Goal: Task Accomplishment & Management: Complete application form

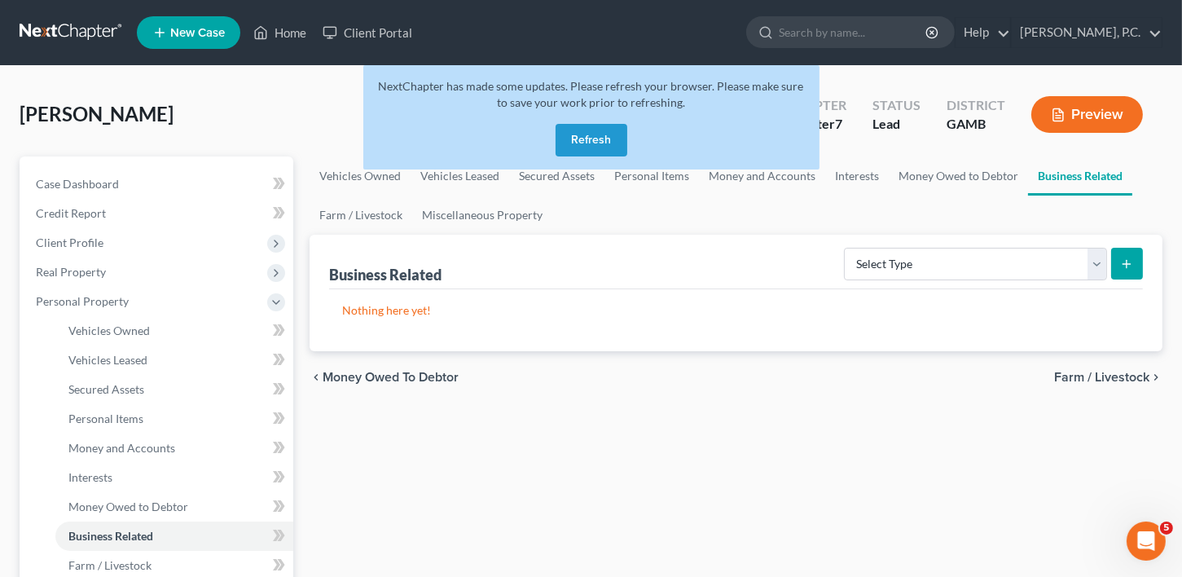
drag, startPoint x: 562, startPoint y: 145, endPoint x: 575, endPoint y: 144, distance: 13.1
click at [575, 144] on button "Refresh" at bounding box center [591, 140] width 72 height 33
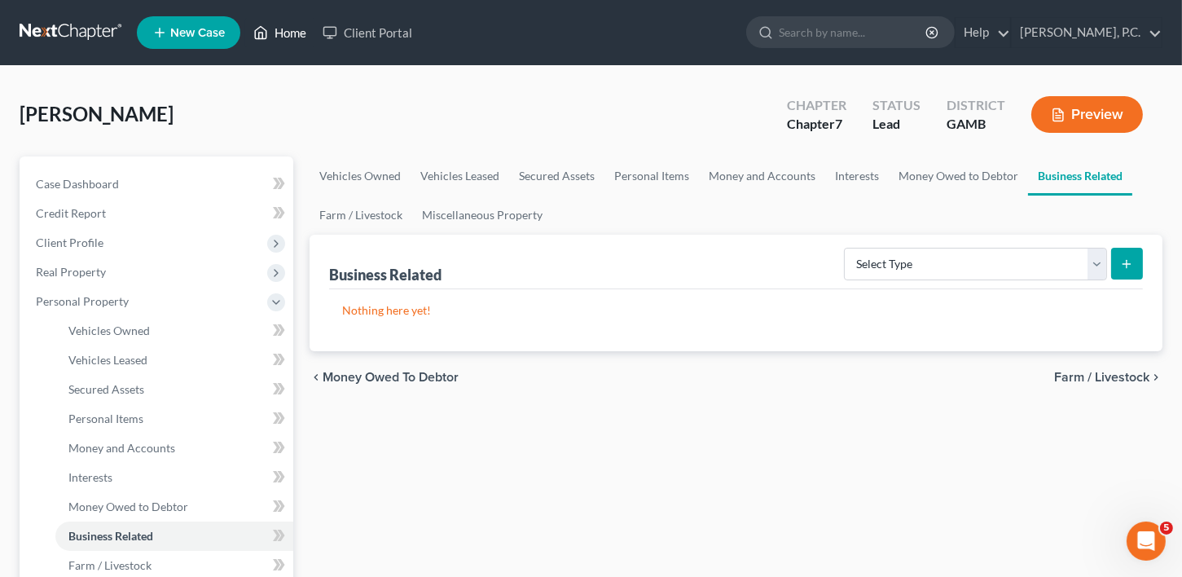
click at [275, 24] on link "Home" at bounding box center [279, 32] width 69 height 29
click at [283, 28] on link "Home" at bounding box center [279, 32] width 69 height 29
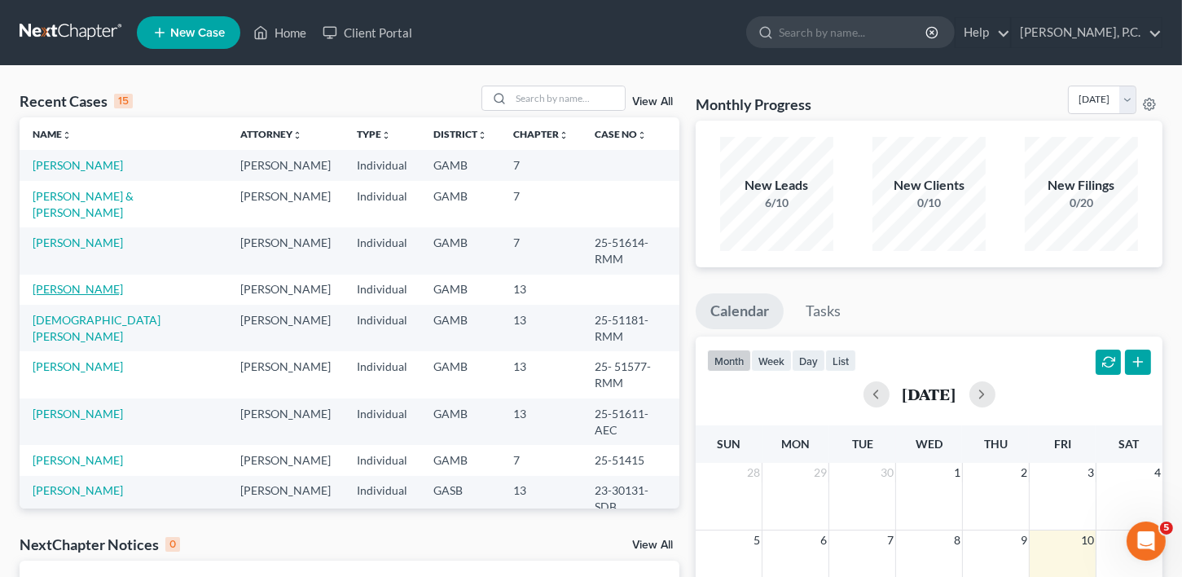
click at [81, 282] on link "[PERSON_NAME]" at bounding box center [78, 289] width 90 height 14
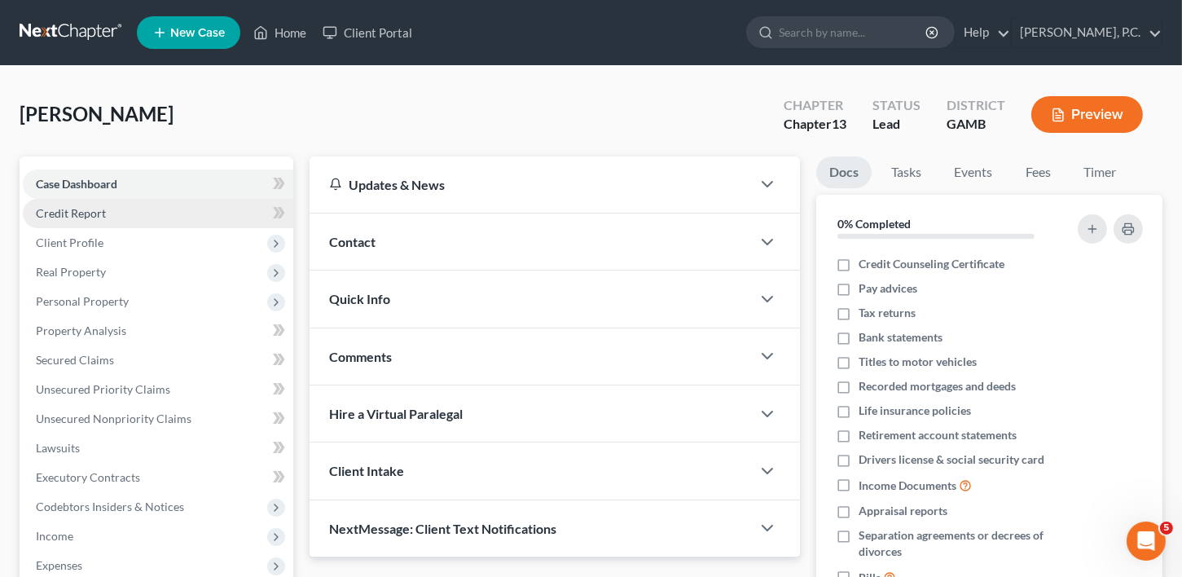
click at [68, 209] on span "Credit Report" at bounding box center [71, 213] width 70 height 14
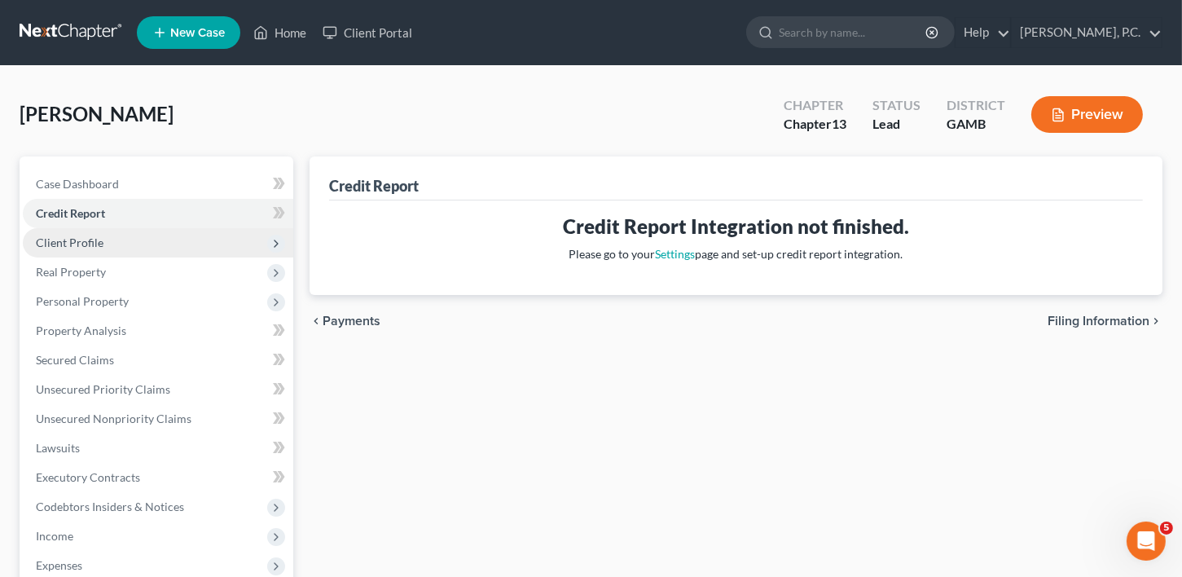
click at [74, 247] on span "Client Profile" at bounding box center [70, 242] width 68 height 14
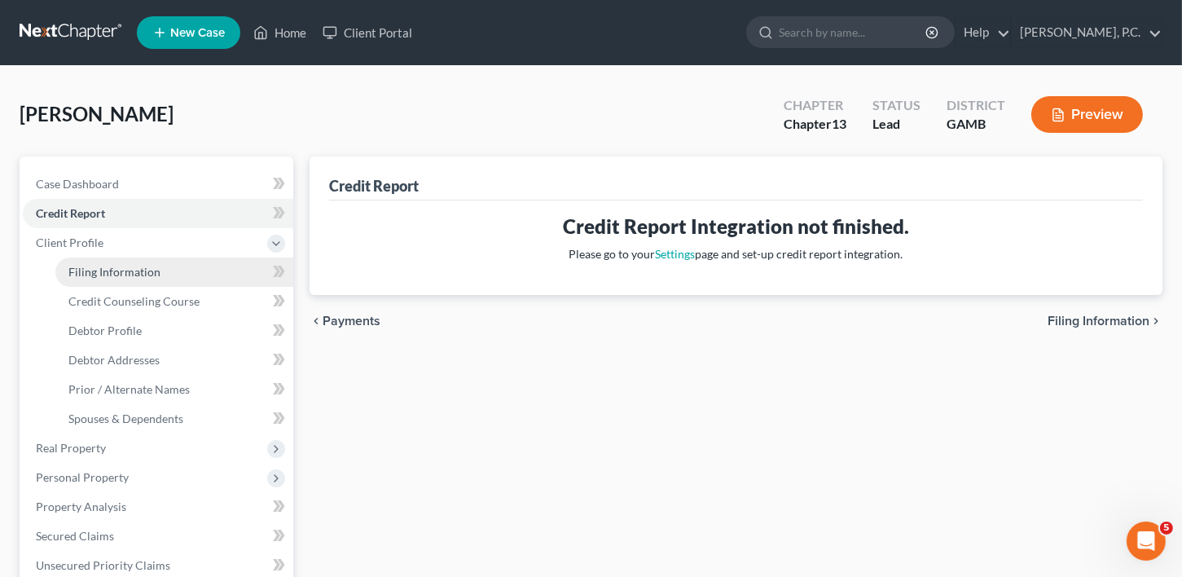
click at [88, 273] on span "Filing Information" at bounding box center [114, 272] width 92 height 14
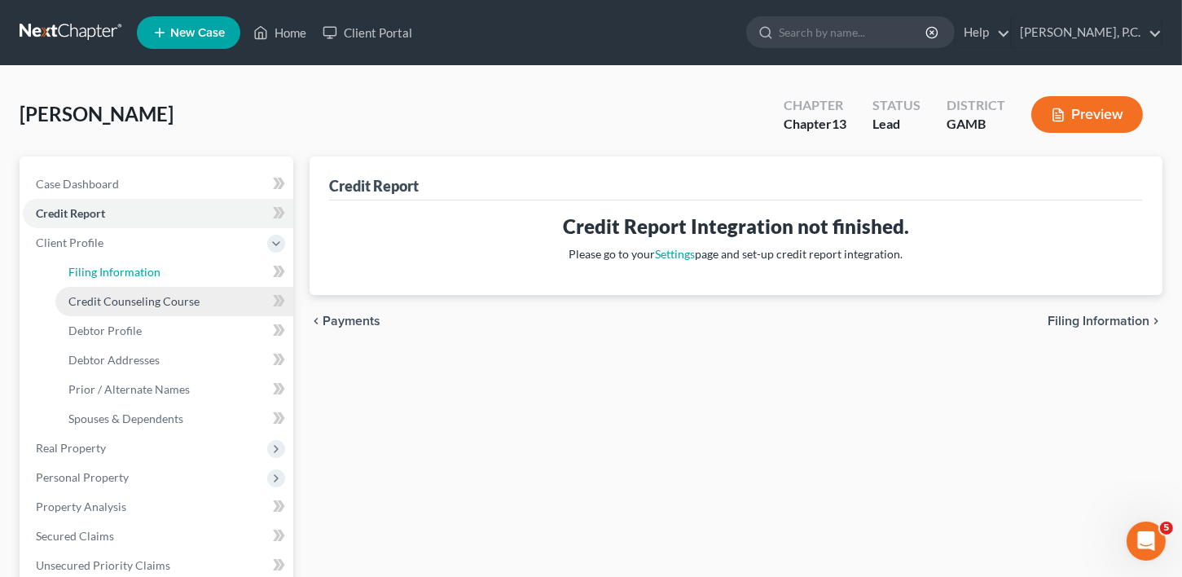
select select "1"
select select "0"
select select "3"
select select "10"
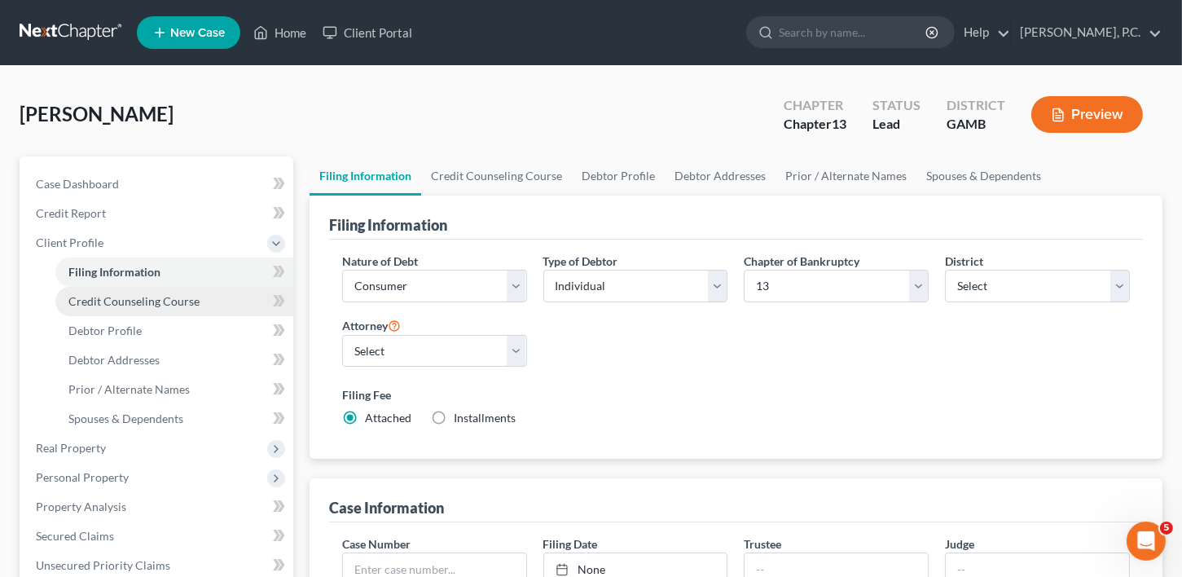
click at [147, 301] on span "Credit Counseling Course" at bounding box center [133, 301] width 131 height 14
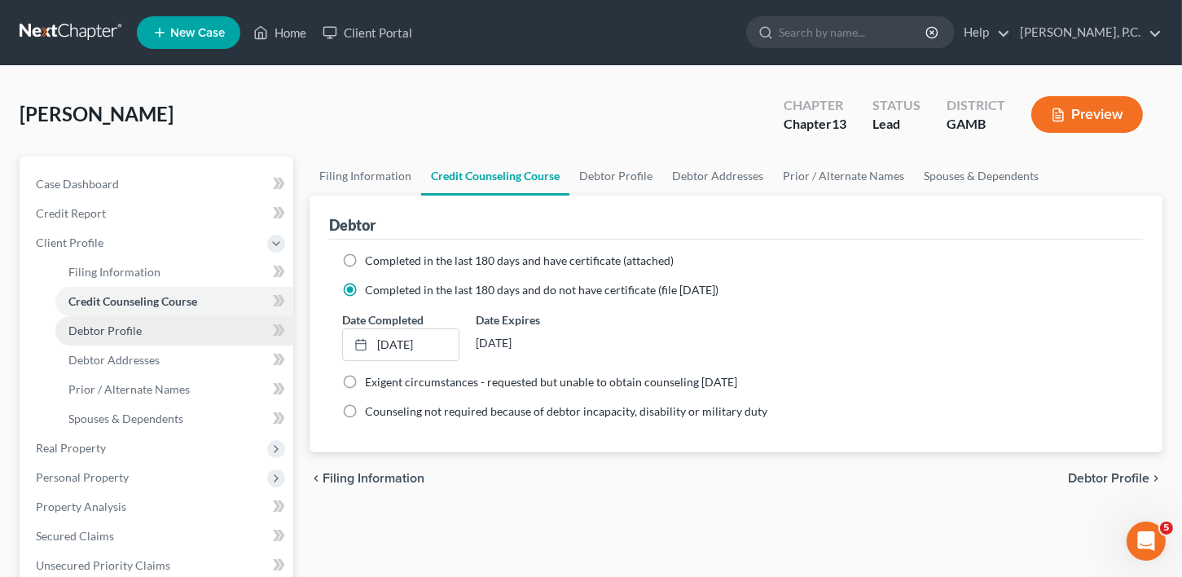
click at [134, 330] on span "Debtor Profile" at bounding box center [104, 330] width 73 height 14
select select "0"
select select "4"
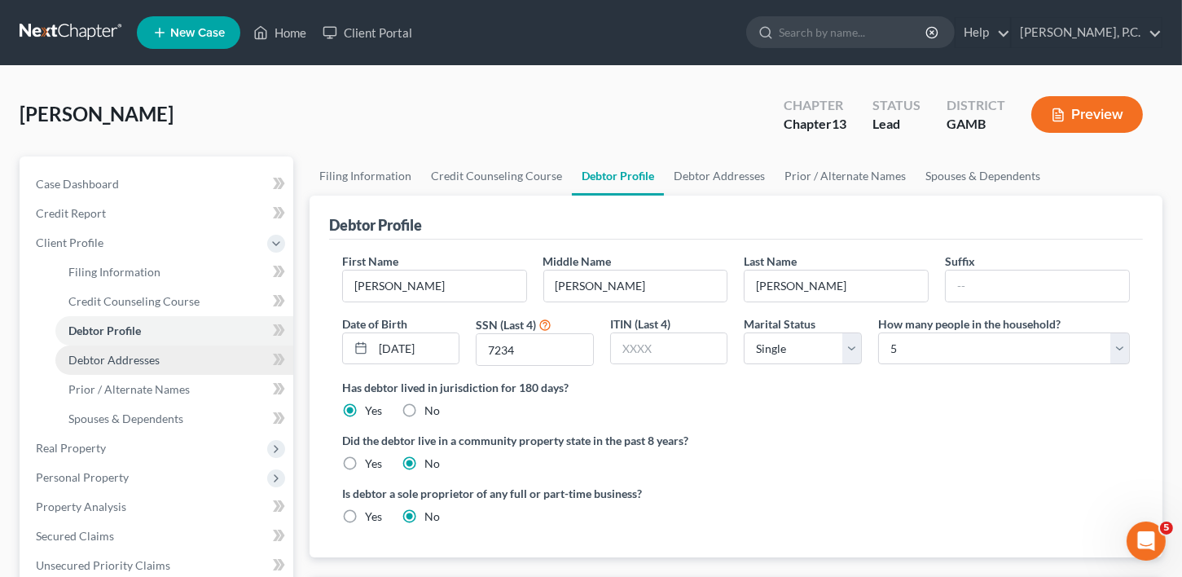
click at [110, 361] on span "Debtor Addresses" at bounding box center [113, 360] width 91 height 14
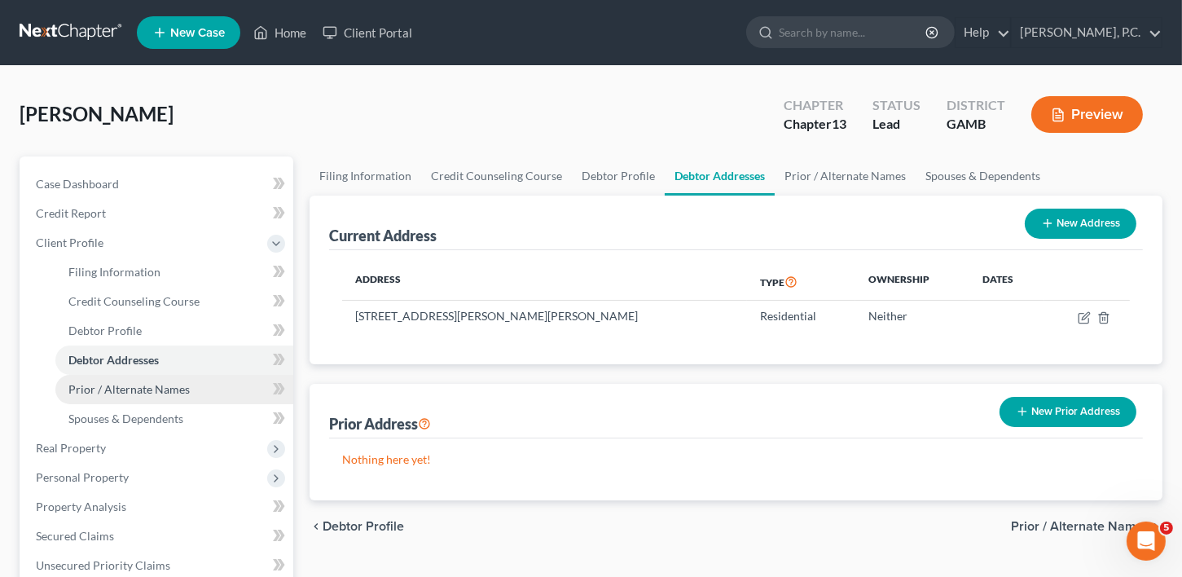
click at [105, 377] on link "Prior / Alternate Names" at bounding box center [174, 389] width 238 height 29
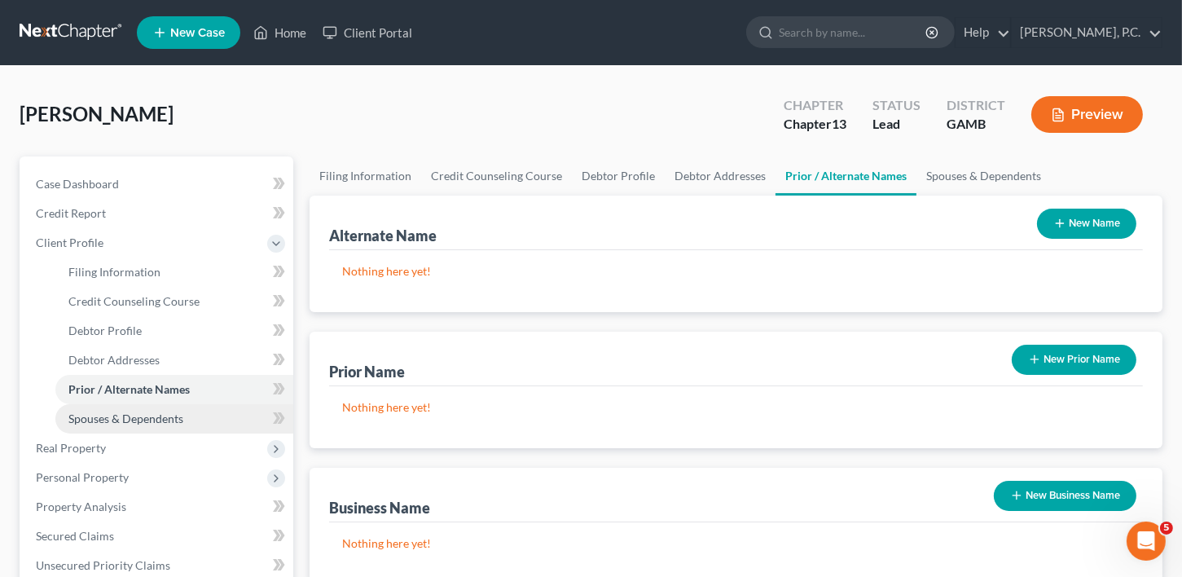
click at [108, 409] on link "Spouses & Dependents" at bounding box center [174, 418] width 238 height 29
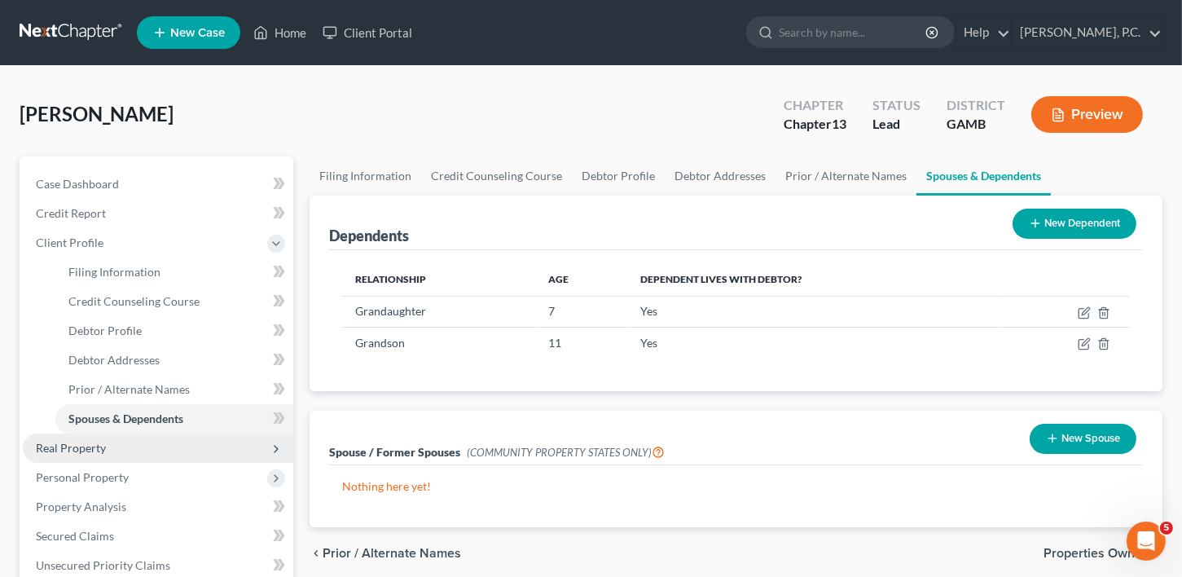
click at [84, 441] on span "Real Property" at bounding box center [71, 448] width 70 height 14
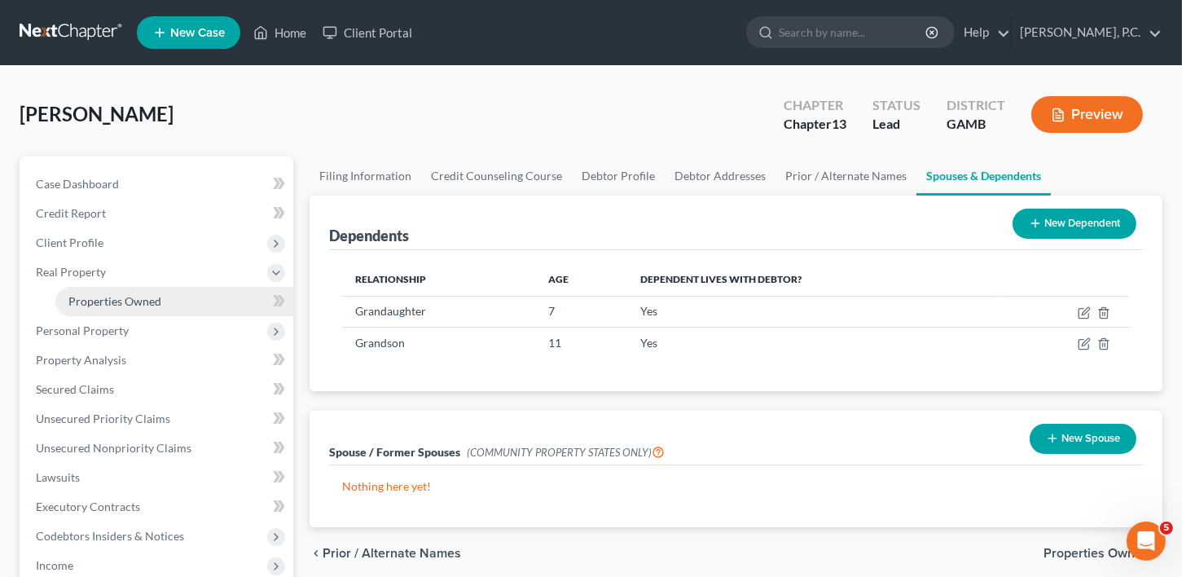
click at [88, 294] on span "Properties Owned" at bounding box center [114, 301] width 93 height 14
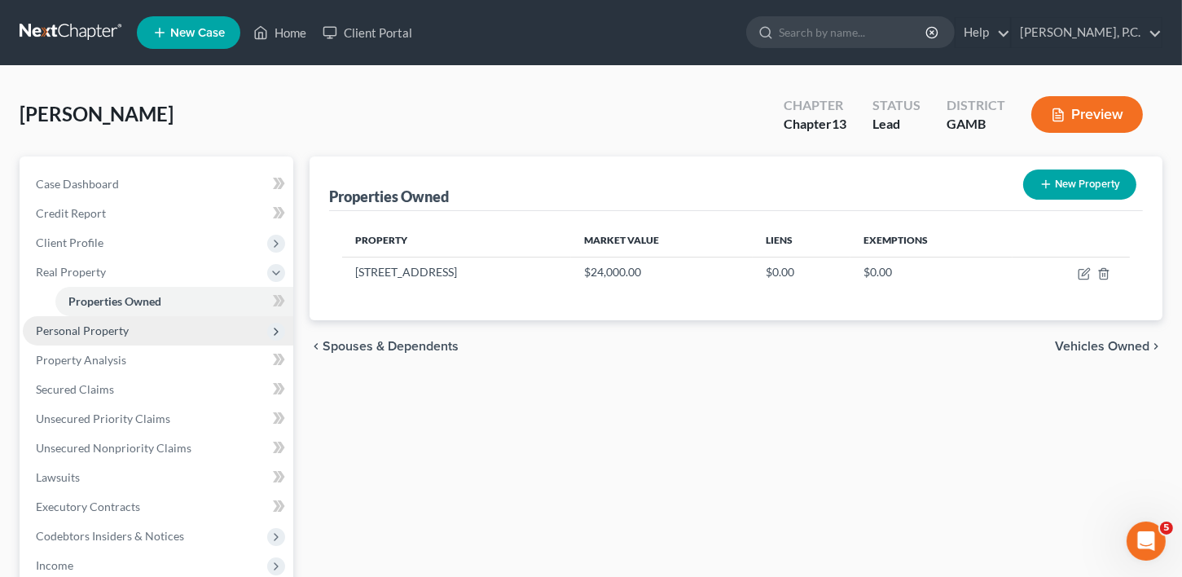
click at [89, 328] on span "Personal Property" at bounding box center [82, 330] width 93 height 14
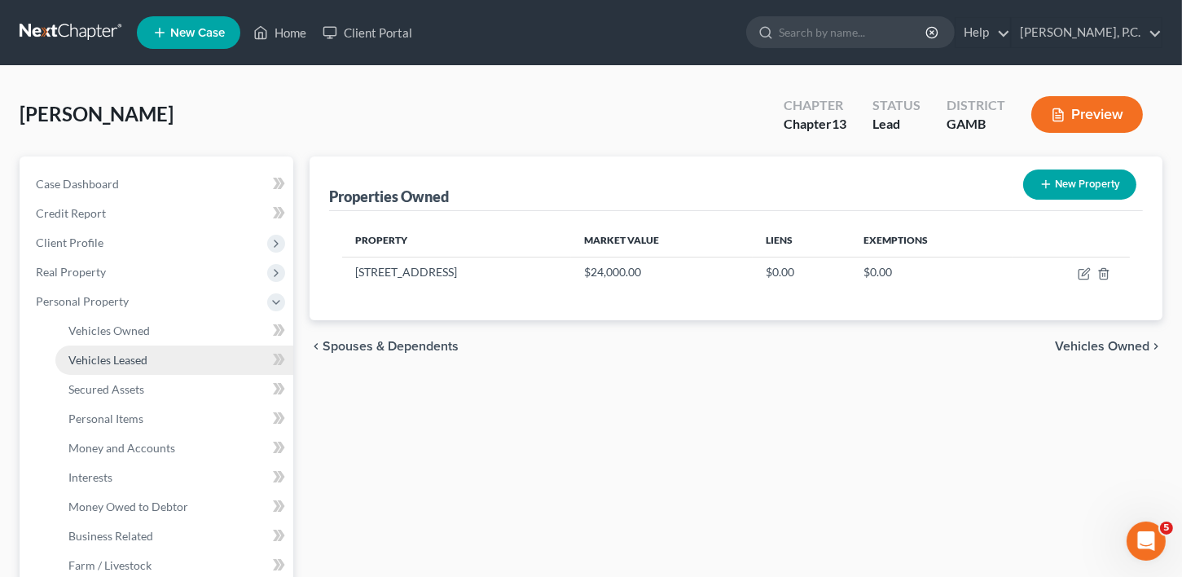
click at [97, 357] on span "Vehicles Leased" at bounding box center [107, 360] width 79 height 14
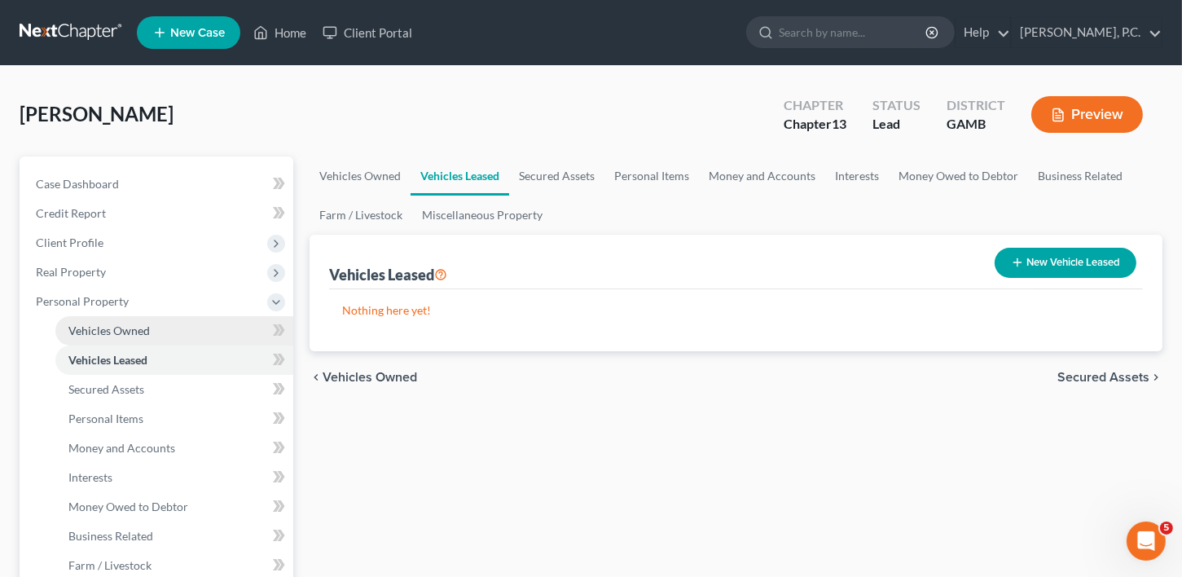
click at [112, 331] on span "Vehicles Owned" at bounding box center [108, 330] width 81 height 14
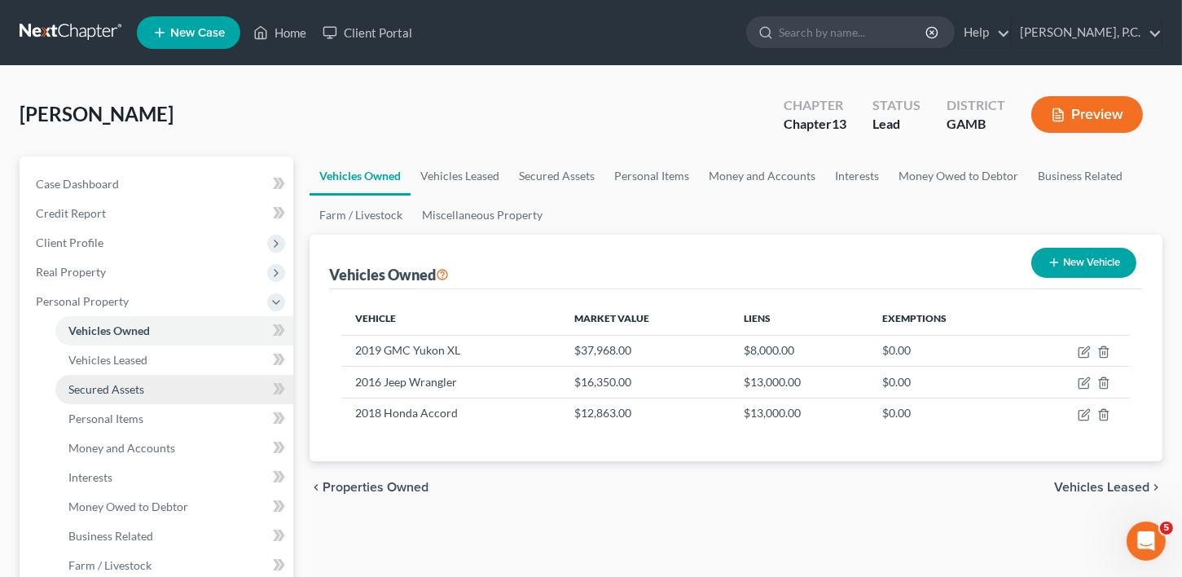
click at [108, 393] on span "Secured Assets" at bounding box center [106, 389] width 76 height 14
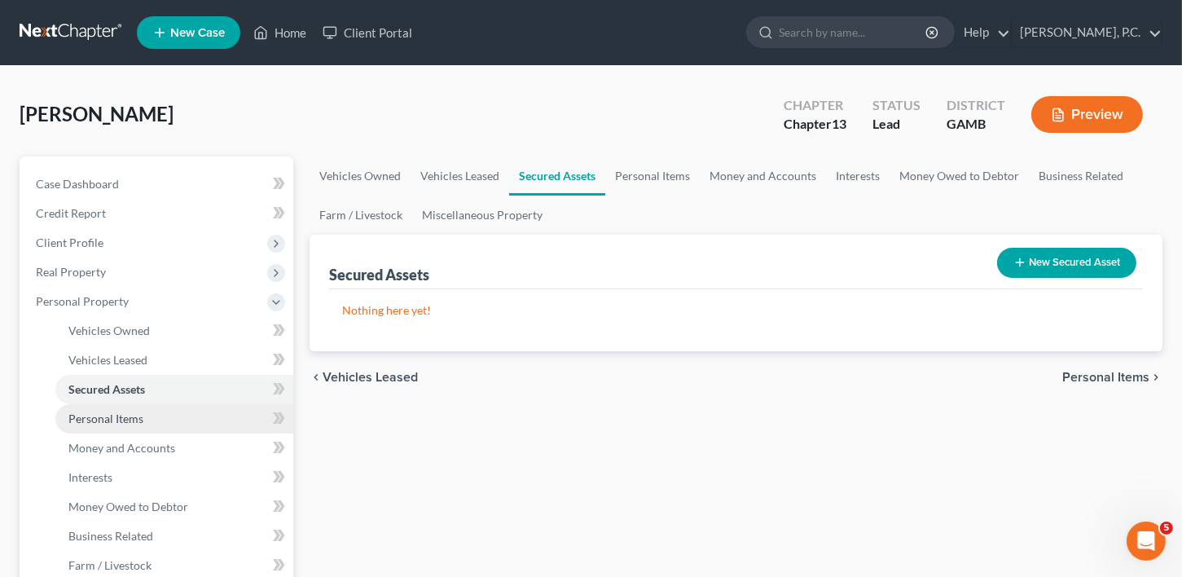
click at [112, 418] on span "Personal Items" at bounding box center [105, 418] width 75 height 14
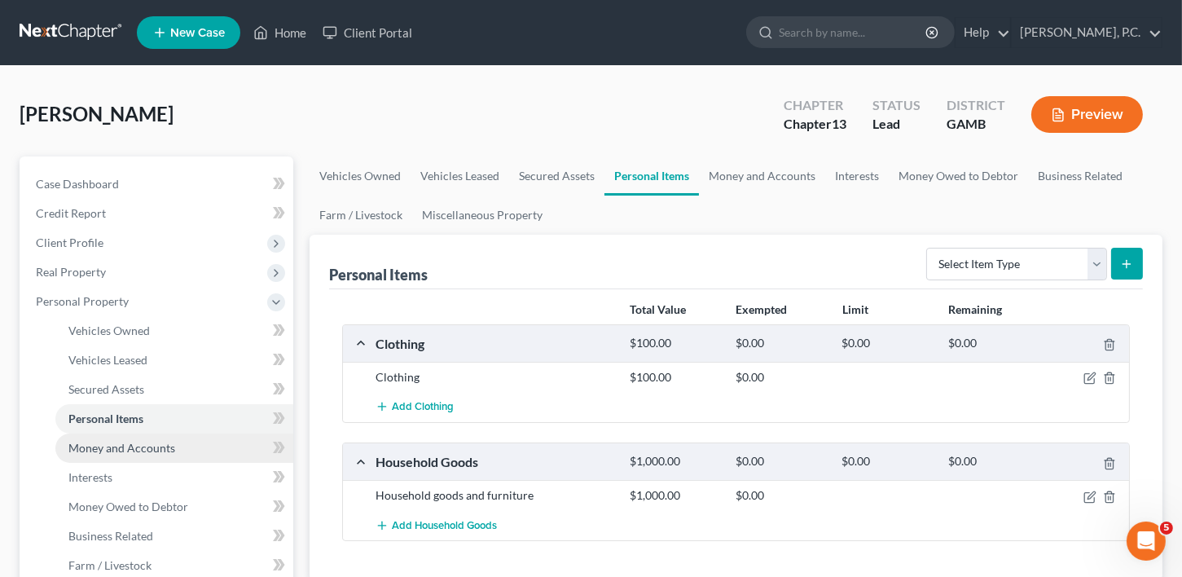
click at [108, 441] on span "Money and Accounts" at bounding box center [121, 448] width 107 height 14
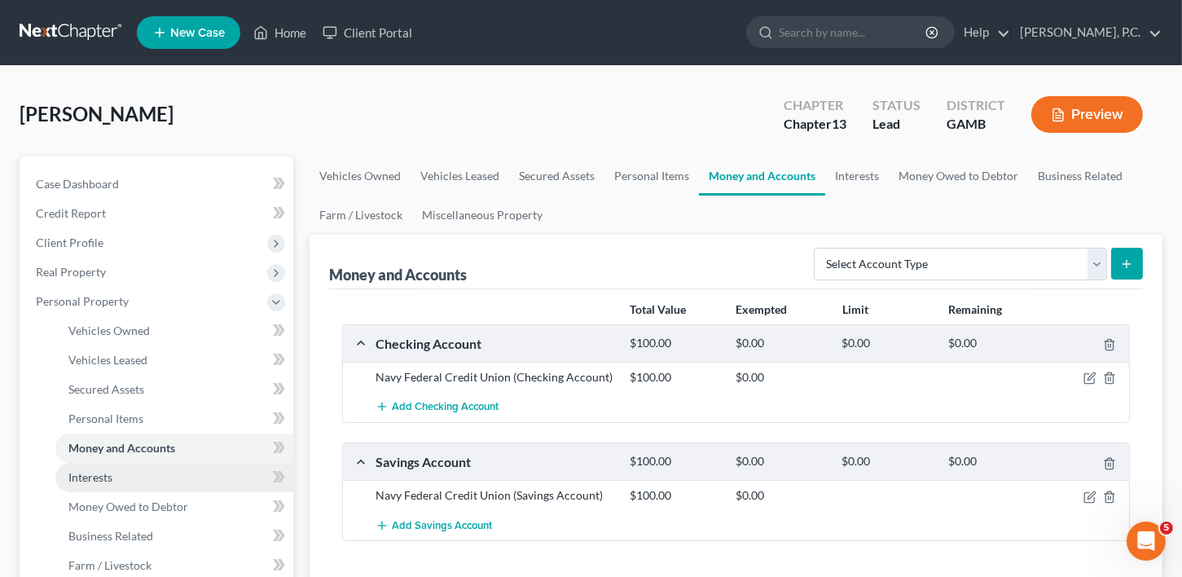
click at [102, 478] on span "Interests" at bounding box center [90, 477] width 44 height 14
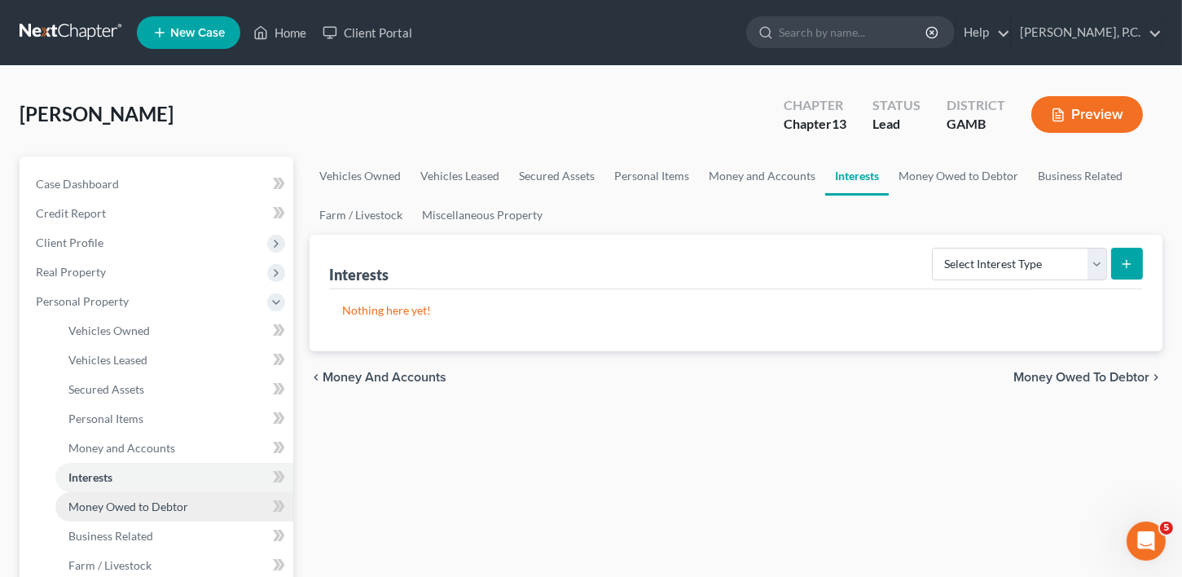
click at [102, 504] on span "Money Owed to Debtor" at bounding box center [128, 506] width 120 height 14
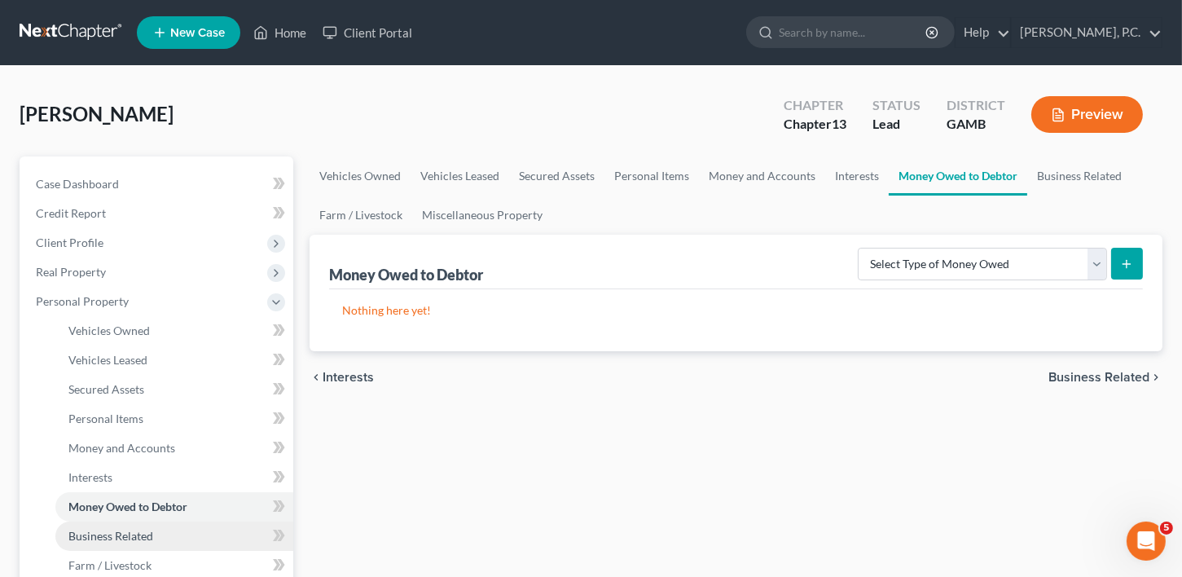
click at [99, 538] on span "Business Related" at bounding box center [110, 536] width 85 height 14
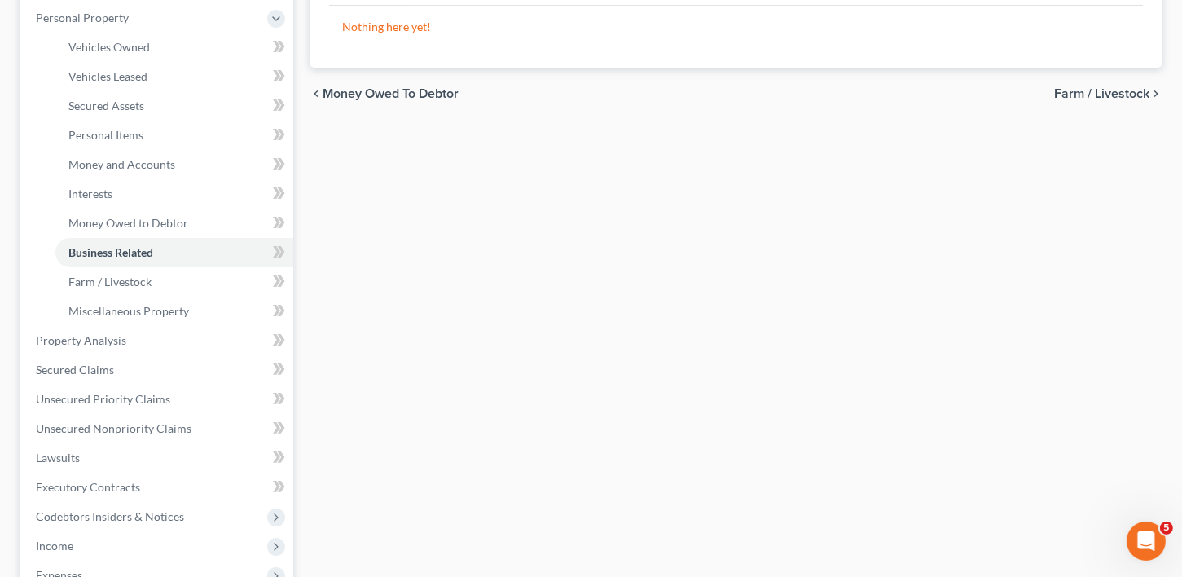
scroll to position [284, 0]
click at [80, 367] on span "Secured Claims" at bounding box center [75, 369] width 78 height 14
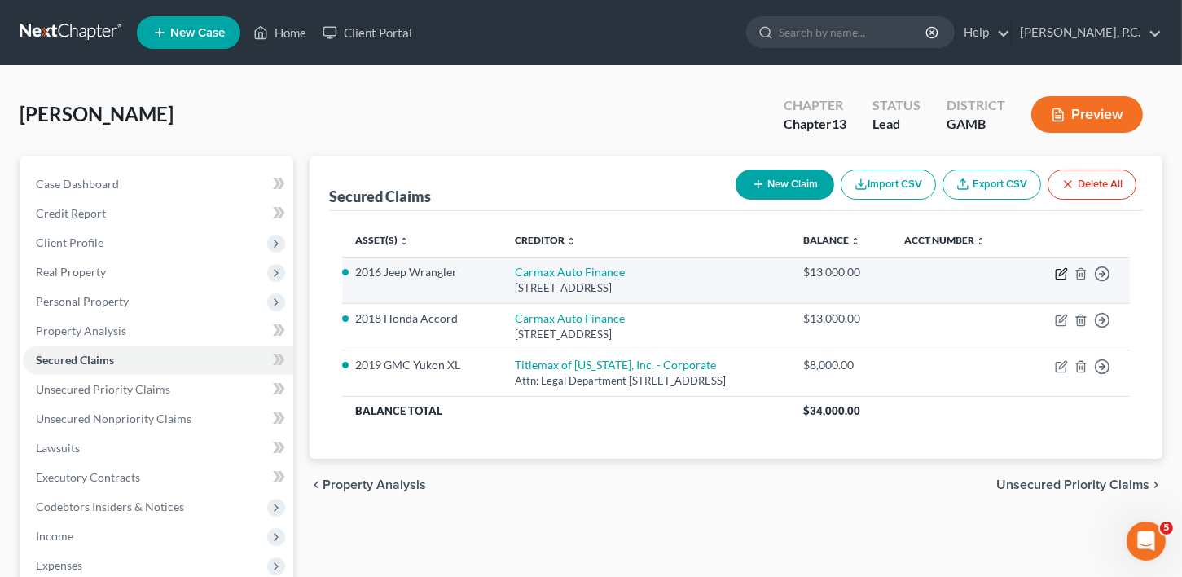
click at [1058, 273] on icon "button" at bounding box center [1061, 273] width 13 height 13
select select "10"
select select "5"
select select "2"
select select "0"
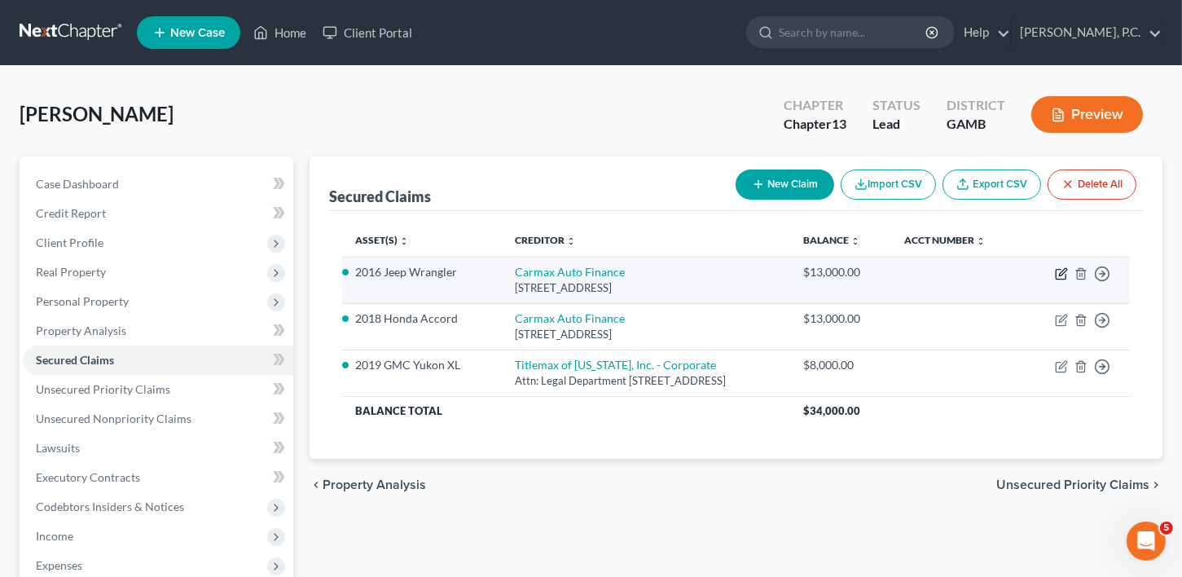
select select "0"
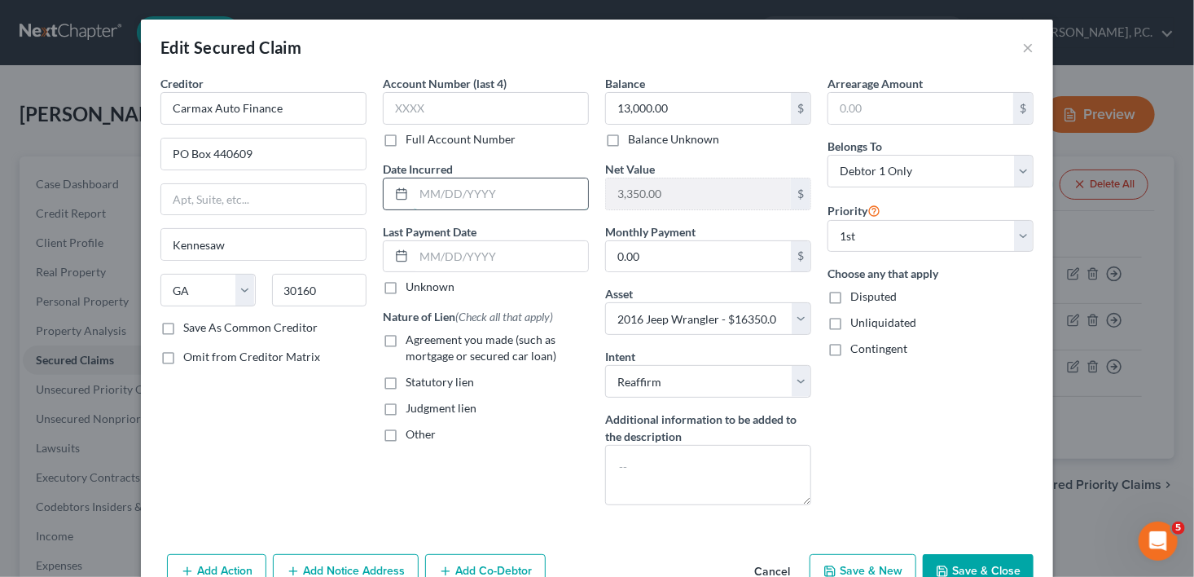
click at [461, 198] on input "text" at bounding box center [501, 193] width 174 height 31
type input "[DATE]"
click at [406, 341] on label "Agreement you made (such as mortgage or secured car loan)" at bounding box center [497, 347] width 183 height 33
click at [412, 341] on input "Agreement you made (such as mortgage or secured car loan)" at bounding box center [417, 336] width 11 height 11
checkbox input "true"
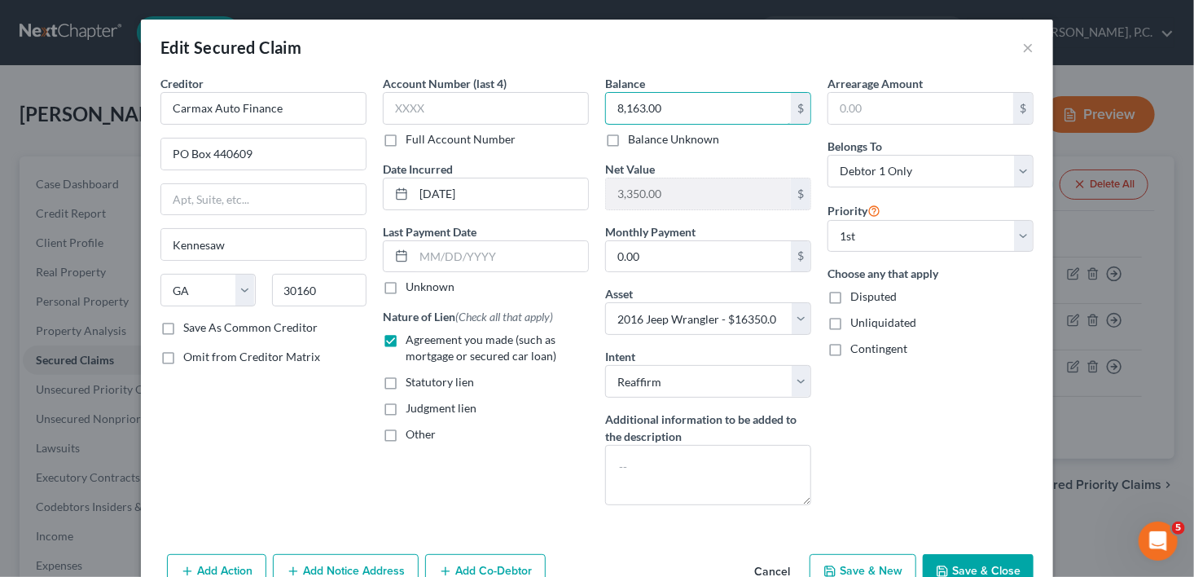
type input "8,163.00"
click at [999, 556] on button "Save & Close" at bounding box center [978, 571] width 111 height 34
select select
type input "8,187.00"
select select "5"
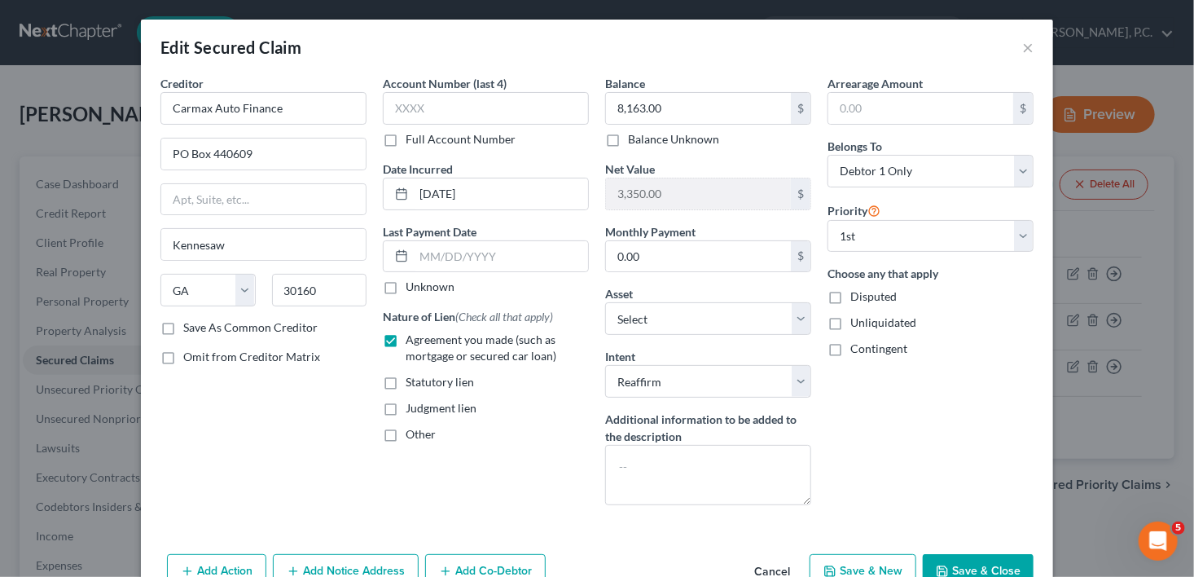
type input "0"
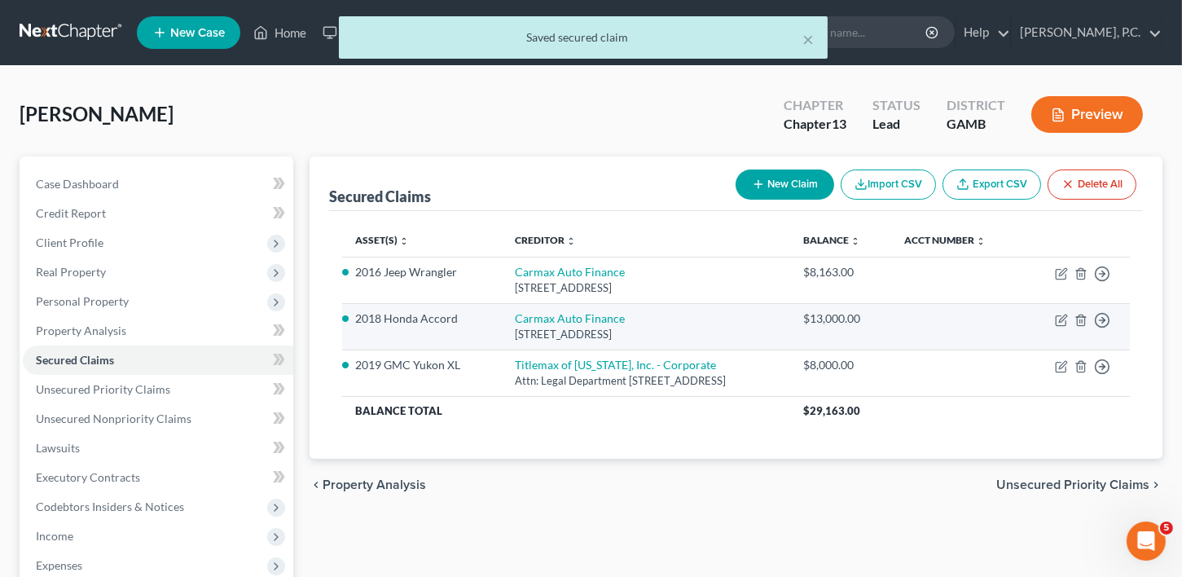
click at [1068, 315] on td "Move to E Move to F Move to G Move to Notice Only" at bounding box center [1076, 326] width 108 height 46
click at [1060, 318] on icon "button" at bounding box center [1062, 317] width 7 height 7
select select "10"
select select "6"
select select "2"
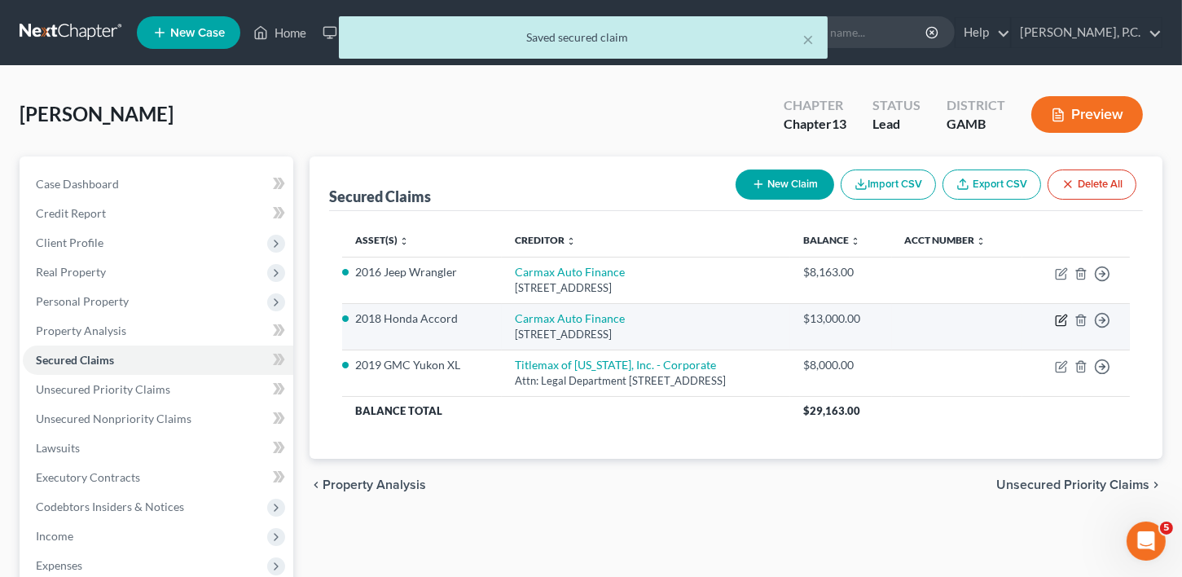
select select "0"
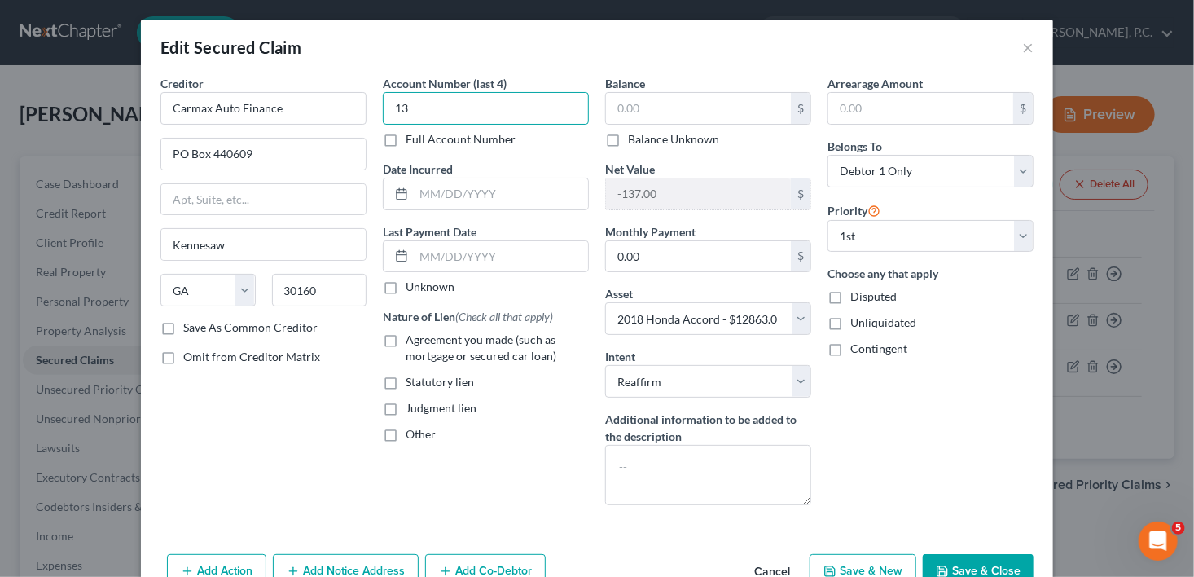
type input "1"
click at [682, 105] on input "text" at bounding box center [698, 108] width 185 height 31
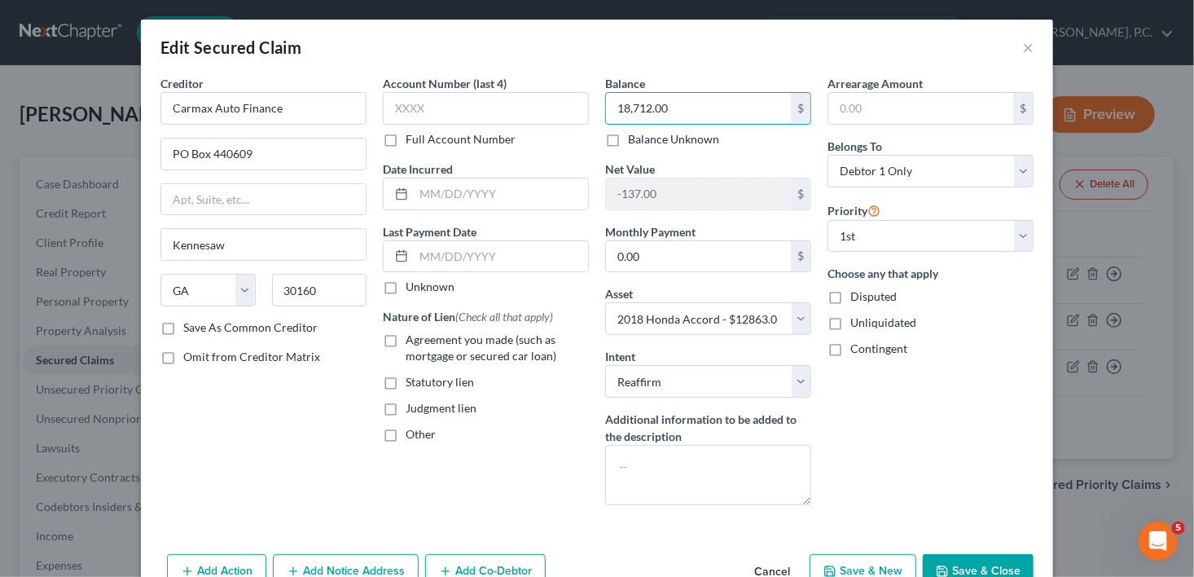
type input "18,712.00"
click at [406, 341] on label "Agreement you made (such as mortgage or secured car loan)" at bounding box center [497, 347] width 183 height 33
click at [412, 341] on input "Agreement you made (such as mortgage or secured car loan)" at bounding box center [417, 336] width 11 height 11
checkbox input "true"
click at [444, 187] on input "text" at bounding box center [501, 193] width 174 height 31
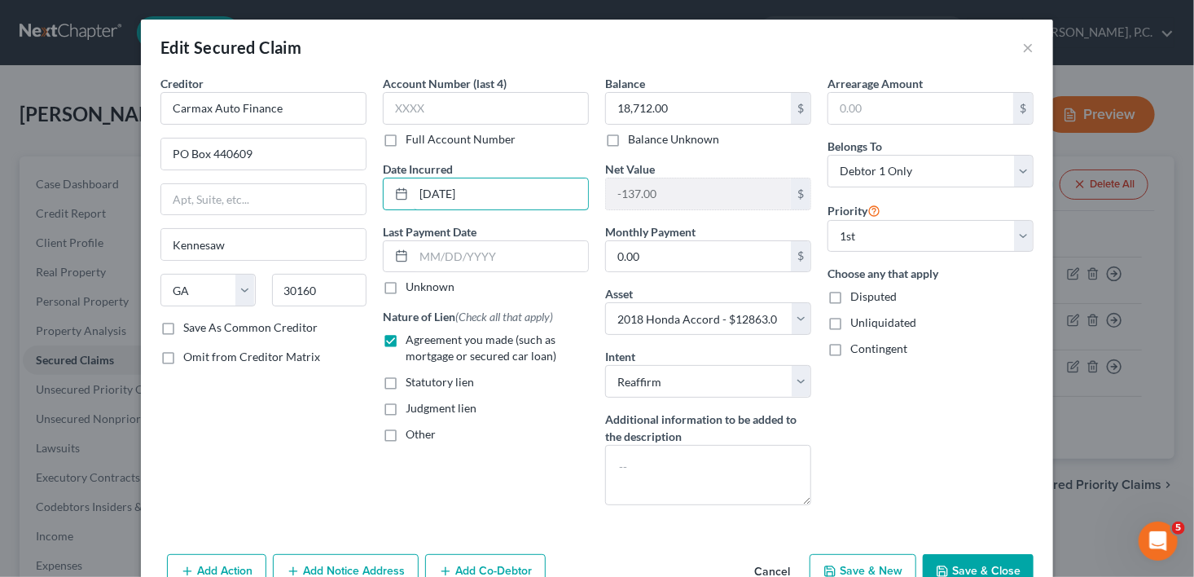
type input "[DATE]"
click at [981, 559] on button "Save & Close" at bounding box center [978, 571] width 111 height 34
select select
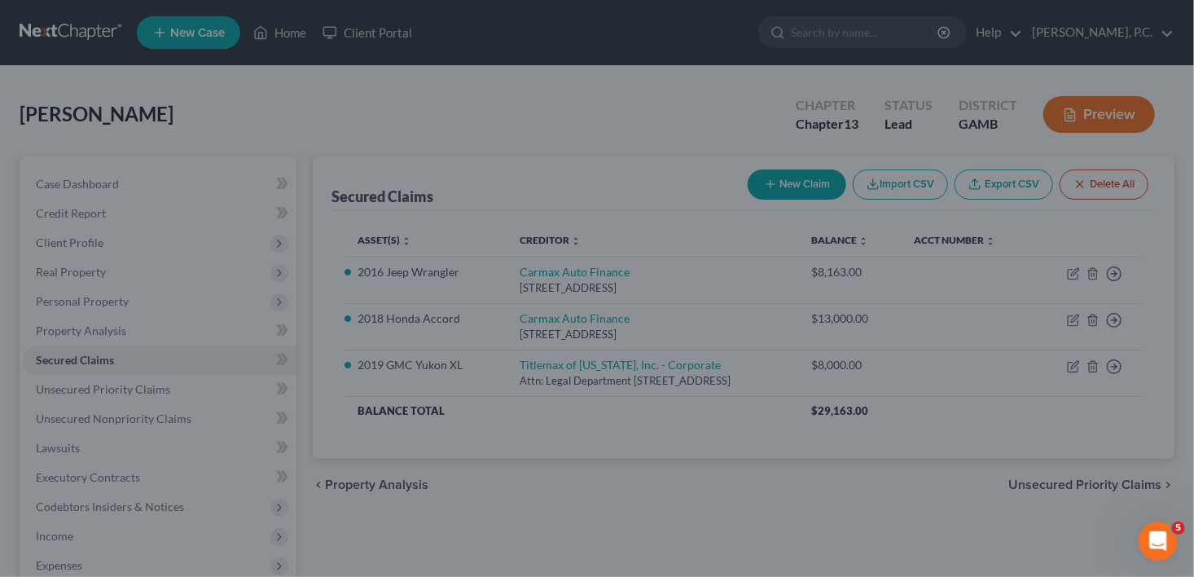
type input "-5,849.00"
select select "6"
type input "0"
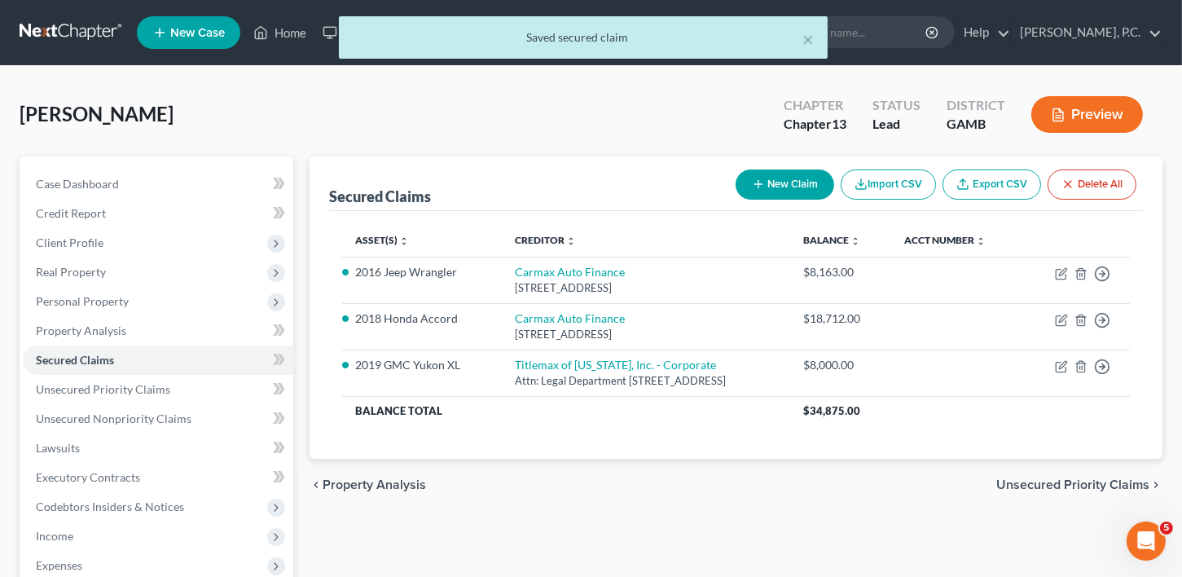
click at [1080, 481] on span "Unsecured Priority Claims" at bounding box center [1072, 484] width 153 height 13
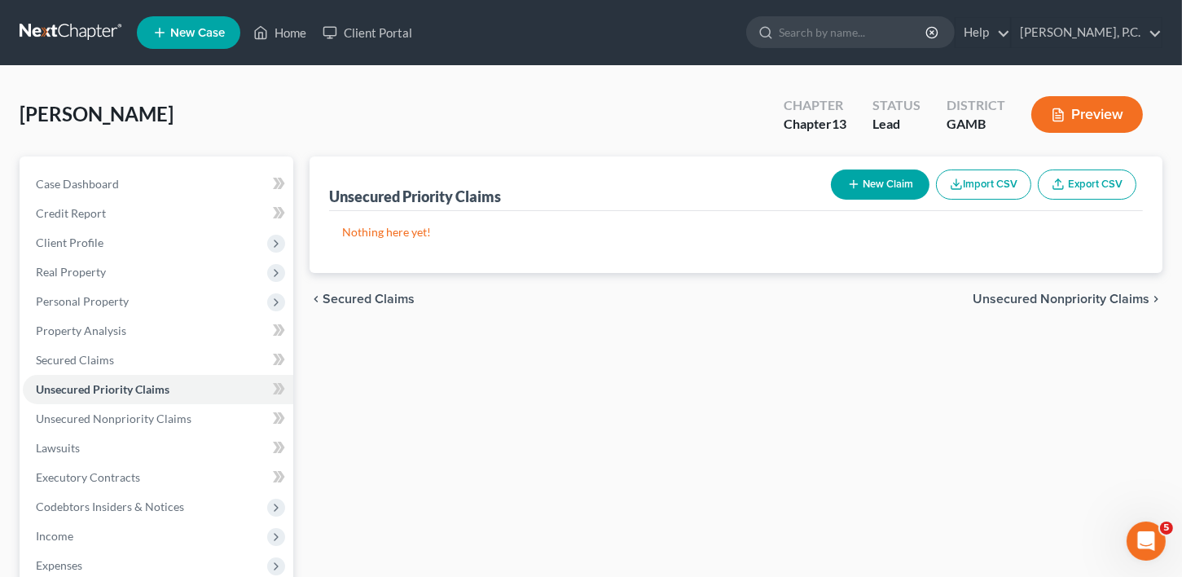
click at [1051, 299] on span "Unsecured Nonpriority Claims" at bounding box center [1060, 298] width 177 height 13
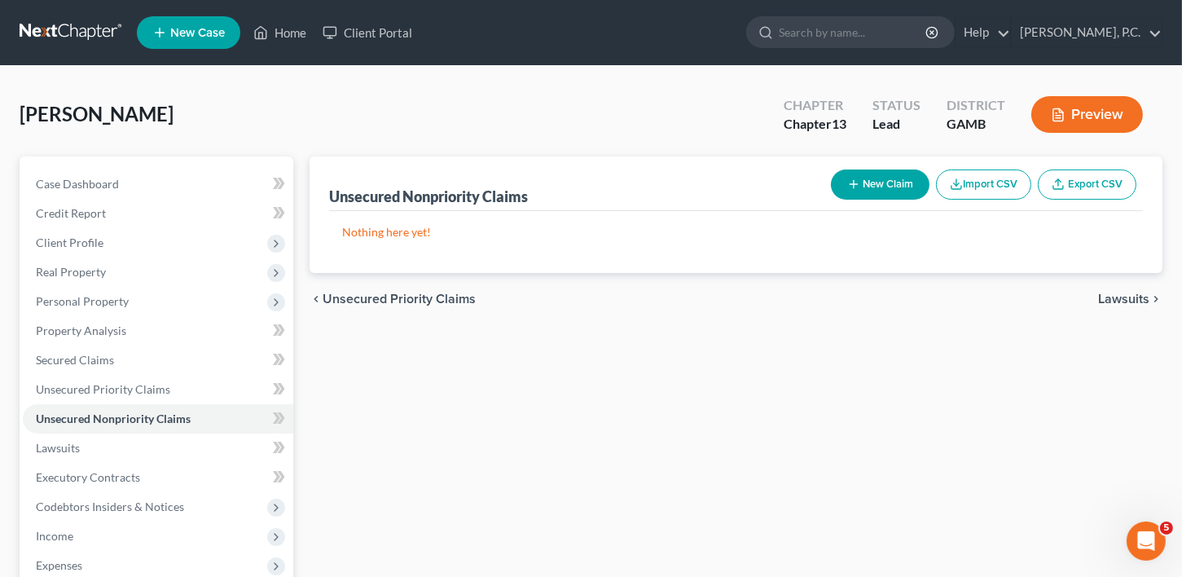
drag, startPoint x: 920, startPoint y: 162, endPoint x: 915, endPoint y: 173, distance: 11.7
click at [920, 165] on div "New Claim Import CSV Export CSV" at bounding box center [983, 184] width 318 height 43
click at [908, 175] on button "New Claim" at bounding box center [880, 184] width 99 height 30
select select "0"
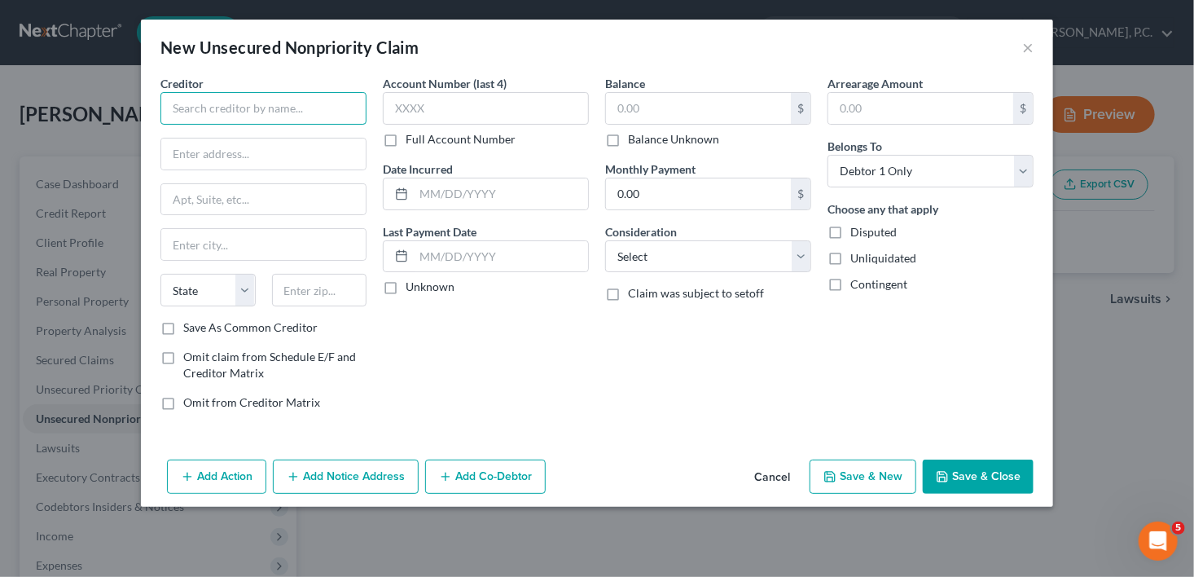
click at [226, 112] on input "text" at bounding box center [263, 108] width 206 height 33
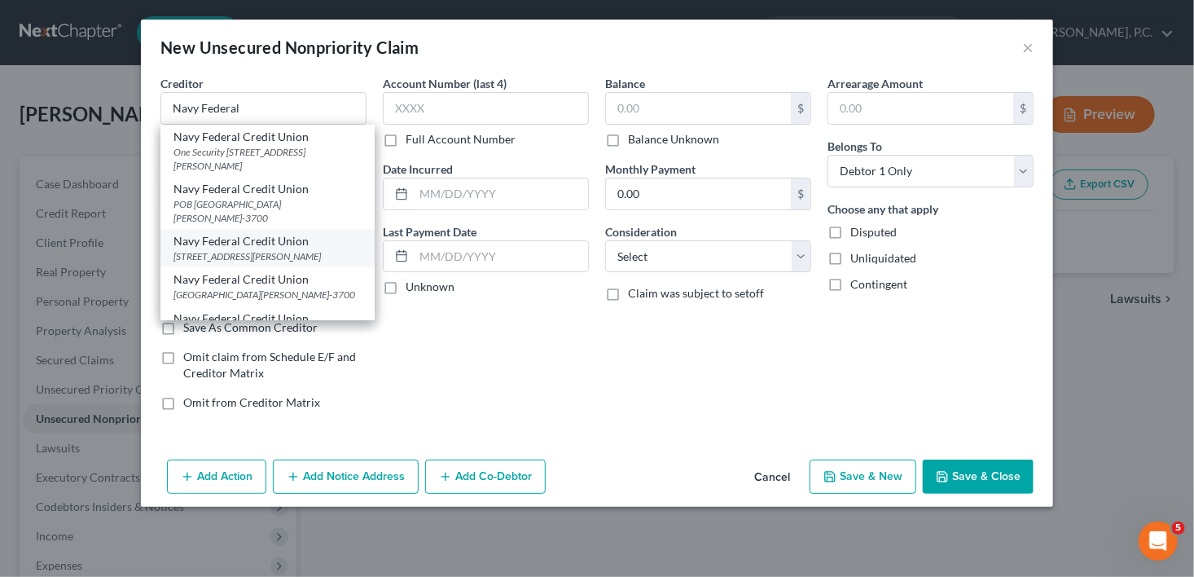
click at [278, 233] on div "Navy Federal Credit Union" at bounding box center [267, 241] width 188 height 16
type input "Navy Federal Credit Union"
type input "PO Box 3700"
type input "[PERSON_NAME]"
select select "48"
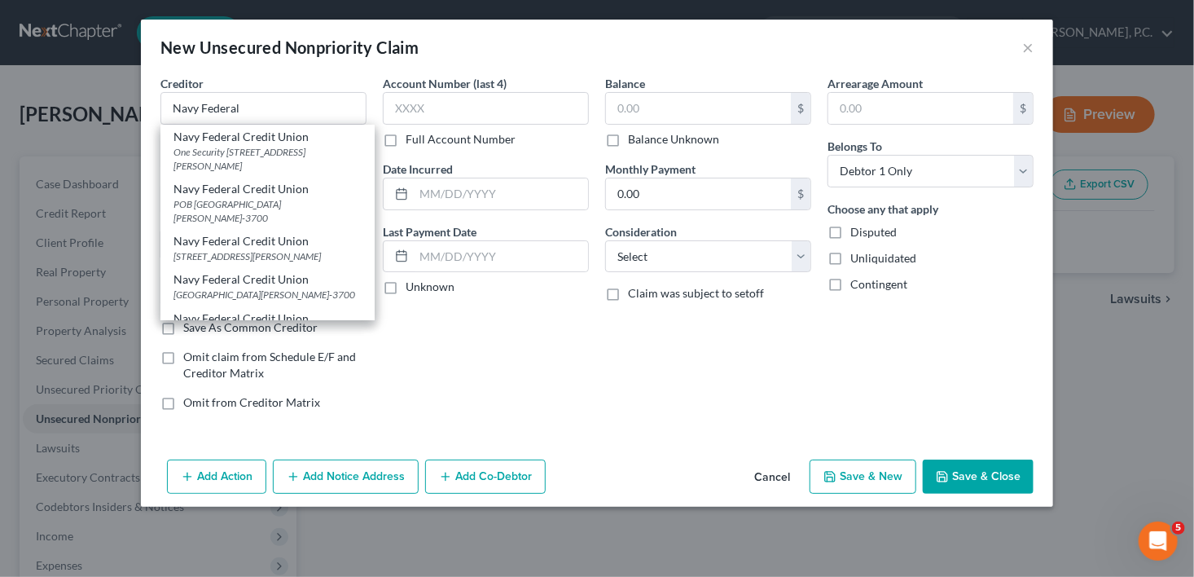
type input "22119"
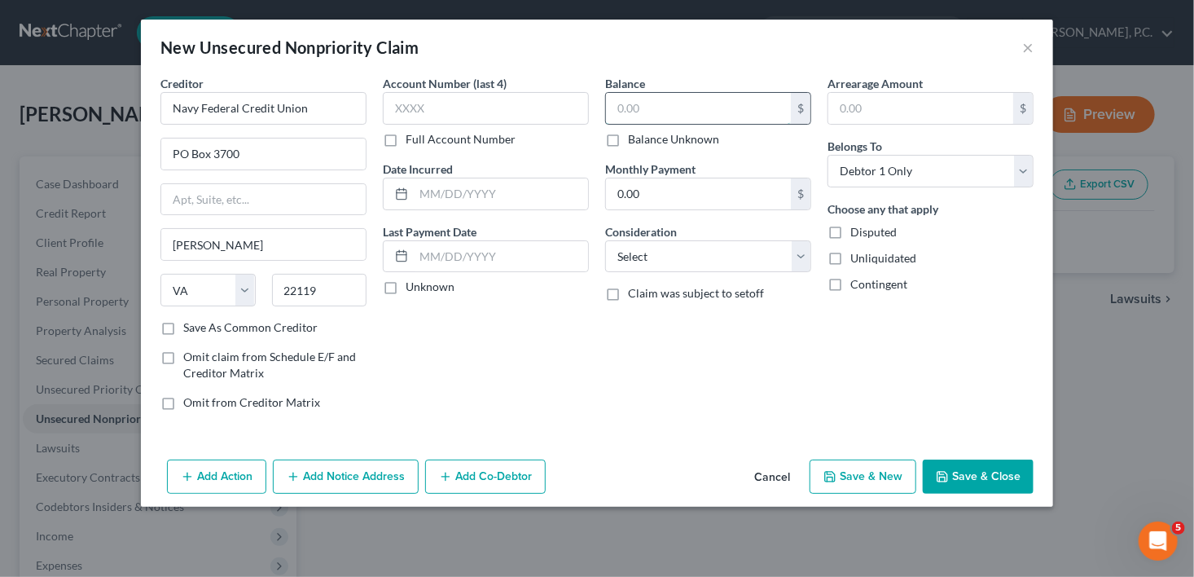
click at [632, 120] on input "text" at bounding box center [698, 108] width 185 height 31
type input "26,548.00"
click at [670, 275] on div "Balance 26,548.00 $ Balance Unknown Balance Undetermined 26,548.00 $ Balance Un…" at bounding box center [708, 249] width 222 height 349
click at [664, 260] on select "Select Cable / Satellite Services Collection Agency Credit Card Debt Debt Couns…" at bounding box center [708, 256] width 206 height 33
select select "2"
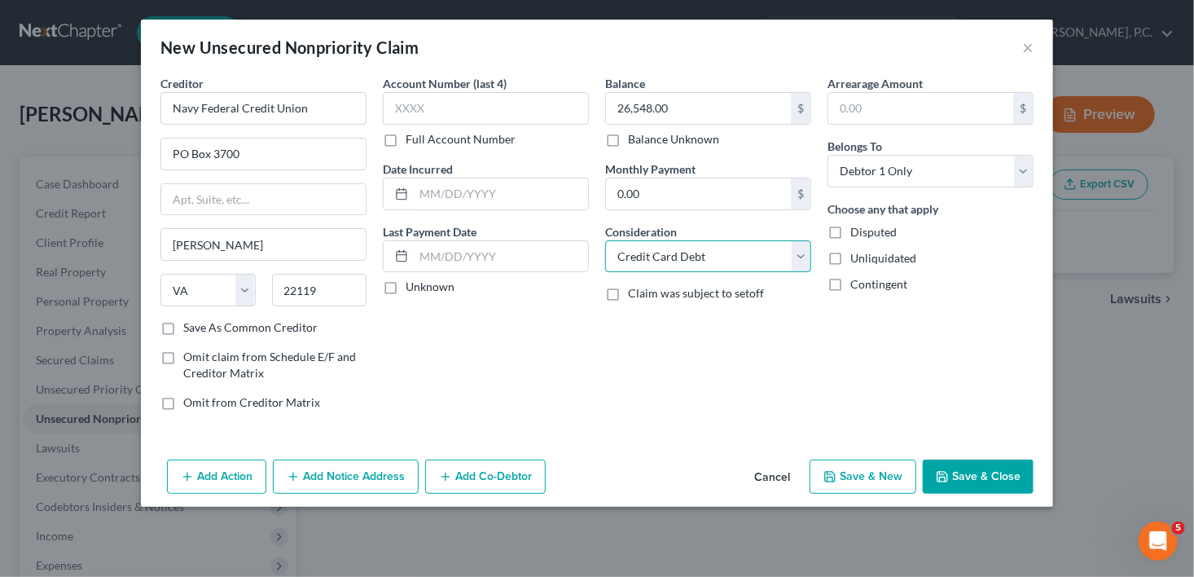
click at [605, 240] on select "Select Cable / Satellite Services Collection Agency Credit Card Debt Debt Couns…" at bounding box center [708, 256] width 206 height 33
click at [849, 472] on button "Save & New" at bounding box center [863, 476] width 107 height 34
select select "0"
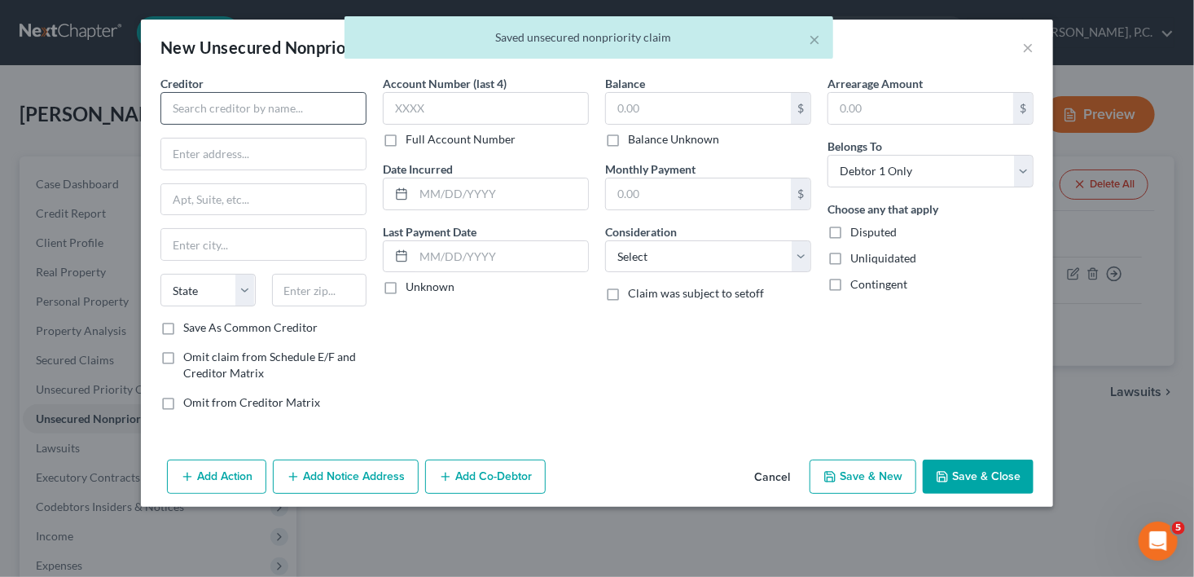
drag, startPoint x: 273, startPoint y: 125, endPoint x: 269, endPoint y: 116, distance: 10.6
click at [273, 125] on div "Creditor * State [US_STATE] AK AR AZ CA CO [GEOGRAPHIC_DATA] DE DC [GEOGRAPHIC_…" at bounding box center [263, 197] width 206 height 244
click at [268, 114] on input "text" at bounding box center [263, 108] width 206 height 33
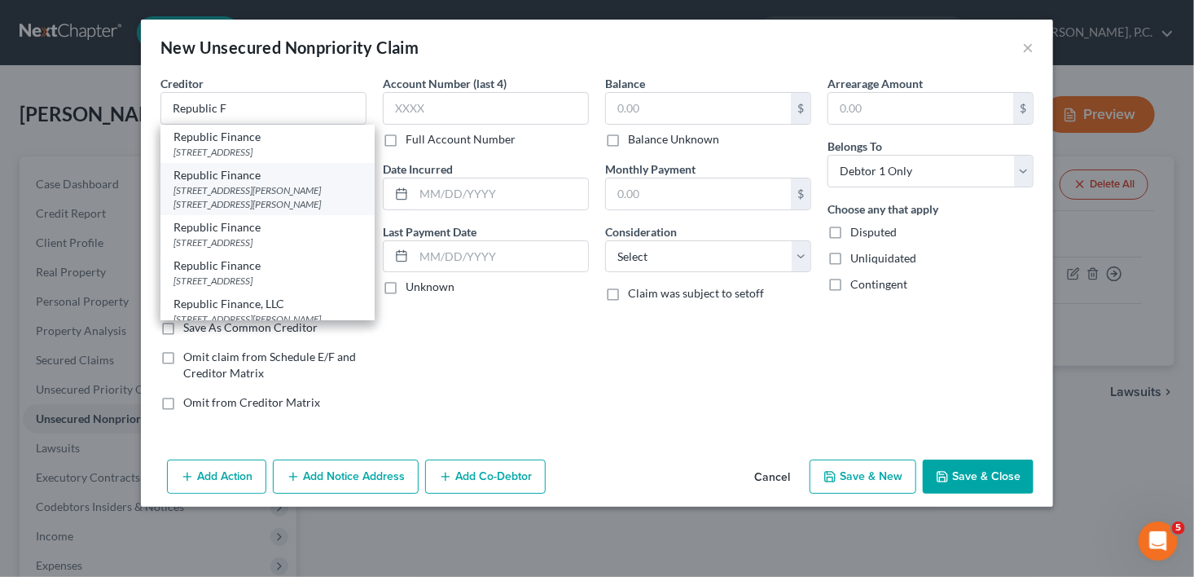
click at [275, 200] on div "[STREET_ADDRESS][PERSON_NAME] [STREET_ADDRESS][PERSON_NAME]" at bounding box center [267, 197] width 188 height 28
type input "Republic Finance"
type input "[STREET_ADDRESS][PERSON_NAME]"
type input "Suite 130"
type input "[PERSON_NAME]"
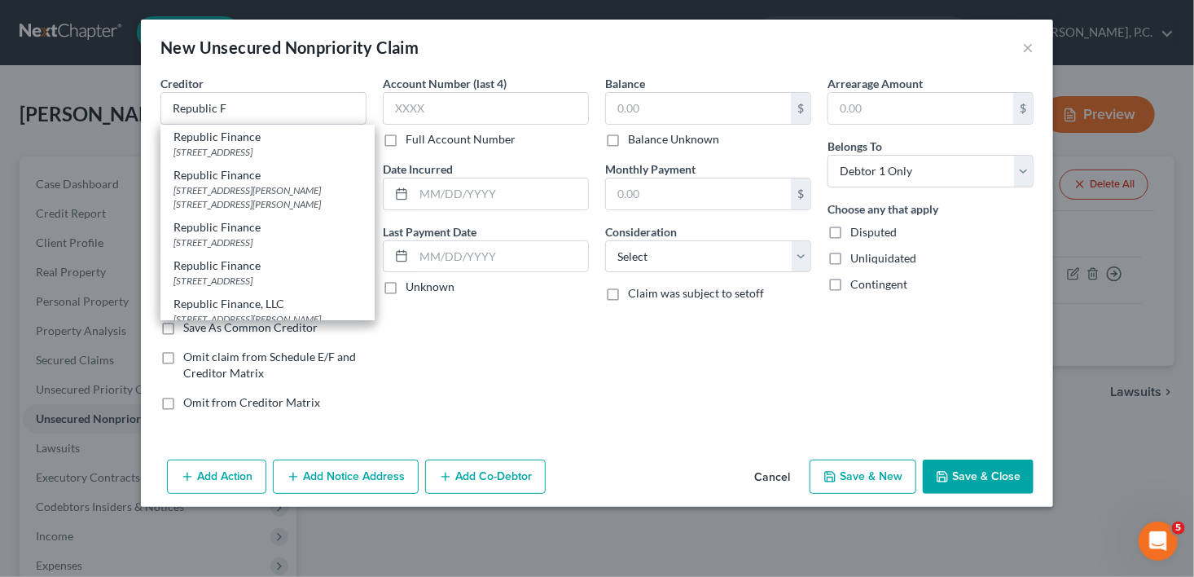
select select "10"
type input "31008"
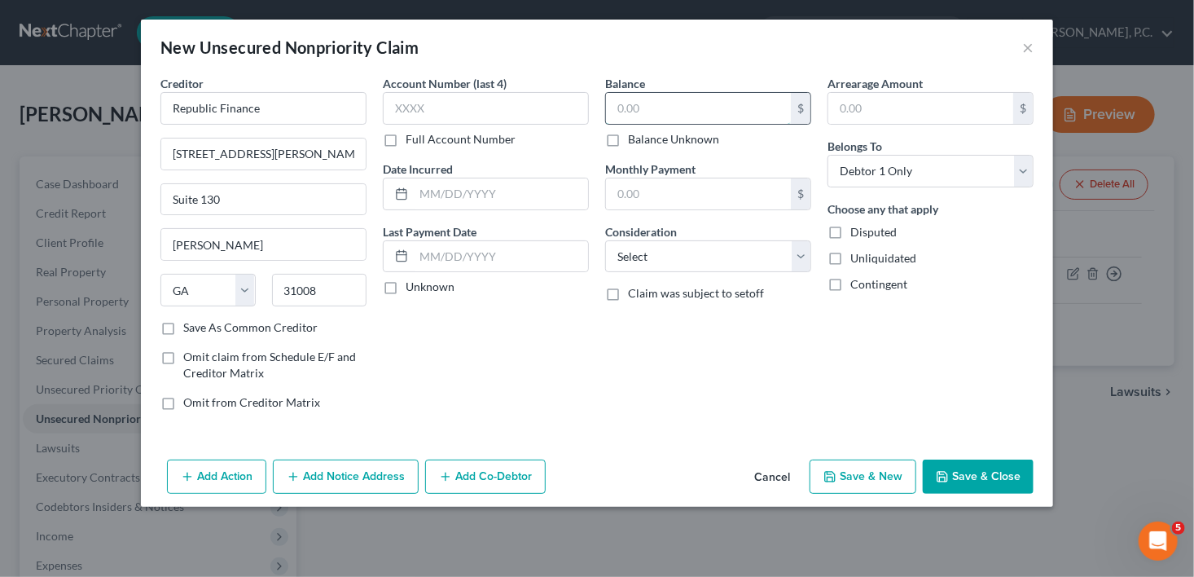
click at [639, 101] on input "text" at bounding box center [698, 108] width 185 height 31
type input "3,472.00"
click at [657, 257] on select "Select Cable / Satellite Services Collection Agency Credit Card Debt Debt Couns…" at bounding box center [708, 256] width 206 height 33
select select "10"
click at [605, 240] on select "Select Cable / Satellite Services Collection Agency Credit Card Debt Debt Couns…" at bounding box center [708, 256] width 206 height 33
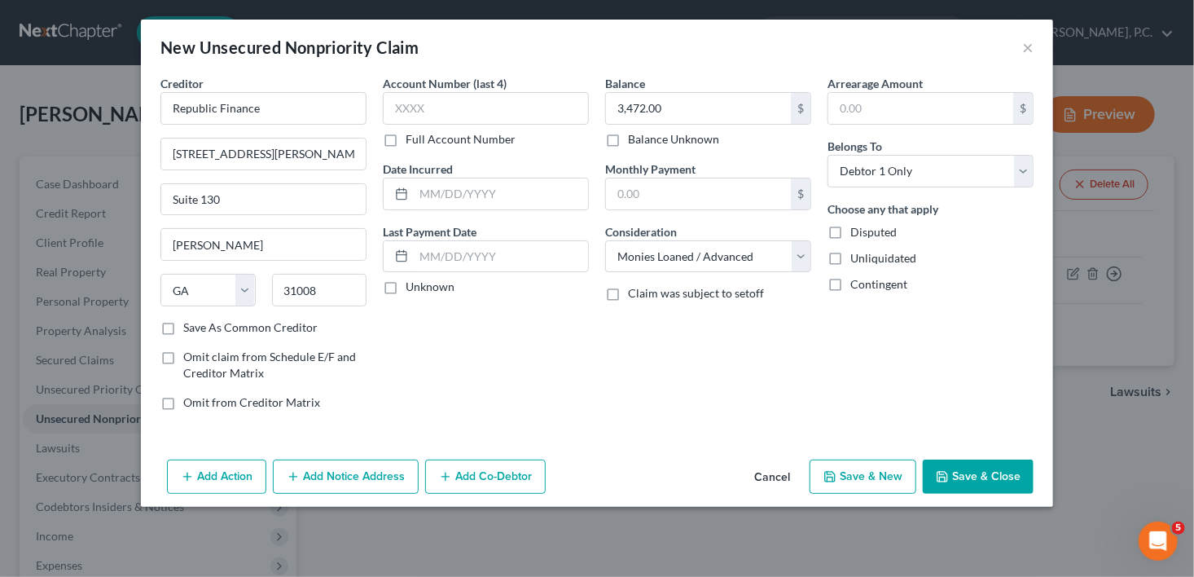
click at [841, 470] on button "Save & New" at bounding box center [863, 476] width 107 height 34
select select "0"
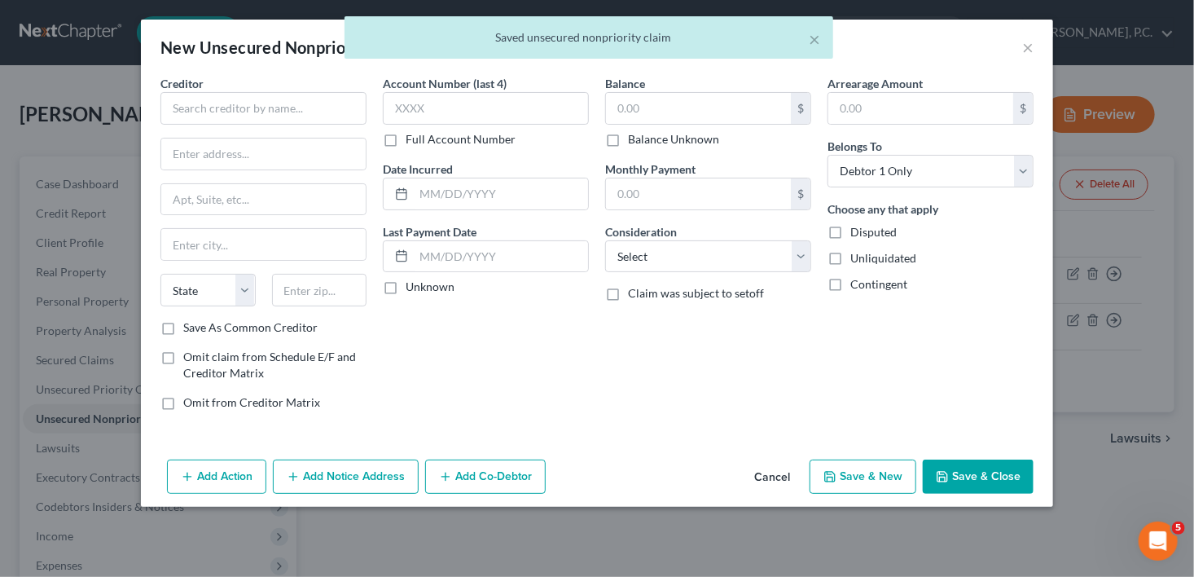
type input "0.00"
click at [202, 107] on input "text" at bounding box center [263, 108] width 206 height 33
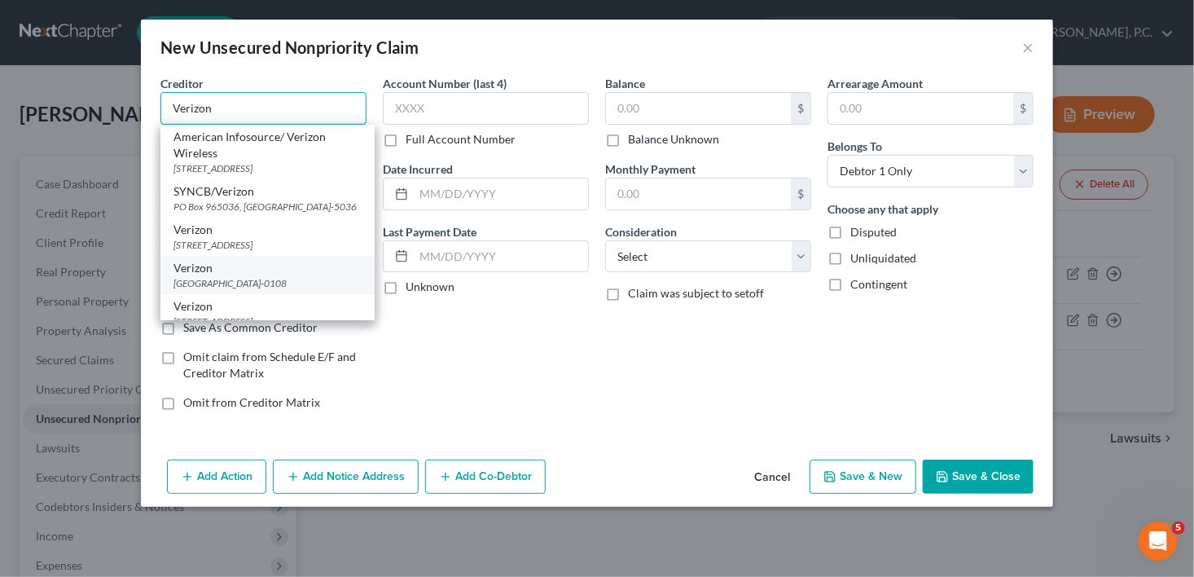
type input "Verizon"
click at [267, 283] on div "[GEOGRAPHIC_DATA]-0108" at bounding box center [267, 283] width 188 height 14
type input "PO Box 660108"
type input "[GEOGRAPHIC_DATA]"
select select "45"
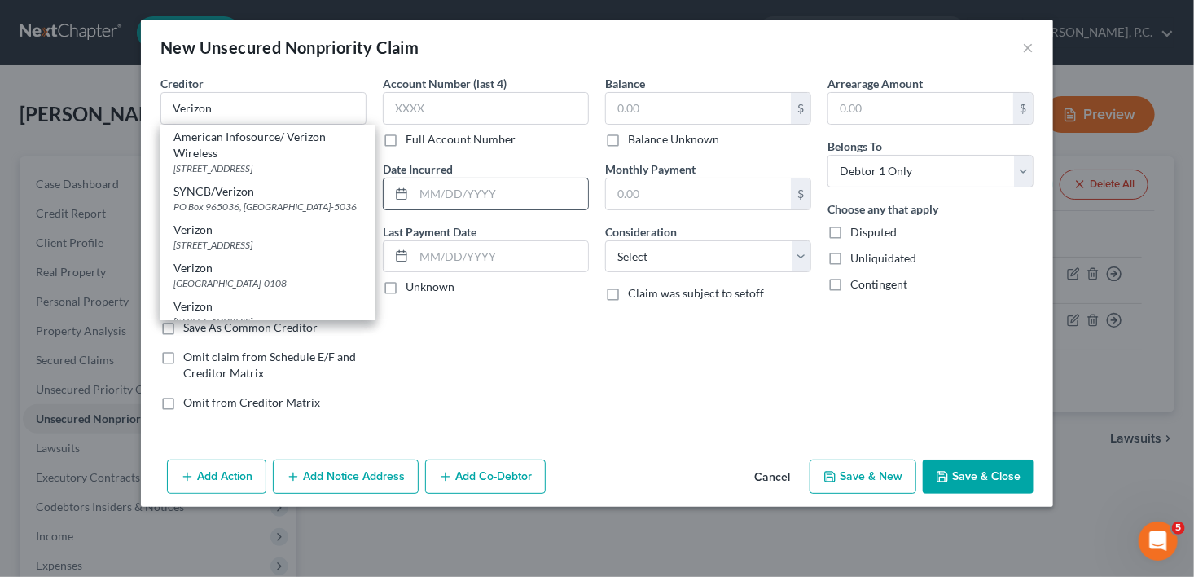
type input "75266-0108"
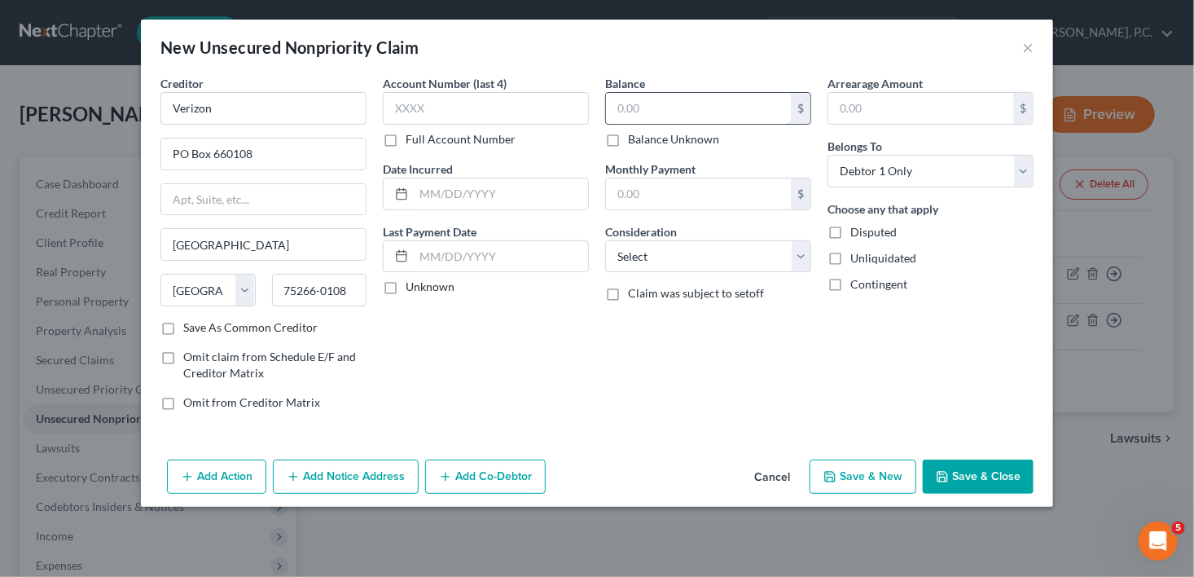
click at [623, 106] on input "text" at bounding box center [698, 108] width 185 height 31
type input "3,007.00"
click at [702, 244] on select "Select Cable / Satellite Services Collection Agency Credit Card Debt Debt Couns…" at bounding box center [708, 256] width 206 height 33
select select "19"
click at [605, 240] on select "Select Cable / Satellite Services Collection Agency Credit Card Debt Debt Couns…" at bounding box center [708, 256] width 206 height 33
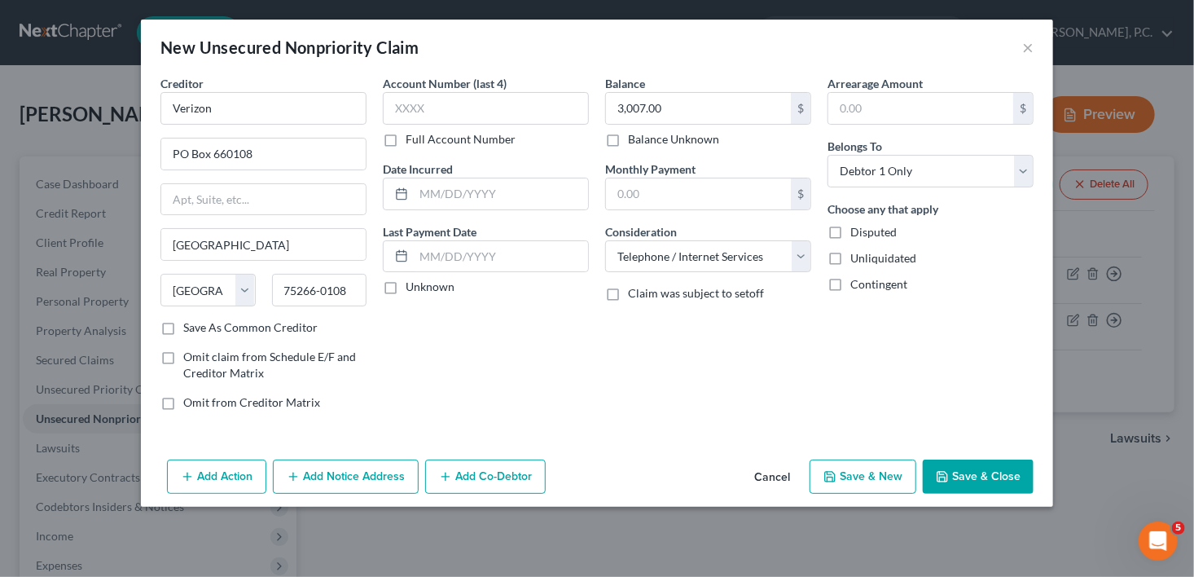
drag, startPoint x: 843, startPoint y: 470, endPoint x: 68, endPoint y: 44, distance: 884.0
click at [844, 470] on button "Save & New" at bounding box center [863, 476] width 107 height 34
select select "0"
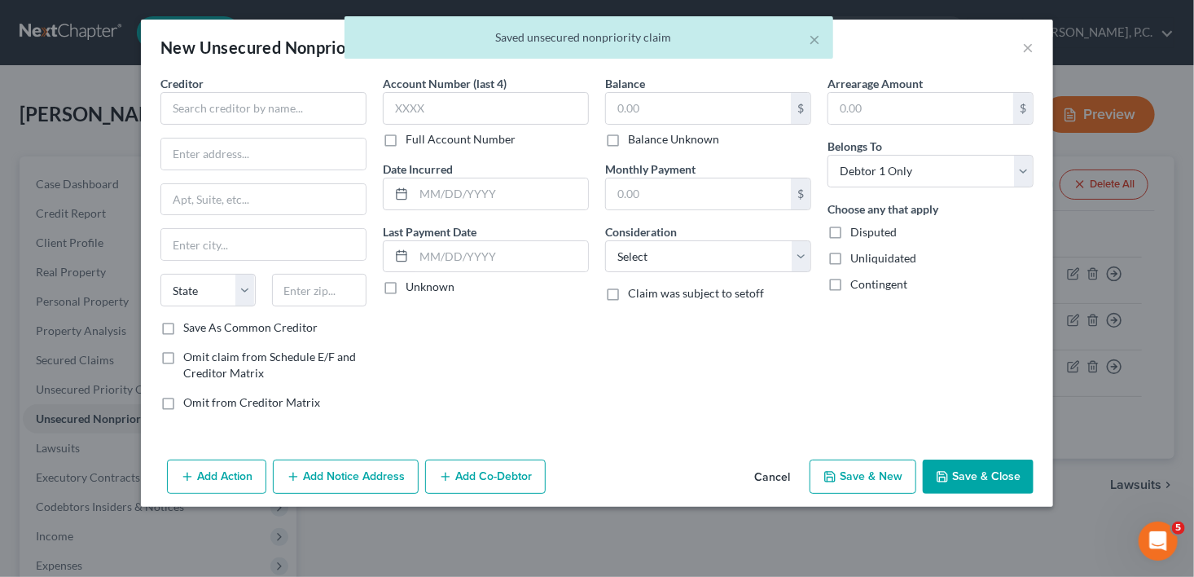
type input "0.00"
click at [213, 106] on input "text" at bounding box center [263, 108] width 206 height 33
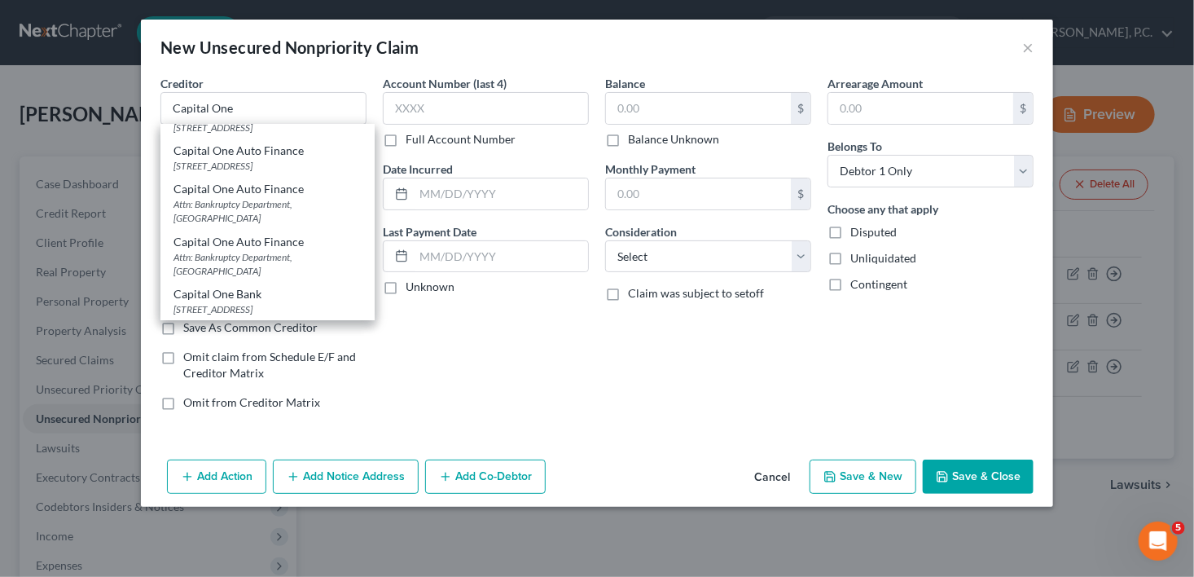
scroll to position [362, 0]
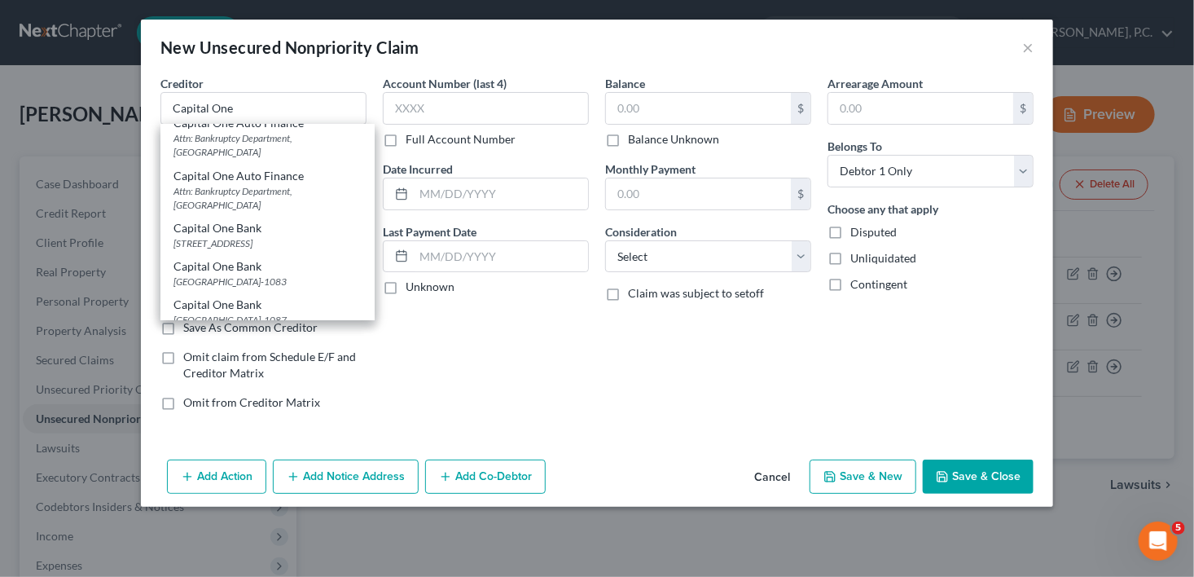
drag, startPoint x: 288, startPoint y: 266, endPoint x: 363, endPoint y: 216, distance: 91.0
click at [288, 250] on div "[STREET_ADDRESS]" at bounding box center [267, 243] width 188 height 14
type input "Capital One Bank"
type input "PO Box 31293"
type input "[GEOGRAPHIC_DATA]"
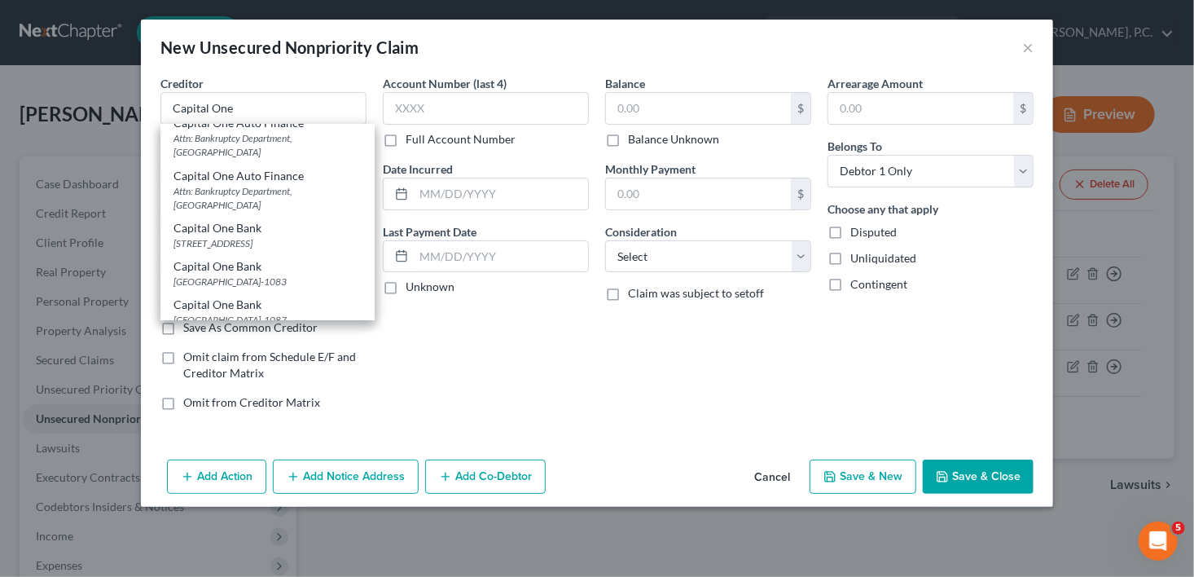
select select "46"
type input "84131"
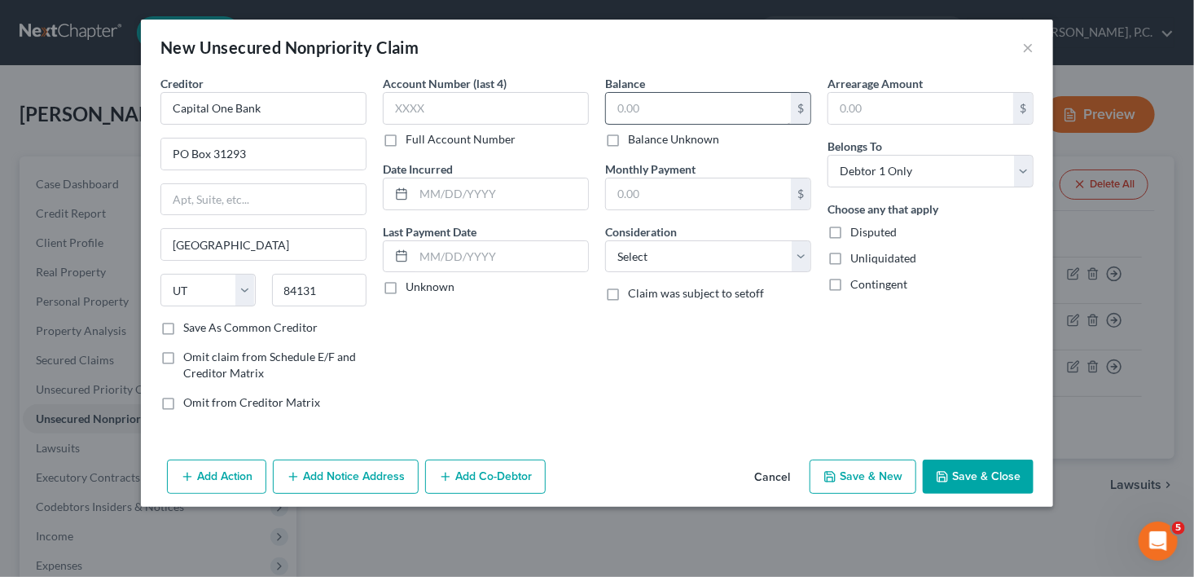
scroll to position [0, 0]
click at [672, 108] on input "text" at bounding box center [698, 108] width 185 height 31
type input "2,391.00"
click at [636, 257] on select "Select Cable / Satellite Services Collection Agency Credit Card Debt Debt Couns…" at bounding box center [708, 256] width 206 height 33
select select "2"
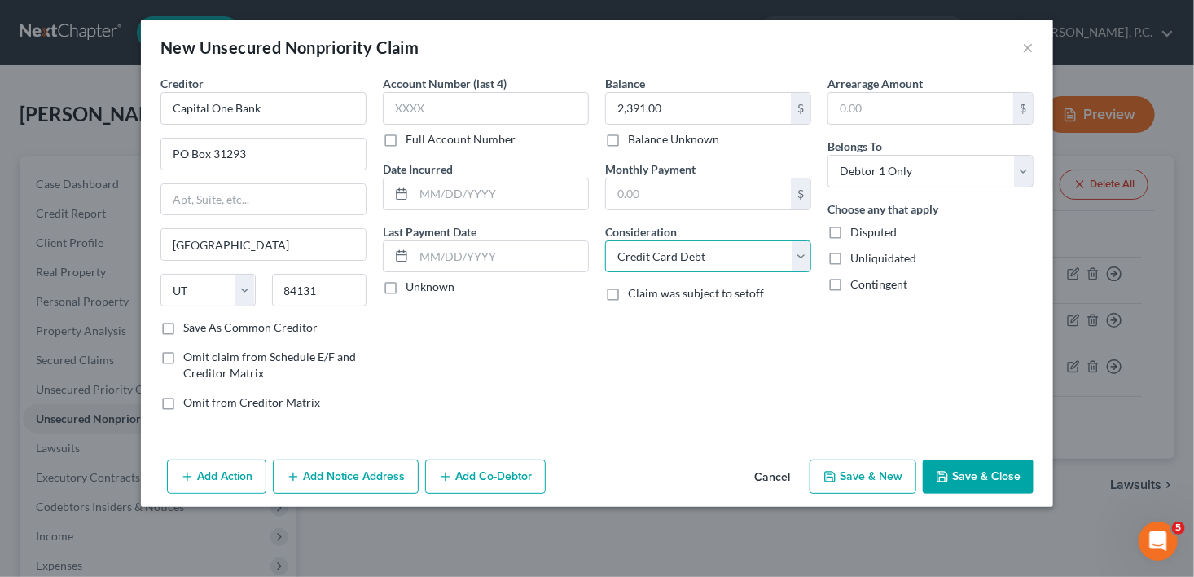
click at [605, 240] on select "Select Cable / Satellite Services Collection Agency Credit Card Debt Debt Couns…" at bounding box center [708, 256] width 206 height 33
click at [858, 469] on button "Save & New" at bounding box center [863, 476] width 107 height 34
select select "0"
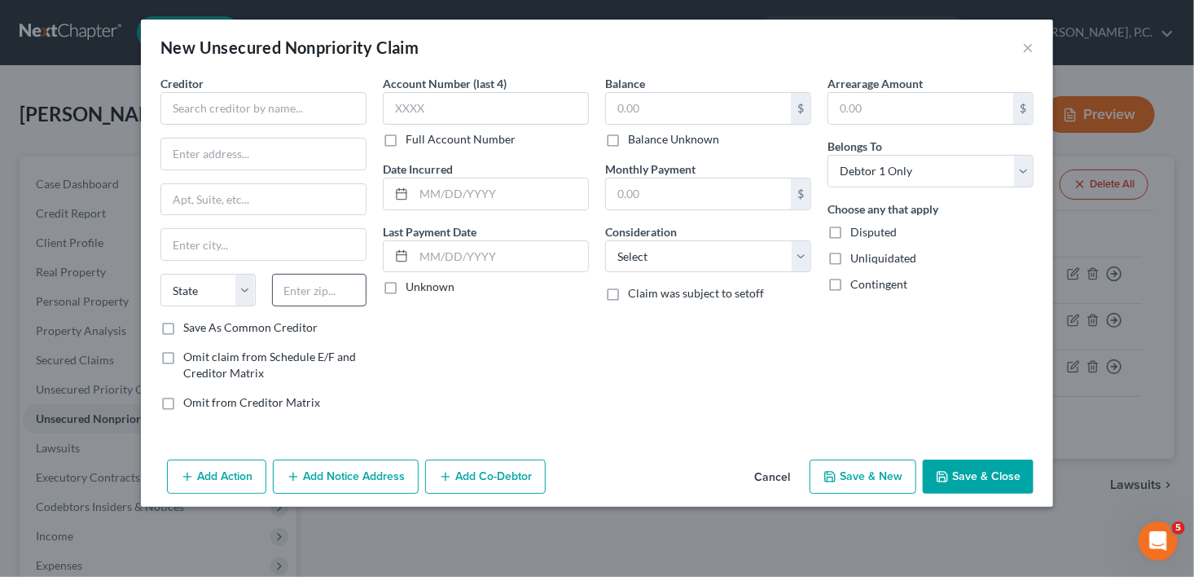
type input "0.00"
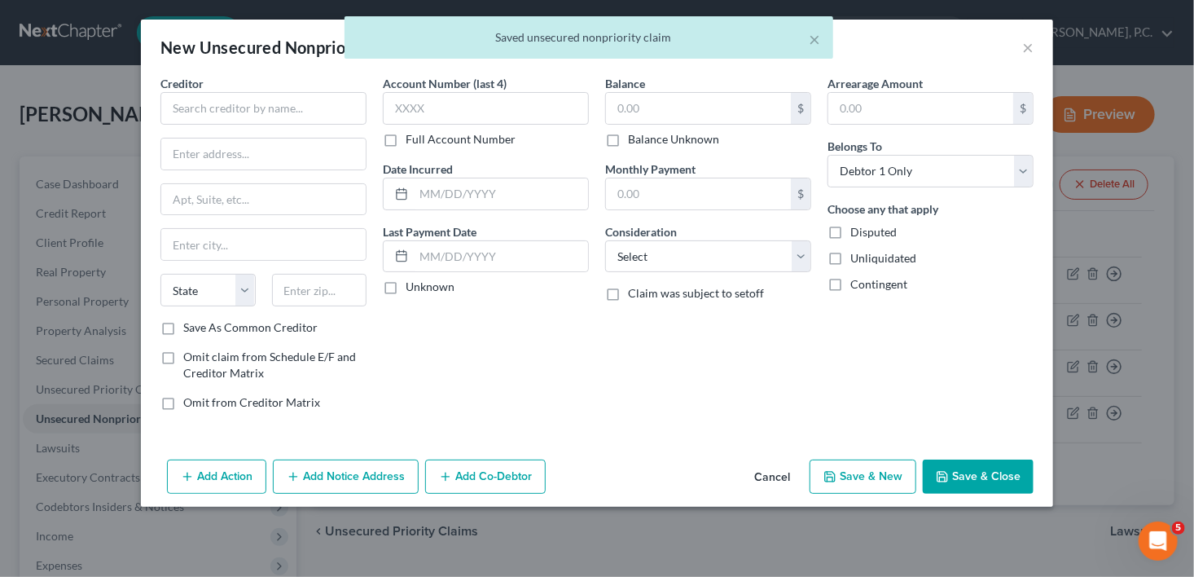
click at [224, 125] on div "Creditor * State [US_STATE] AK AR AZ CA CO [GEOGRAPHIC_DATA] DE DC [GEOGRAPHIC_…" at bounding box center [263, 197] width 206 height 244
click at [222, 108] on input "text" at bounding box center [263, 108] width 206 height 33
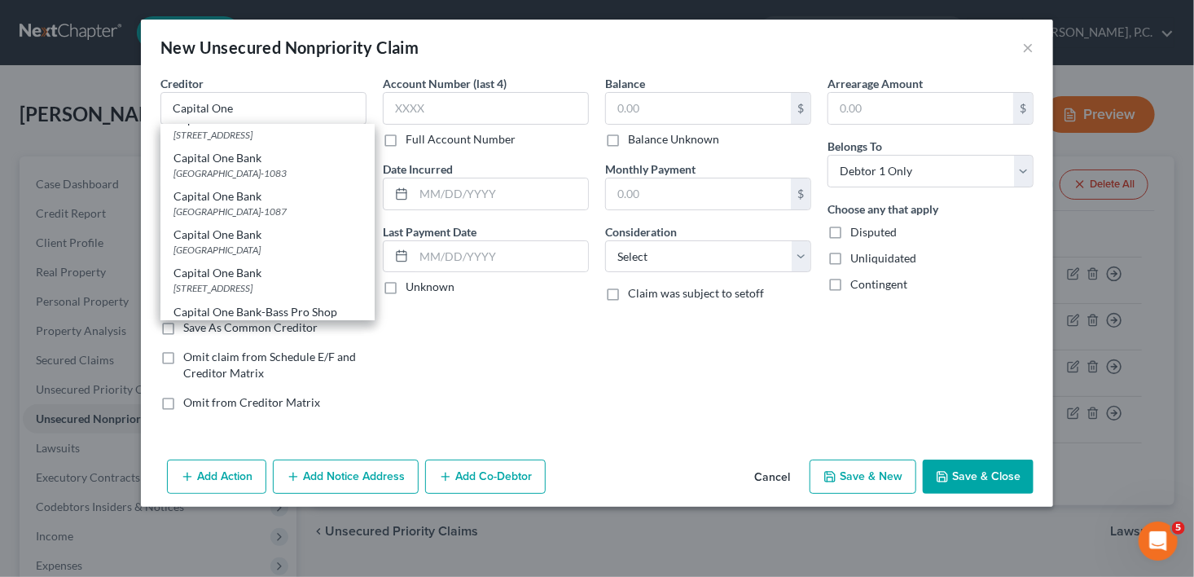
scroll to position [524, 0]
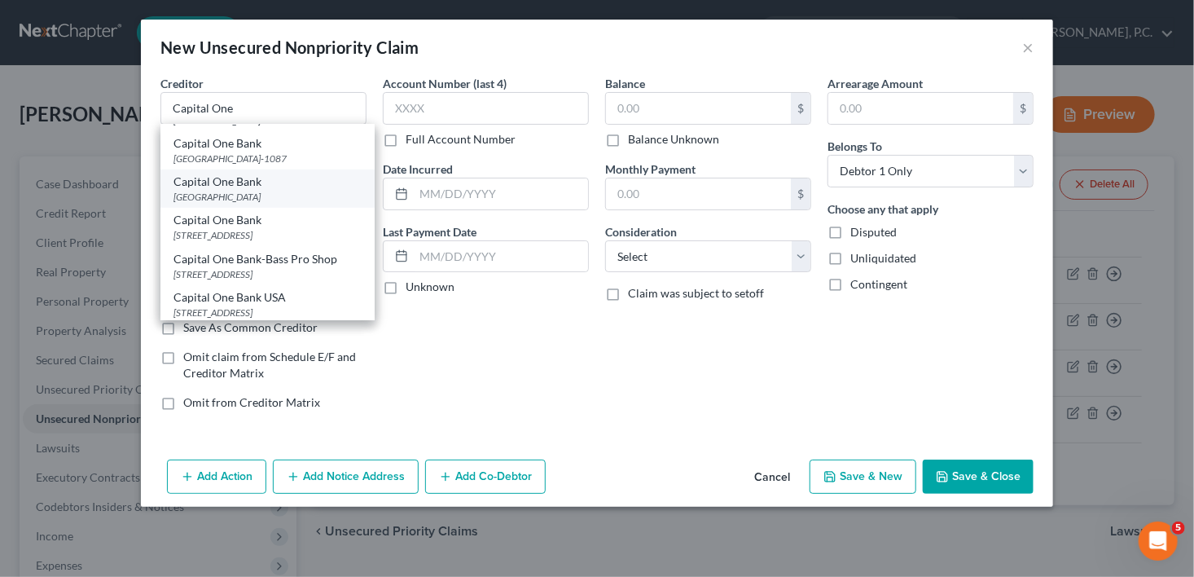
click at [286, 204] on div "[GEOGRAPHIC_DATA]" at bounding box center [267, 197] width 188 height 14
type input "Capital One Bank"
type input "PO Box 85520"
type input "[GEOGRAPHIC_DATA]"
select select "48"
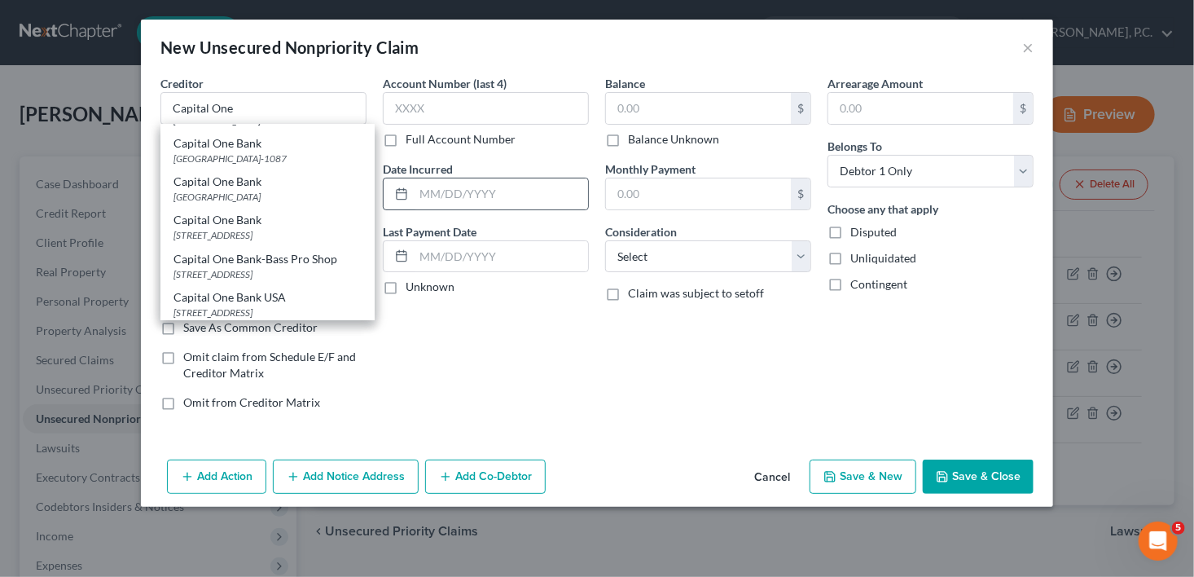
type input "23285"
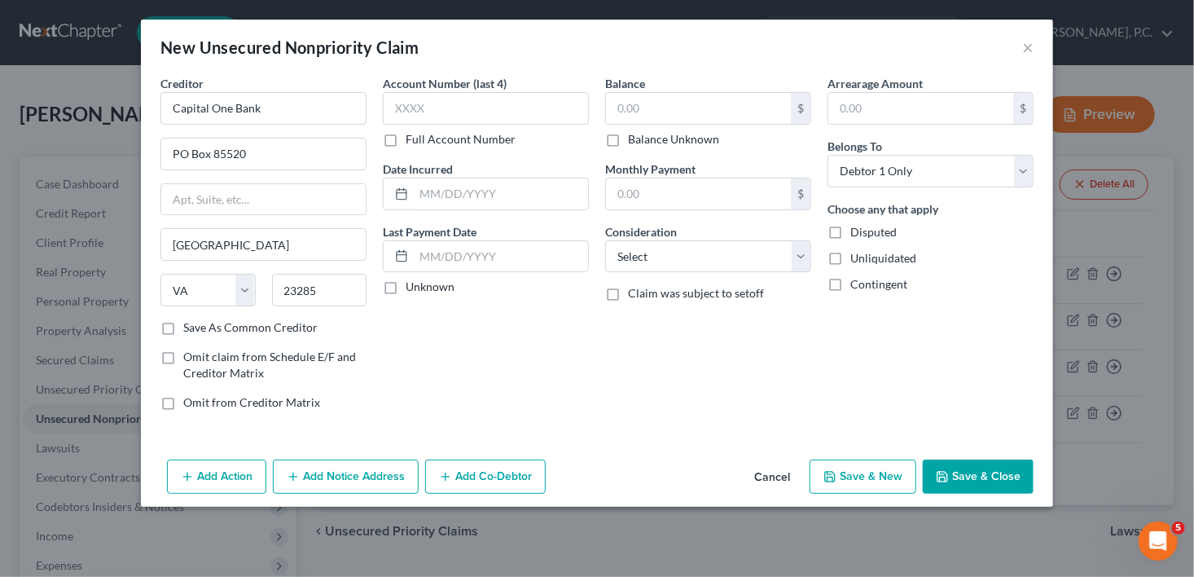
scroll to position [0, 0]
click at [633, 108] on input "text" at bounding box center [698, 108] width 185 height 31
type input "1,615.00"
click at [646, 270] on select "Select Cable / Satellite Services Collection Agency Credit Card Debt Debt Couns…" at bounding box center [708, 256] width 206 height 33
select select "2"
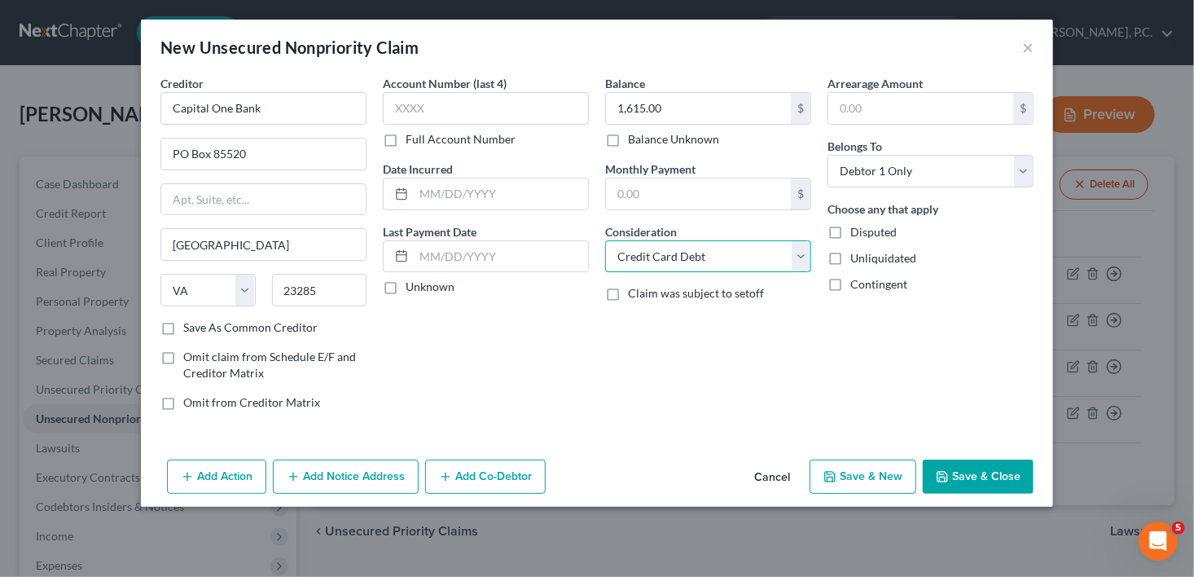
click at [605, 240] on select "Select Cable / Satellite Services Collection Agency Credit Card Debt Debt Couns…" at bounding box center [708, 256] width 206 height 33
click at [888, 485] on button "Save & New" at bounding box center [863, 476] width 107 height 34
select select "0"
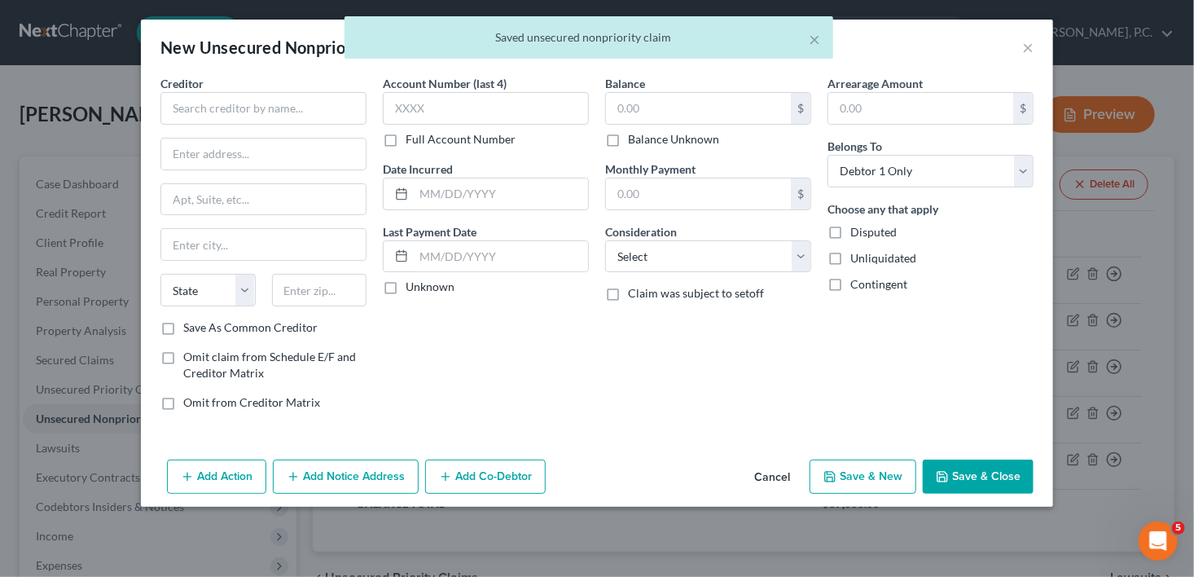
type input "0.00"
click at [183, 103] on input "text" at bounding box center [263, 108] width 206 height 33
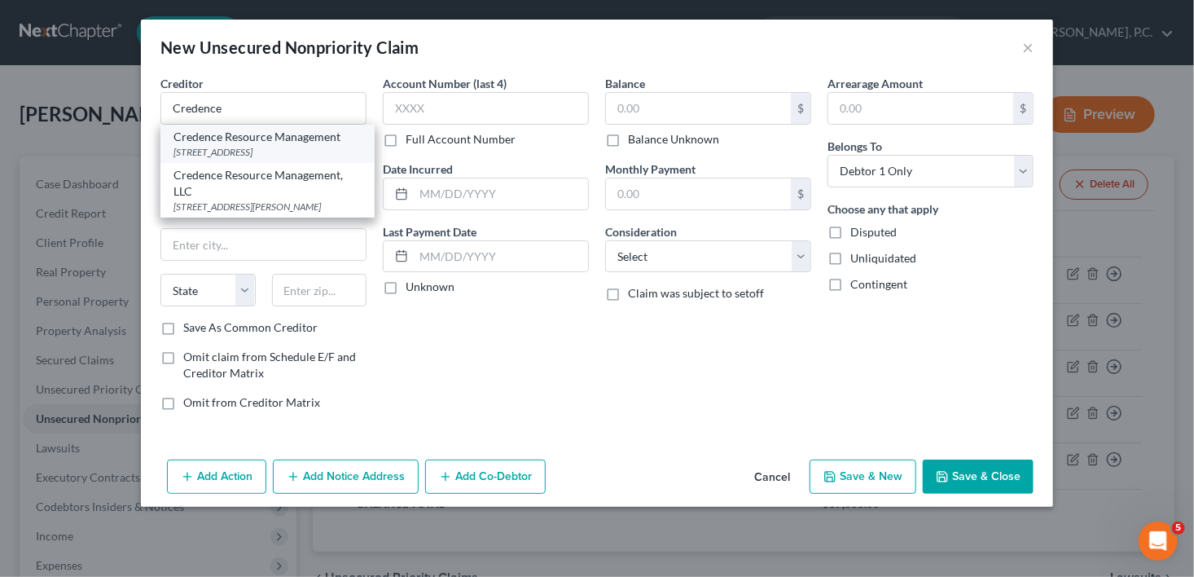
click at [274, 143] on div "Credence Resource Management" at bounding box center [267, 137] width 188 height 16
type input "Credence Resource Management"
type input "PO Box 2300"
type input "Southgate"
select select "23"
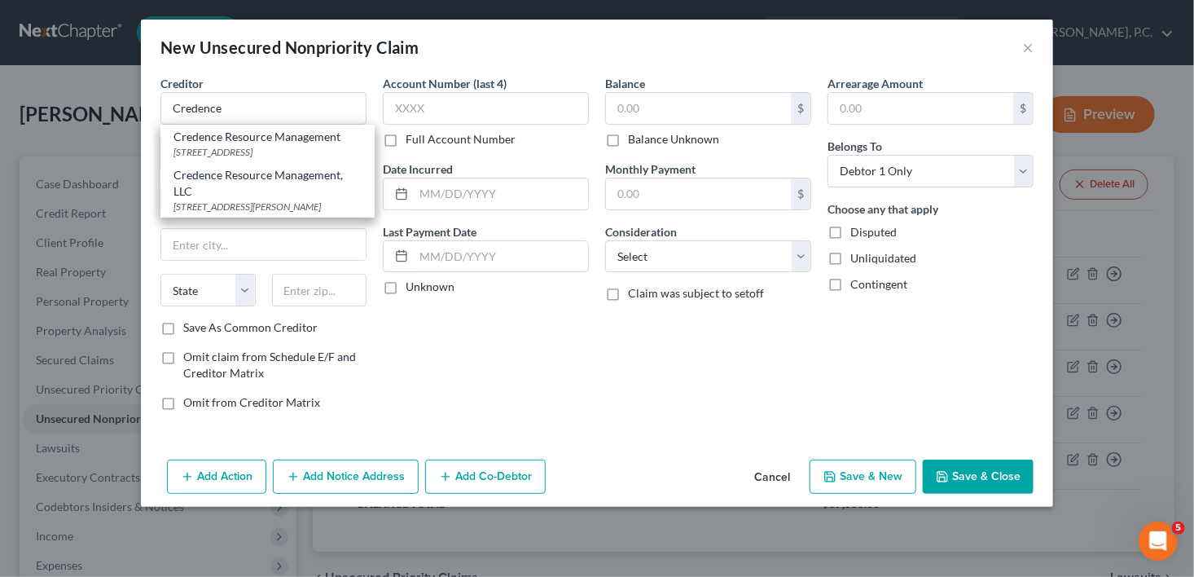
type input "48195"
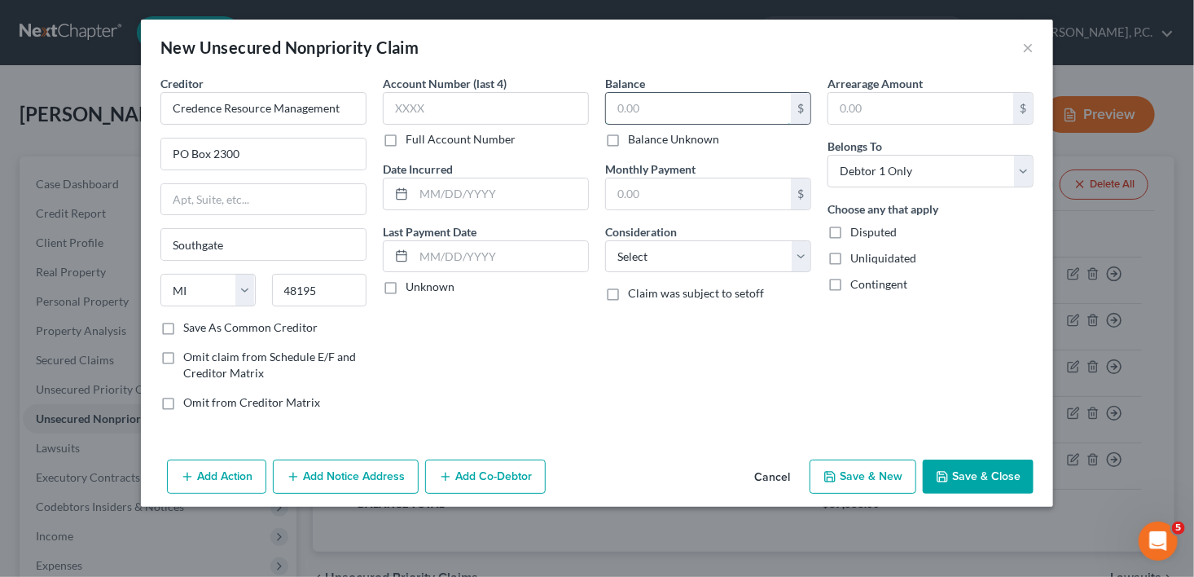
click at [642, 102] on input "text" at bounding box center [698, 108] width 185 height 31
type input "1,841.00"
click at [630, 262] on select "Select Cable / Satellite Services Collection Agency Credit Card Debt Debt Couns…" at bounding box center [708, 256] width 206 height 33
select select "1"
click at [605, 240] on select "Select Cable / Satellite Services Collection Agency Credit Card Debt Debt Couns…" at bounding box center [708, 256] width 206 height 33
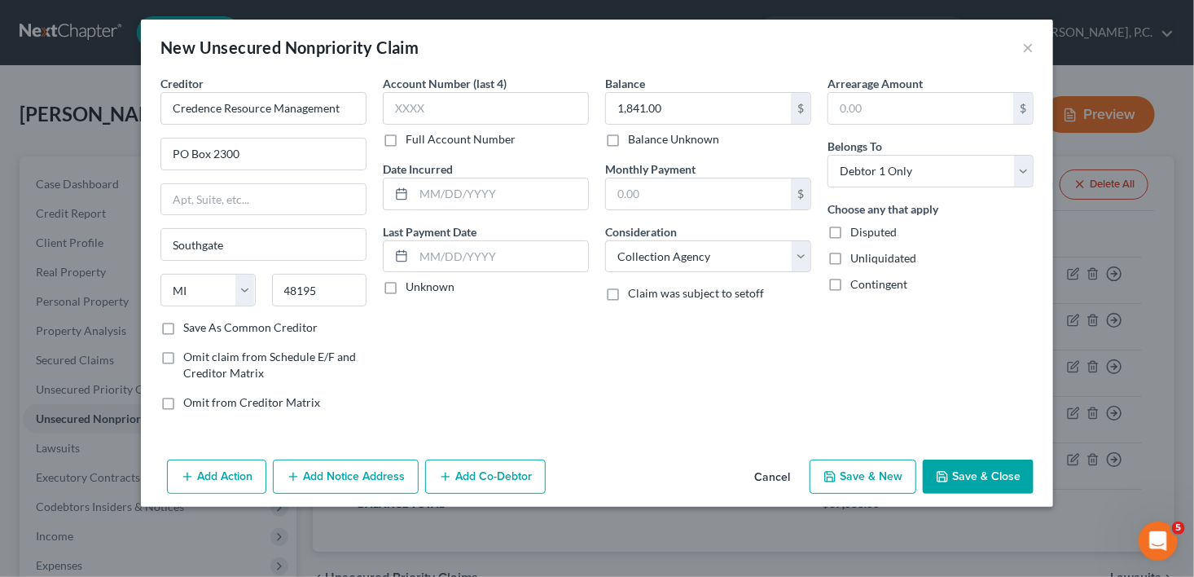
drag, startPoint x: 352, startPoint y: 467, endPoint x: 1091, endPoint y: 331, distance: 751.0
click at [354, 467] on button "Add Notice Address" at bounding box center [346, 476] width 146 height 34
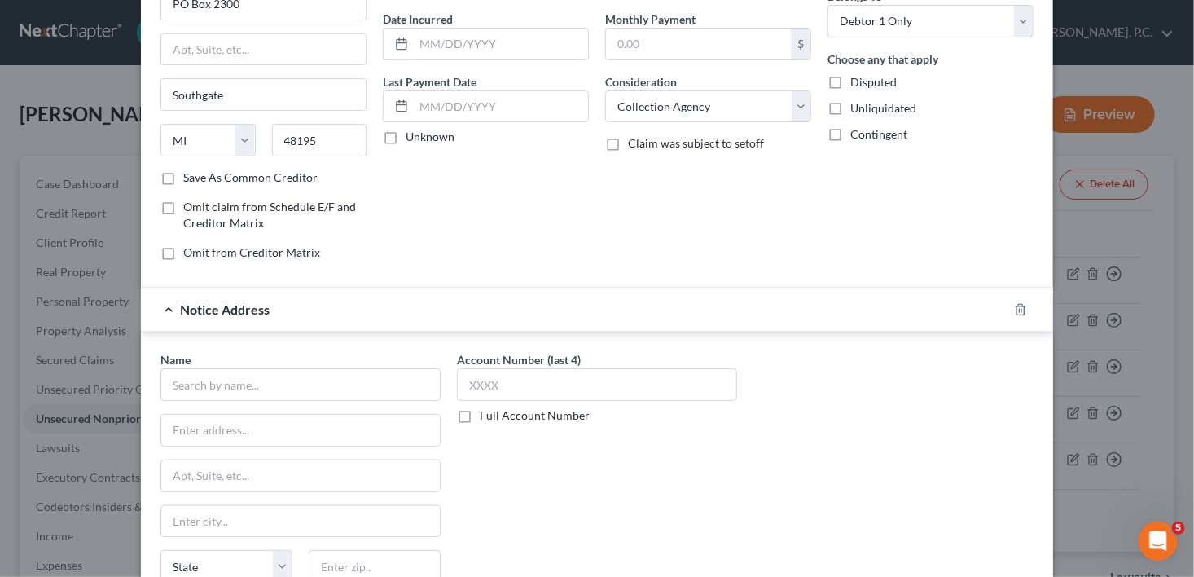
scroll to position [268, 0]
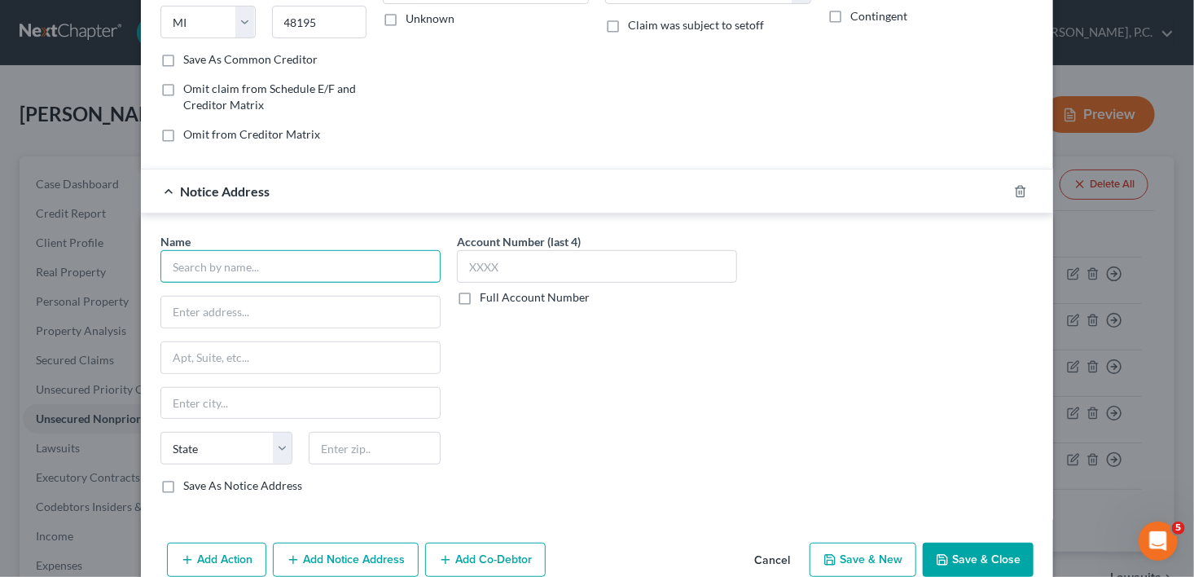
click at [298, 266] on input "text" at bounding box center [300, 266] width 280 height 33
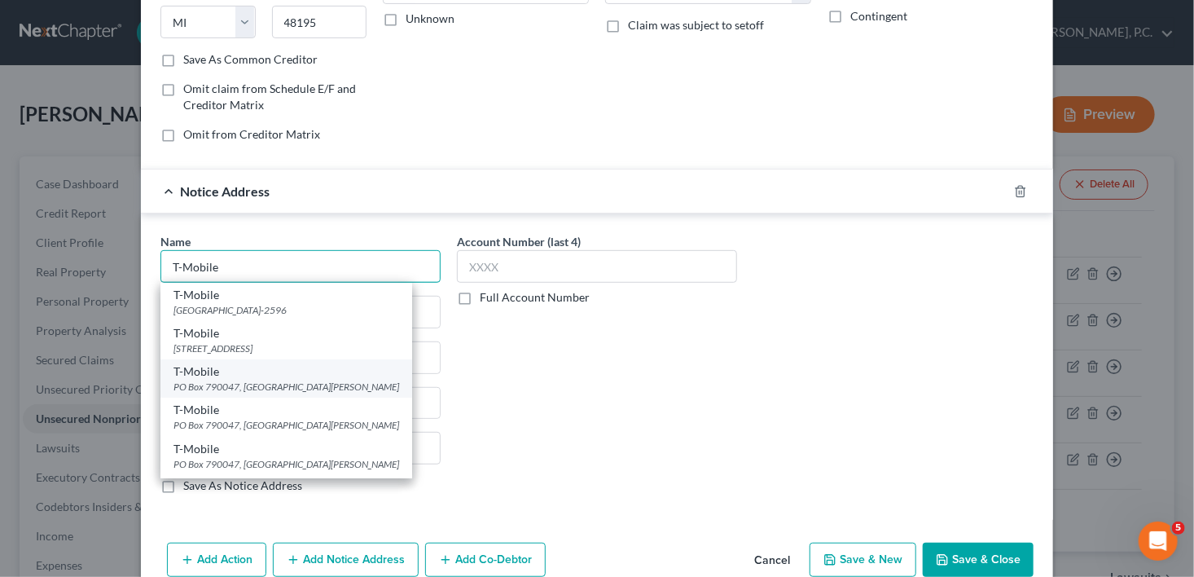
type input "T-Mobile"
click at [283, 386] on div "PO Box 790047, [GEOGRAPHIC_DATA][PERSON_NAME]" at bounding box center [286, 387] width 226 height 14
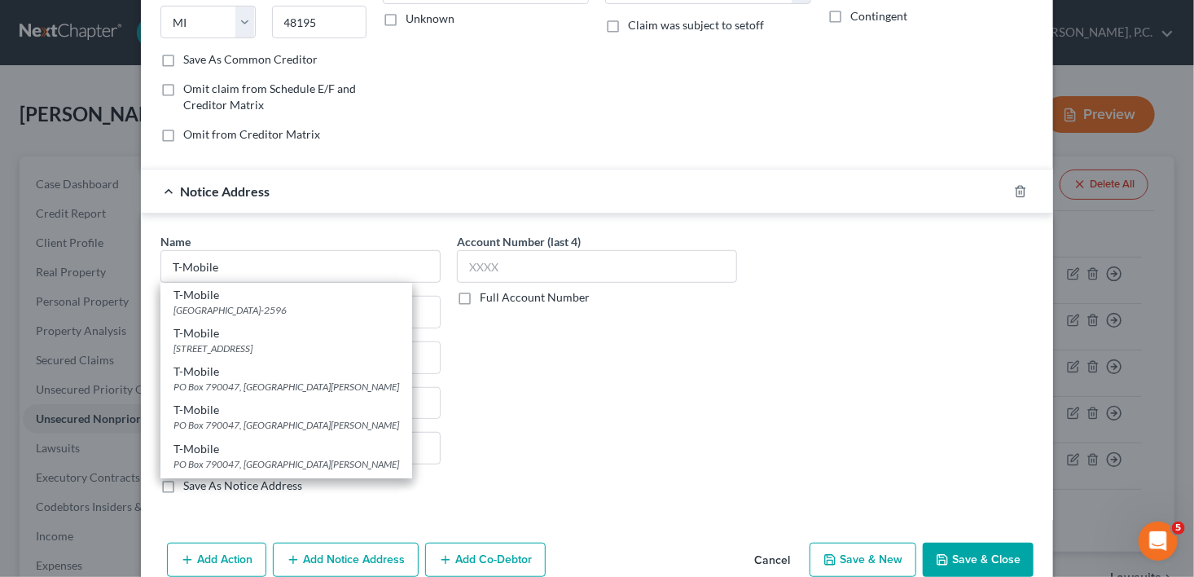
type input "PO Box 790047"
type input "[GEOGRAPHIC_DATA][PERSON_NAME]"
select select "26"
type input "63179"
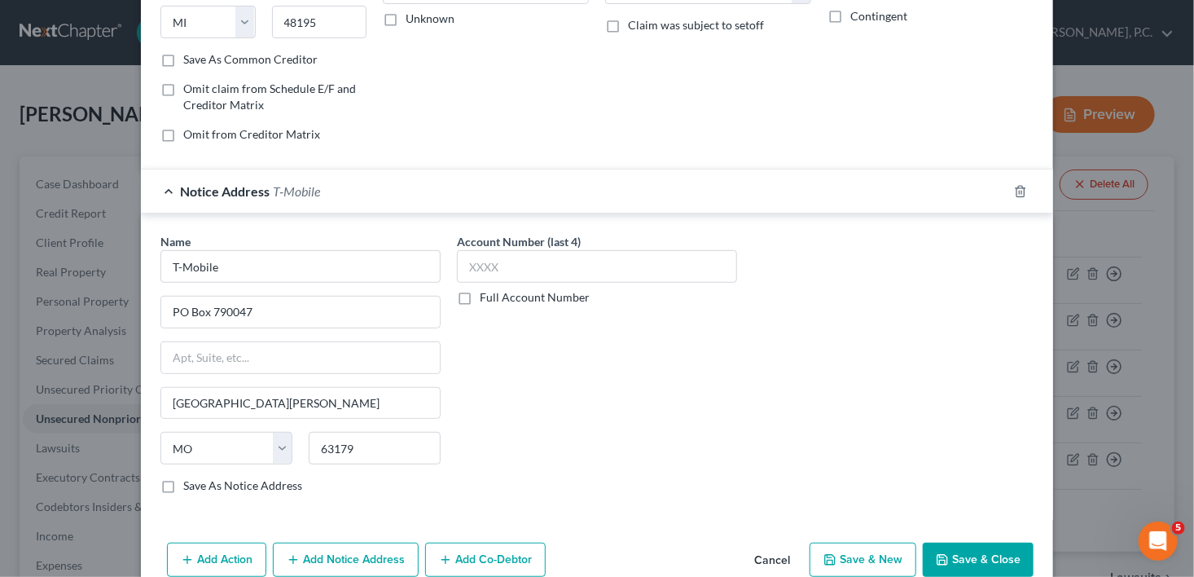
click at [936, 558] on icon "button" at bounding box center [942, 559] width 13 height 13
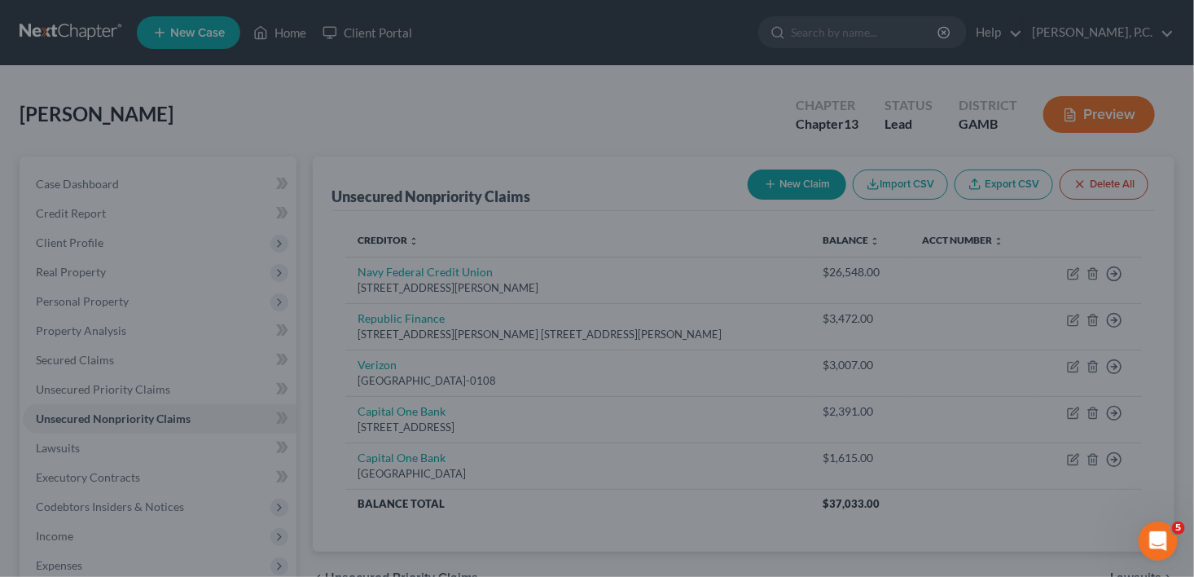
type input "0.00"
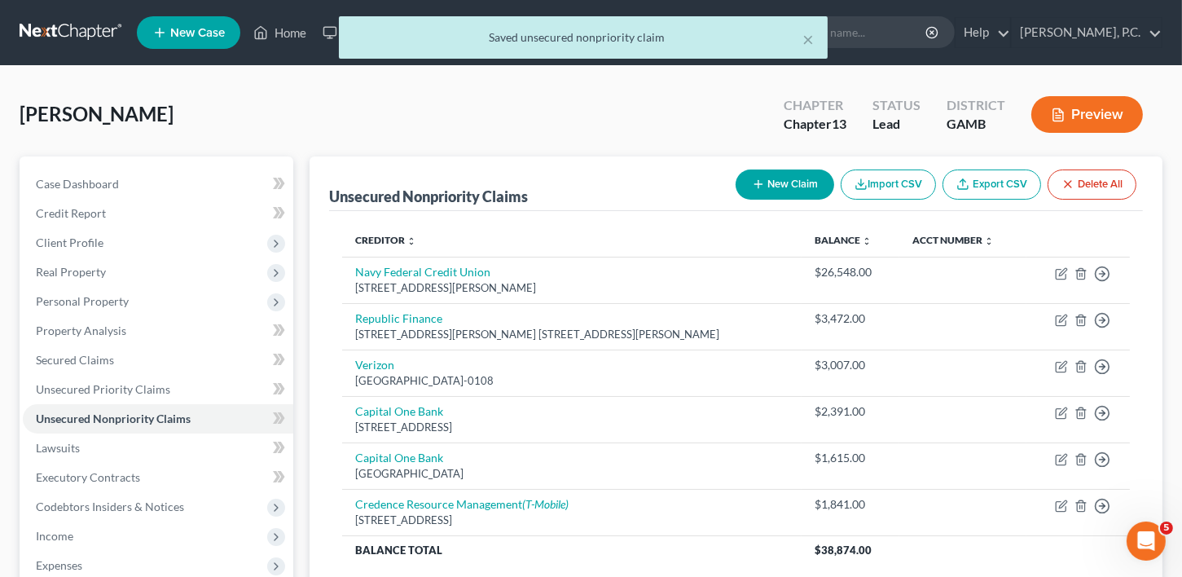
click at [759, 191] on button "New Claim" at bounding box center [784, 184] width 99 height 30
select select "0"
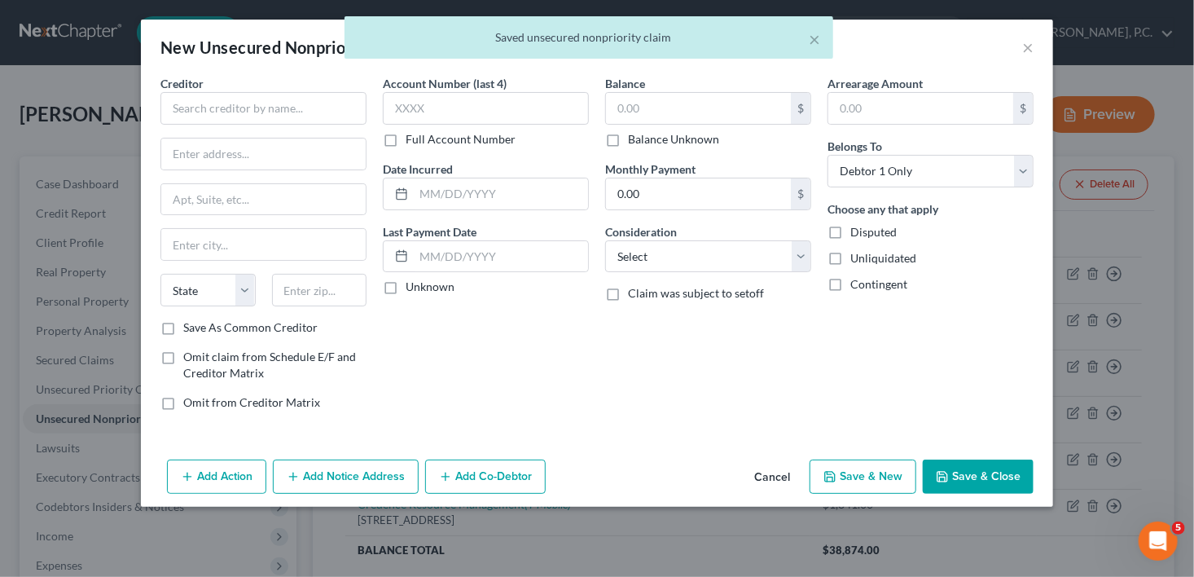
click at [193, 83] on span "Creditor" at bounding box center [181, 84] width 43 height 14
click at [191, 108] on input "text" at bounding box center [263, 108] width 206 height 33
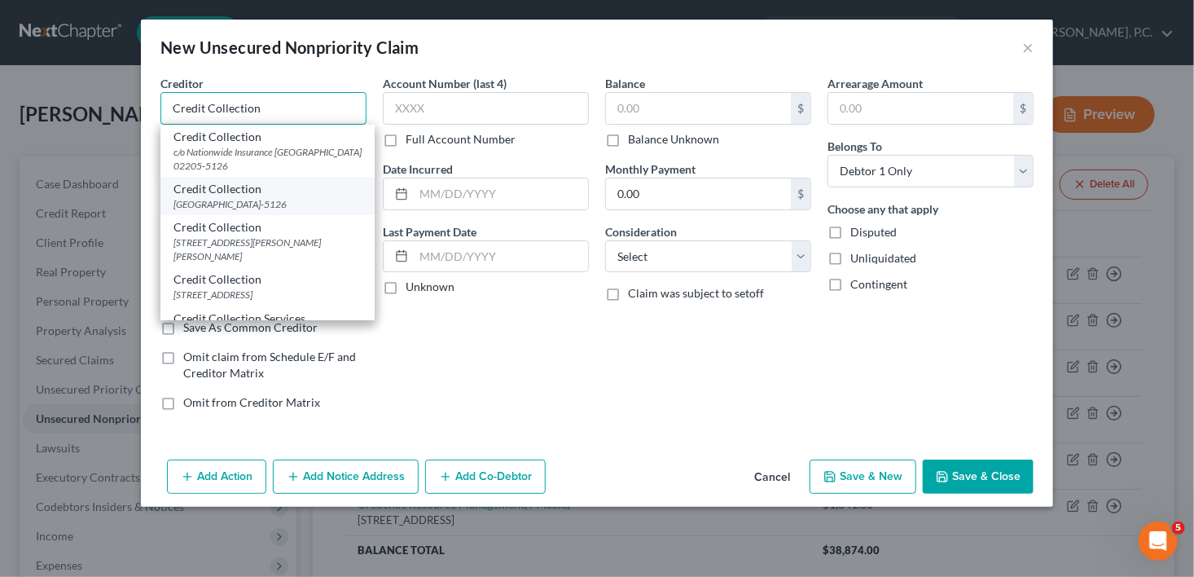
type input "Credit Collection"
click at [200, 195] on div "Credit Collection" at bounding box center [267, 189] width 188 height 16
type input "PO Box 55126"
type input "[GEOGRAPHIC_DATA]"
select select "22"
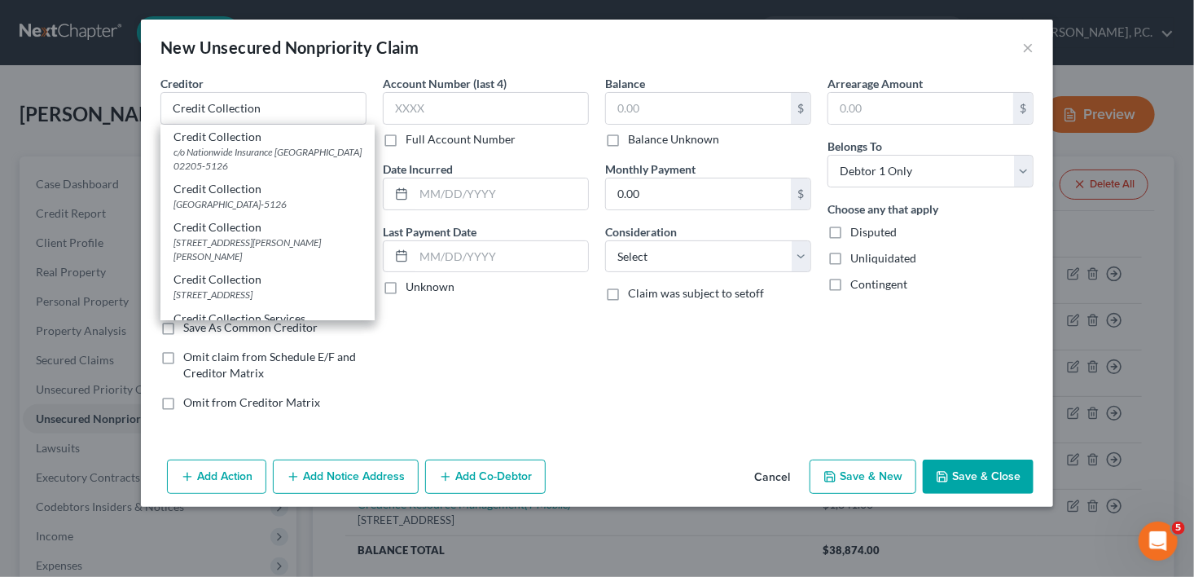
type input "02205-5126"
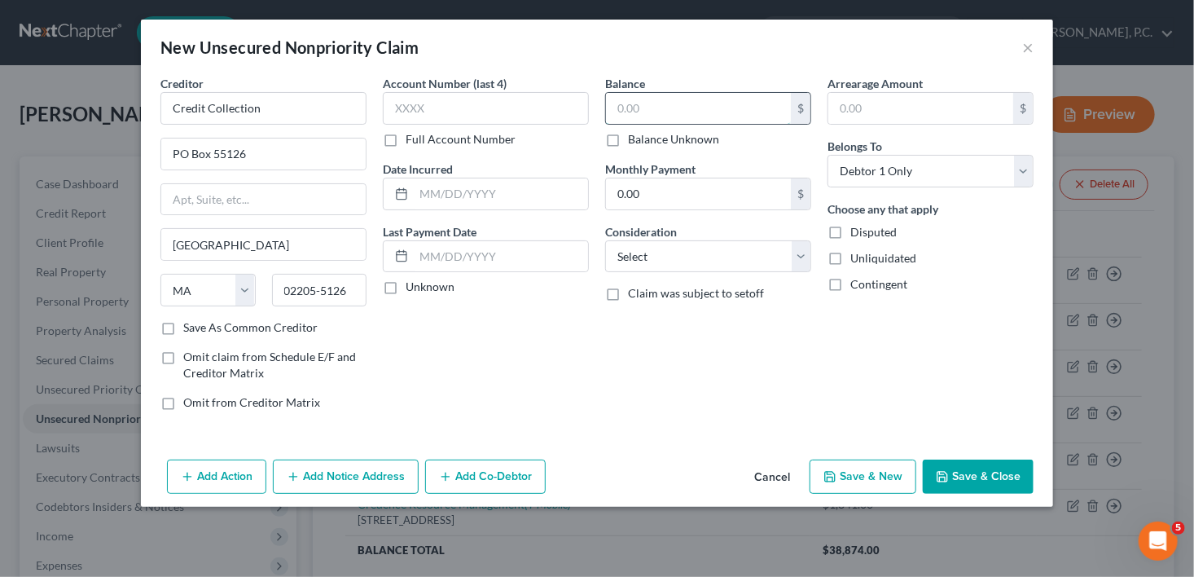
click at [636, 116] on input "text" at bounding box center [698, 108] width 185 height 31
type input "659.00"
click at [652, 257] on select "Select Cable / Satellite Services Collection Agency Credit Card Debt Debt Couns…" at bounding box center [708, 256] width 206 height 33
select select "1"
click at [605, 240] on select "Select Cable / Satellite Services Collection Agency Credit Card Debt Debt Couns…" at bounding box center [708, 256] width 206 height 33
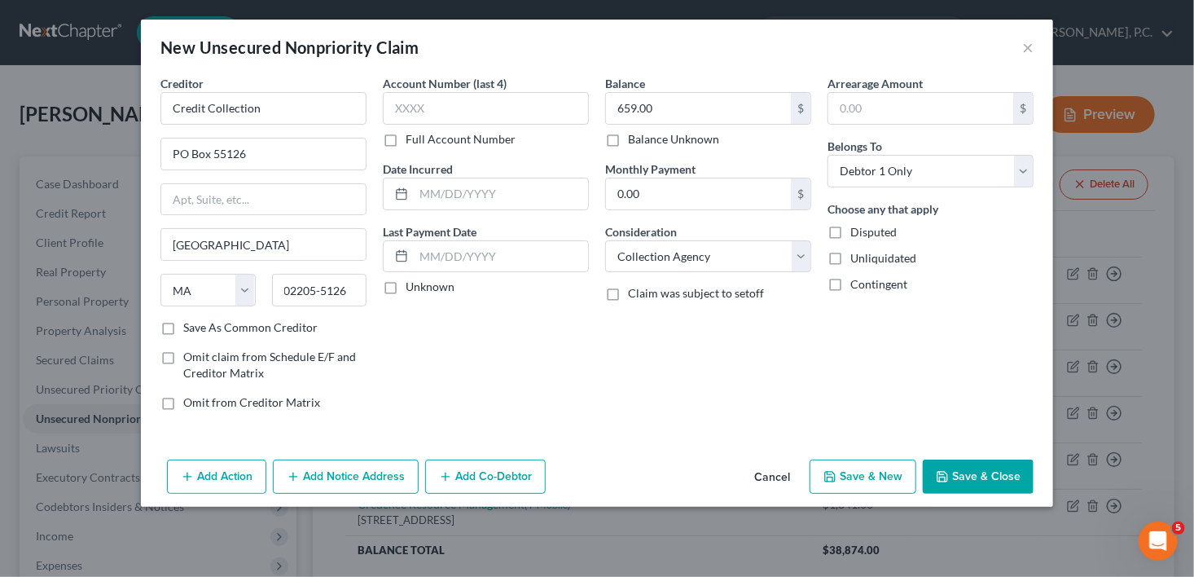
click at [877, 483] on button "Save & New" at bounding box center [863, 476] width 107 height 34
select select "0"
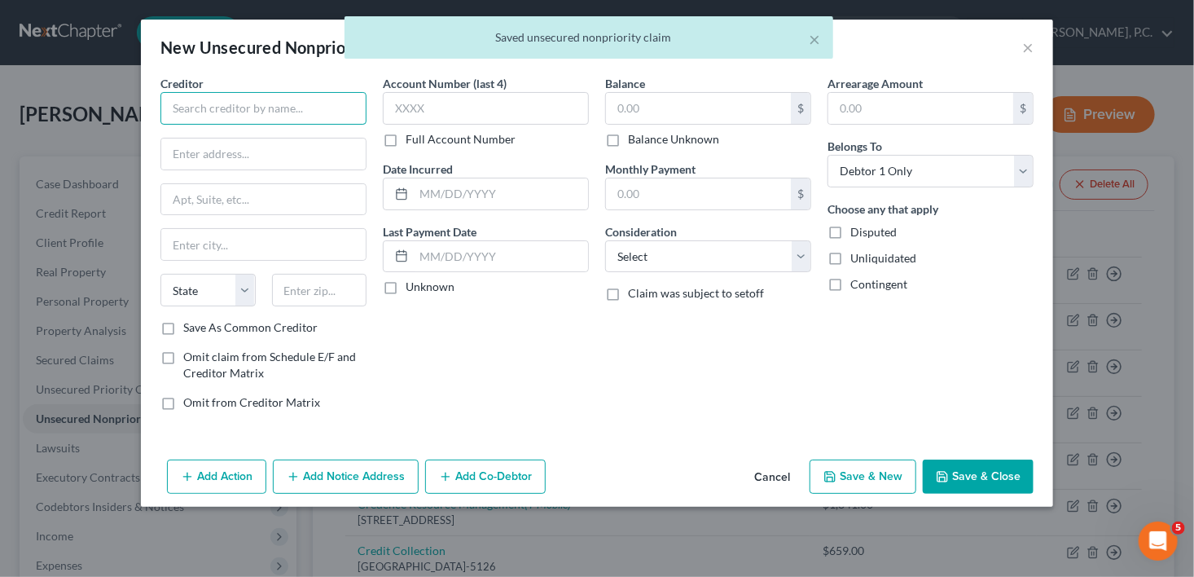
click at [171, 99] on input "text" at bounding box center [263, 108] width 206 height 33
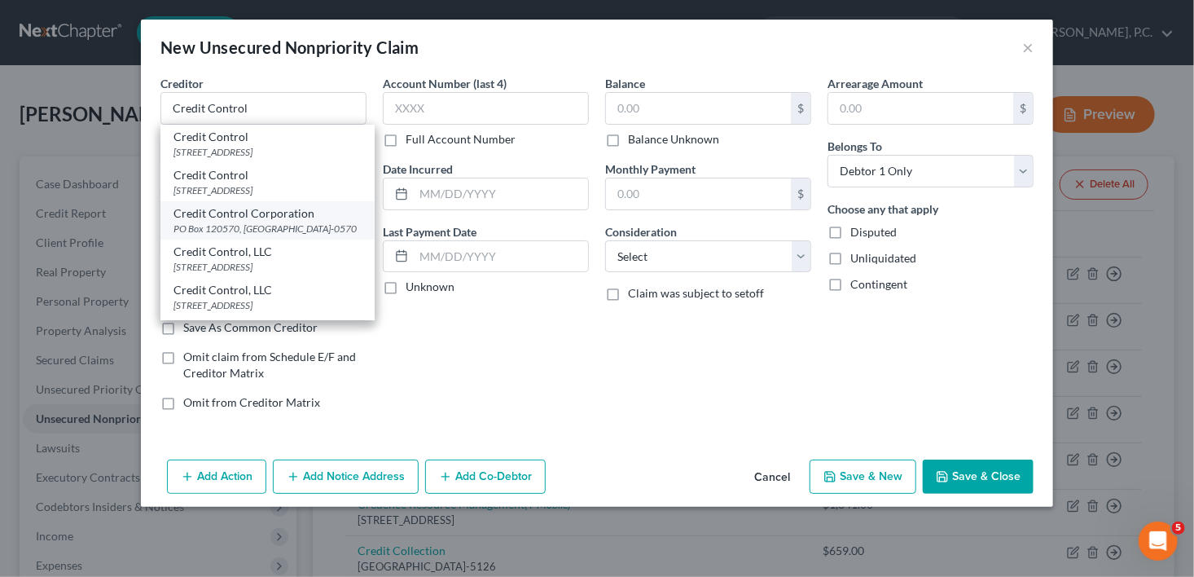
click at [248, 235] on div "PO Box 120570, [GEOGRAPHIC_DATA]-0570" at bounding box center [267, 229] width 188 height 14
type input "Credit Control Corporation"
type input "PO Box 120570"
type input "Newport News"
select select "48"
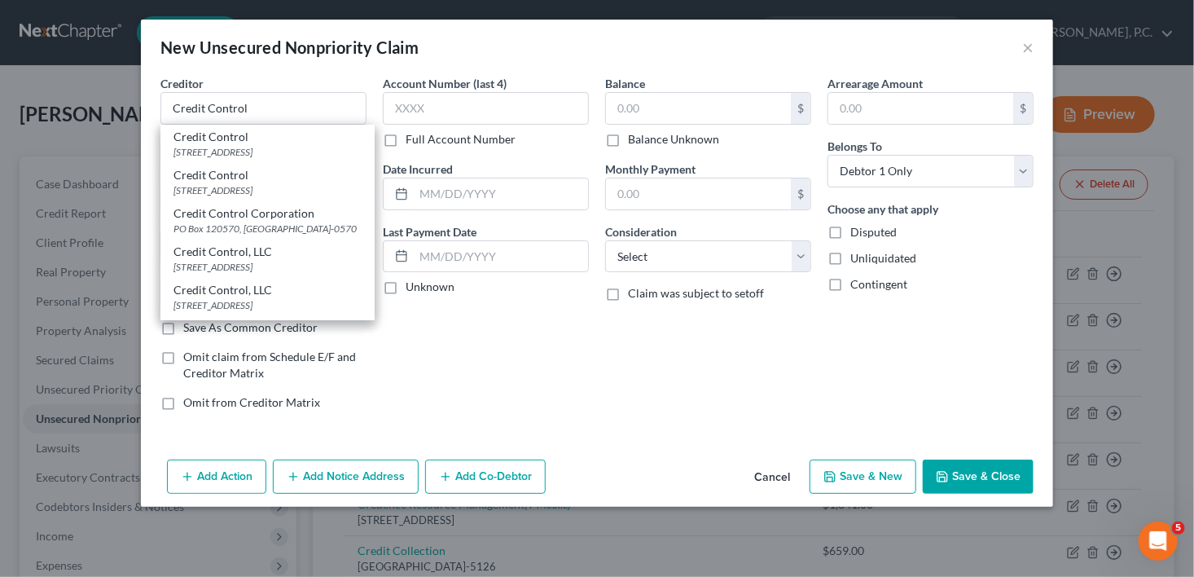
type input "23612-0570"
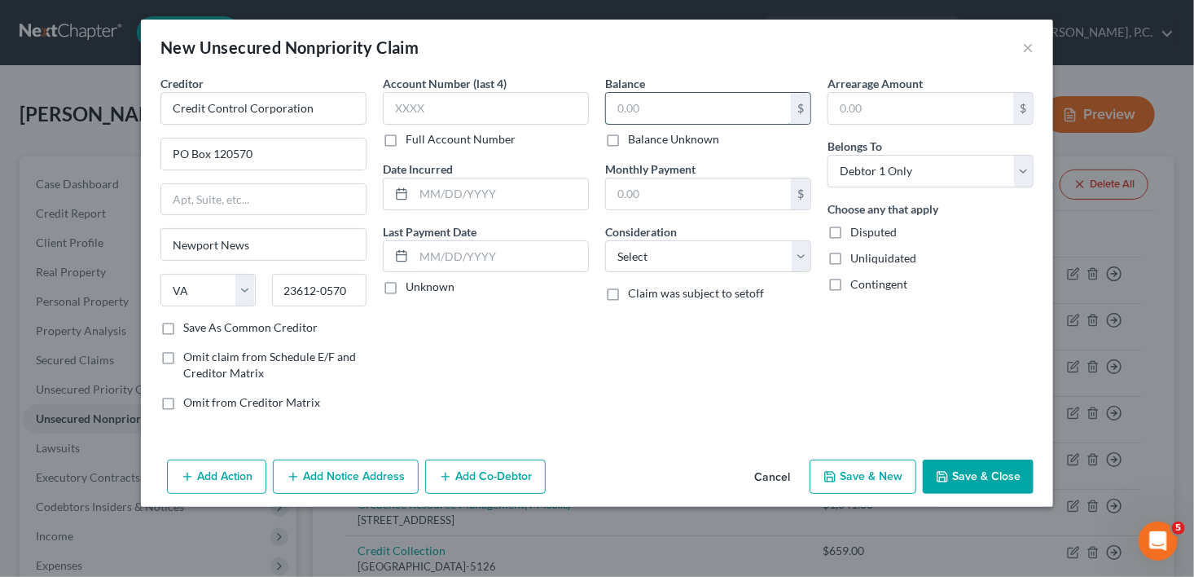
click at [638, 120] on input "text" at bounding box center [698, 108] width 185 height 31
type input "1,217.00"
click at [667, 267] on select "Select Cable / Satellite Services Collection Agency Credit Card Debt Debt Couns…" at bounding box center [708, 256] width 206 height 33
select select "1"
click at [605, 240] on select "Select Cable / Satellite Services Collection Agency Credit Card Debt Debt Couns…" at bounding box center [708, 256] width 206 height 33
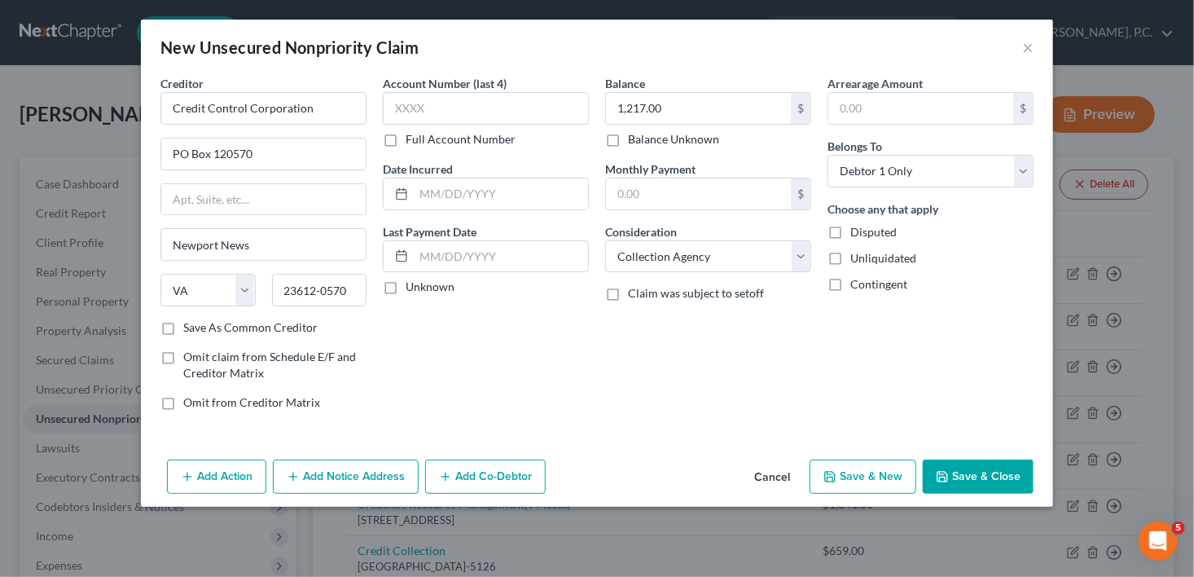
click at [296, 479] on icon "button" at bounding box center [293, 476] width 13 height 13
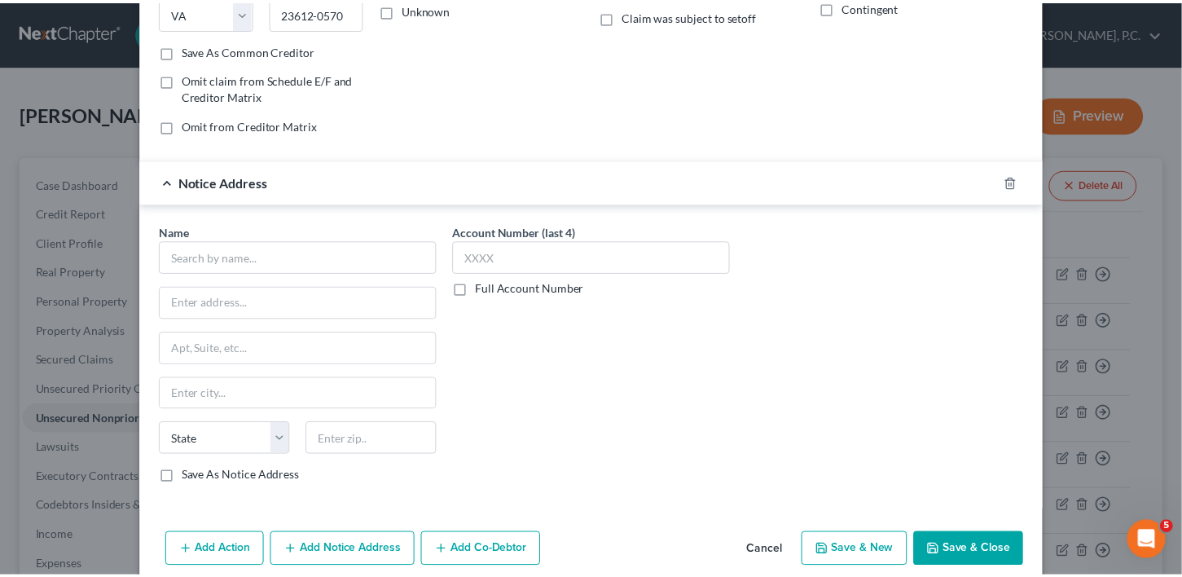
scroll to position [279, 0]
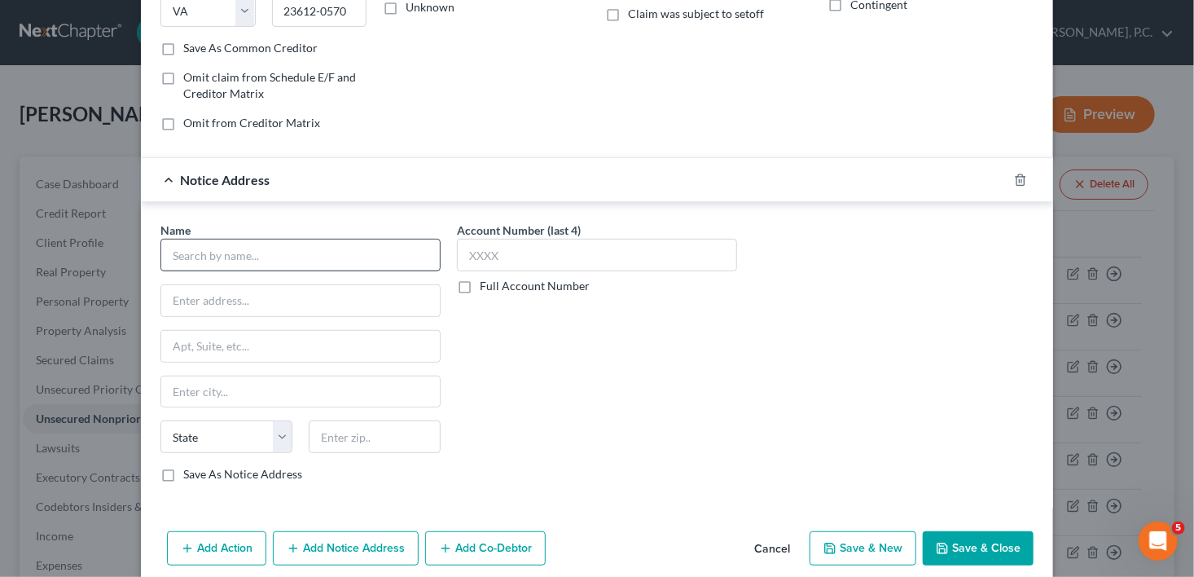
drag, startPoint x: 177, startPoint y: 270, endPoint x: 184, endPoint y: 252, distance: 19.4
click at [178, 270] on div "Name * State [US_STATE] AK AR AZ CA CO CT DE DC [GEOGRAPHIC_DATA] [GEOGRAPHIC_D…" at bounding box center [300, 352] width 280 height 261
click at [184, 252] on input "text" at bounding box center [300, 255] width 280 height 33
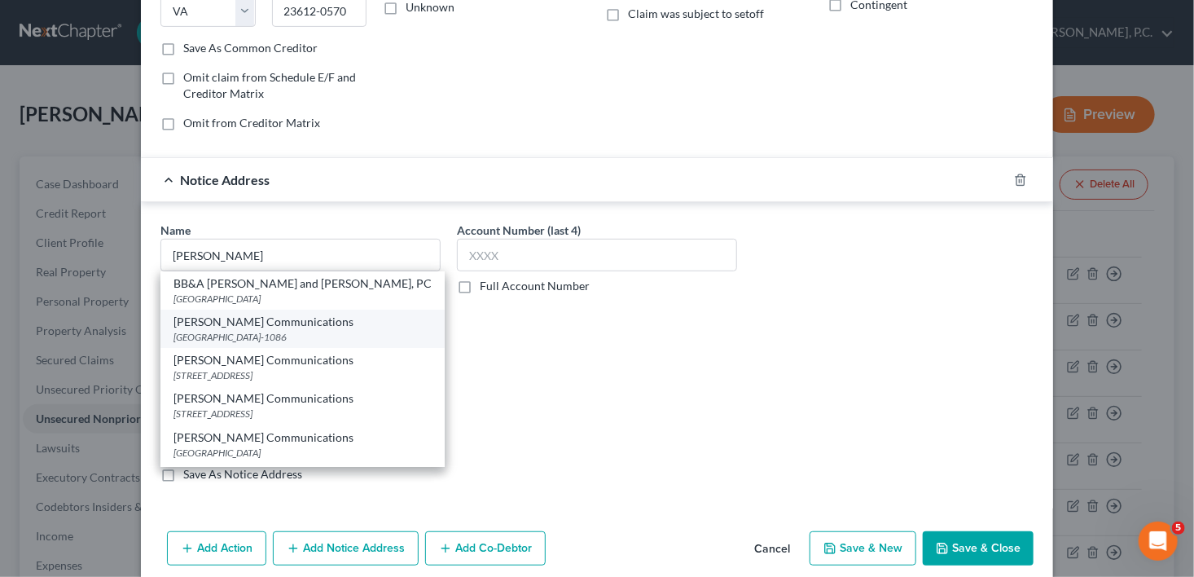
click at [260, 330] on div "[GEOGRAPHIC_DATA]-1086" at bounding box center [302, 337] width 258 height 14
type input "[PERSON_NAME] Communications"
type input "PO Box 9001086"
type input "[GEOGRAPHIC_DATA]"
select select "18"
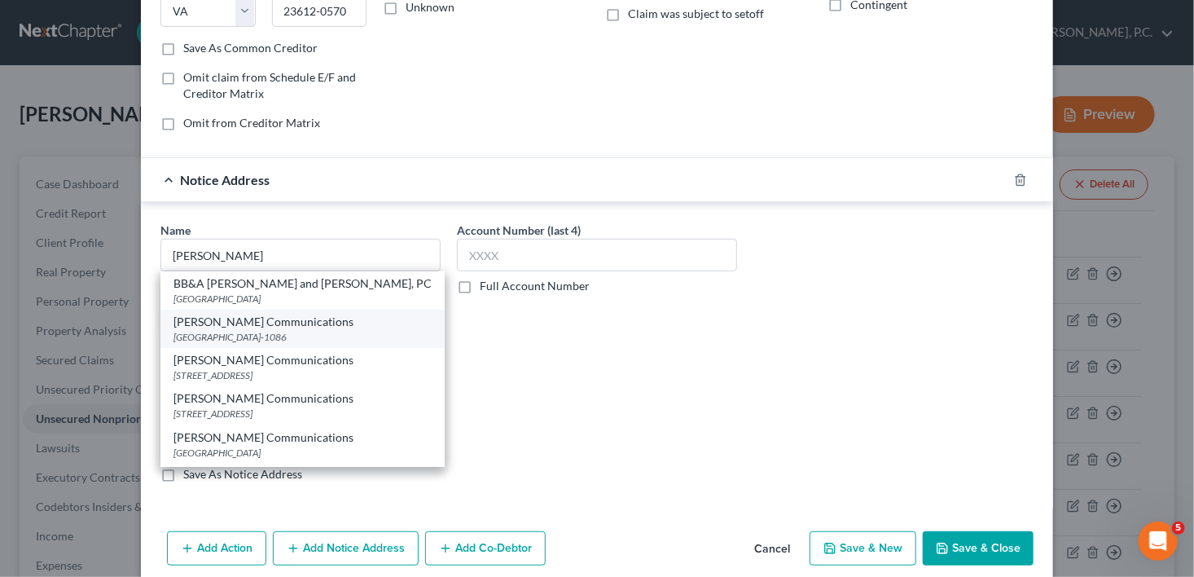
type input "40290-1086"
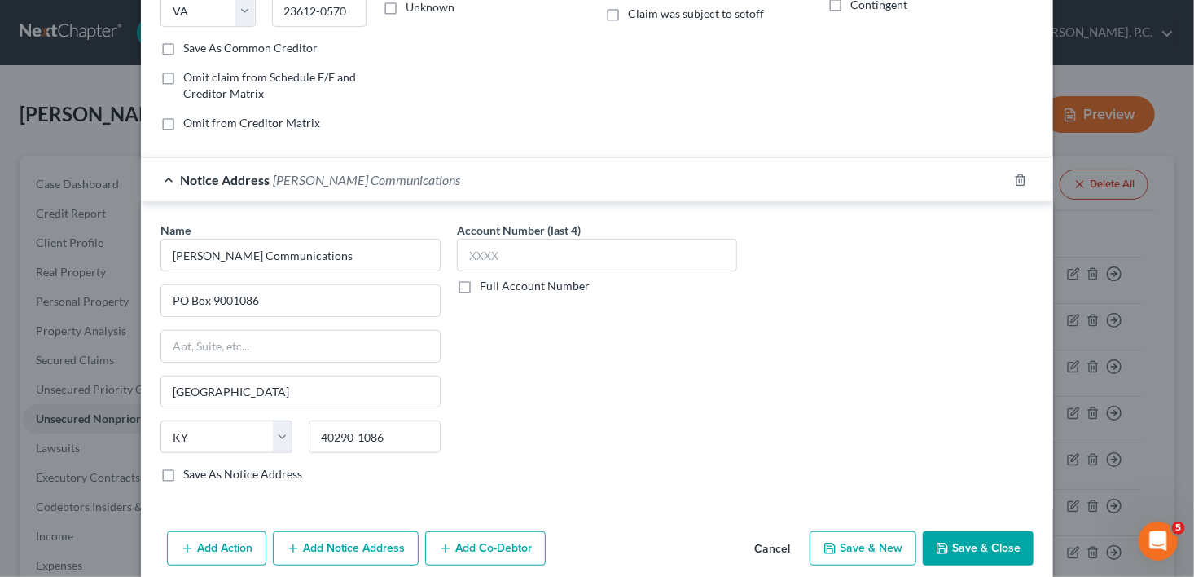
click at [949, 525] on div "Add Action Add Notice Address Add Co-Debtor Cancel Save & New Save & Close" at bounding box center [597, 552] width 912 height 54
click at [957, 541] on button "Save & Close" at bounding box center [978, 548] width 111 height 34
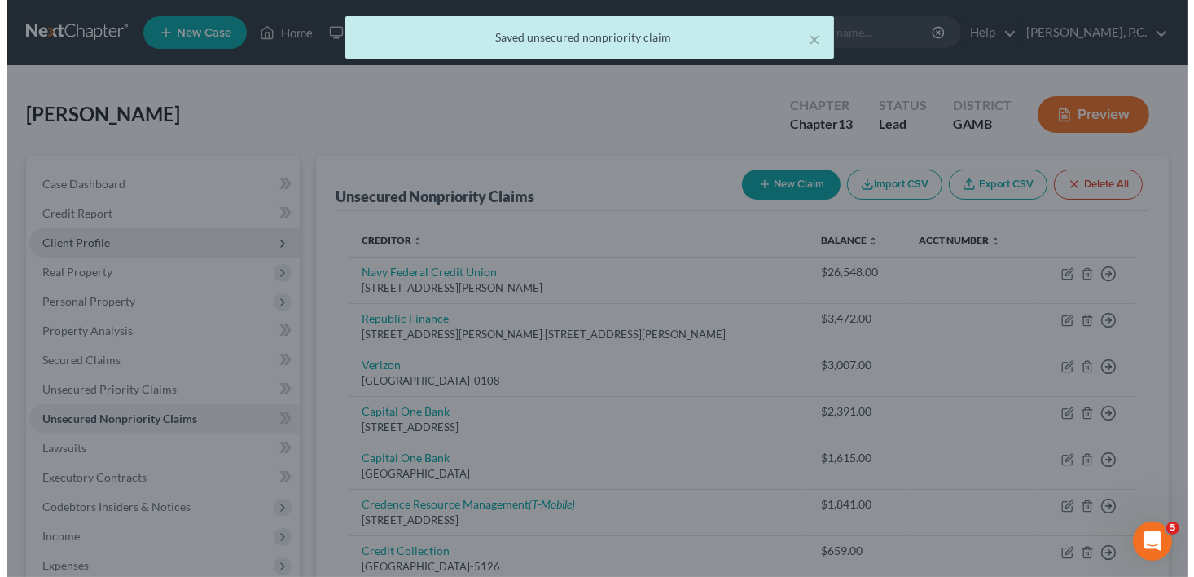
scroll to position [0, 0]
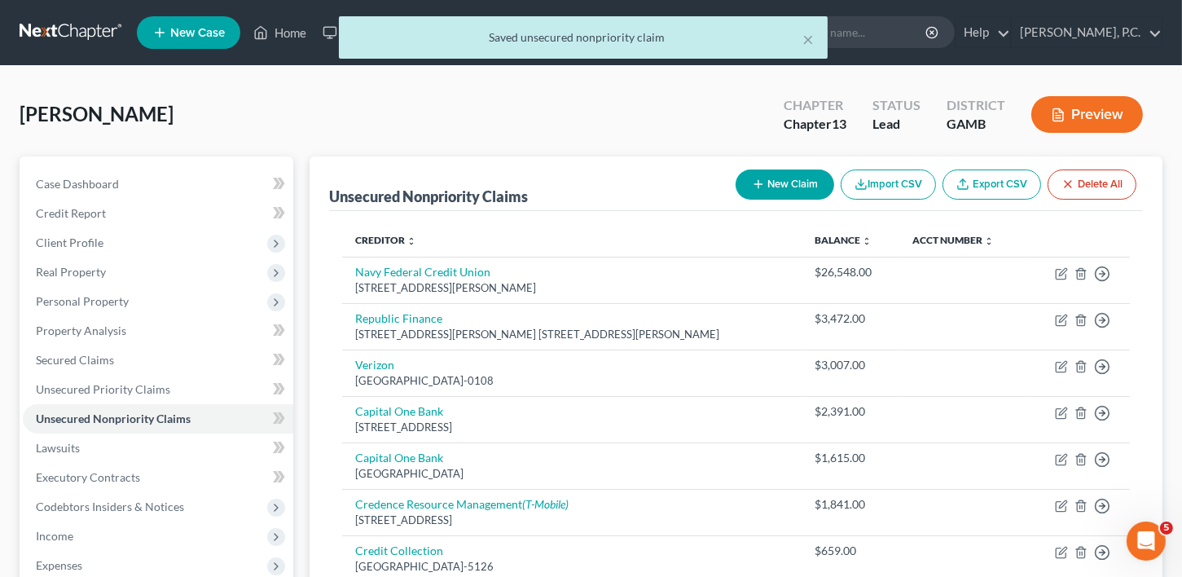
click at [789, 183] on button "New Claim" at bounding box center [784, 184] width 99 height 30
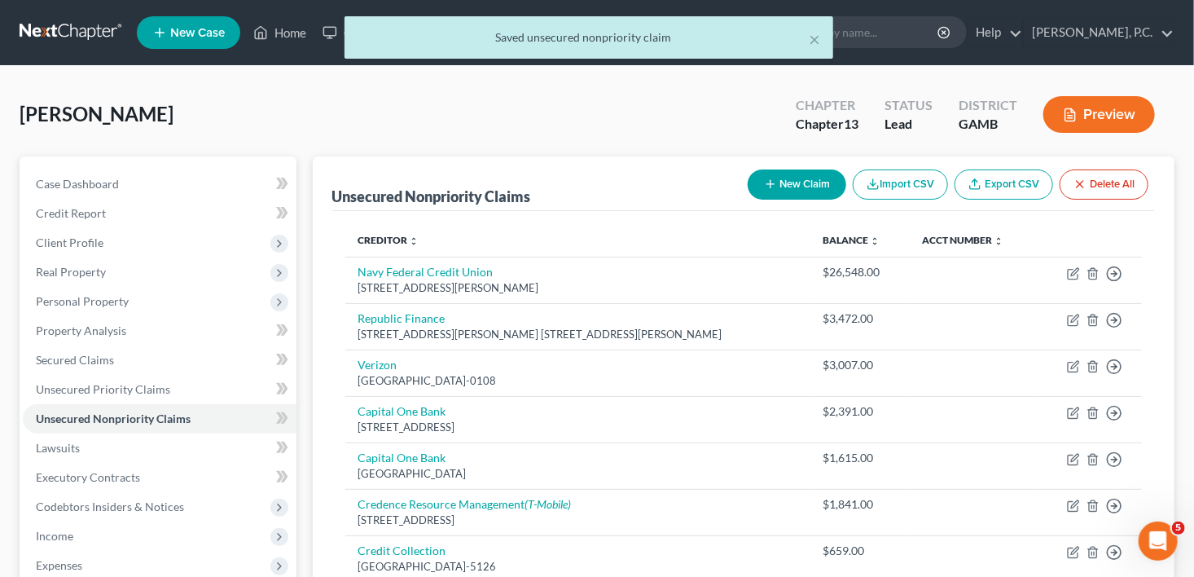
select select "0"
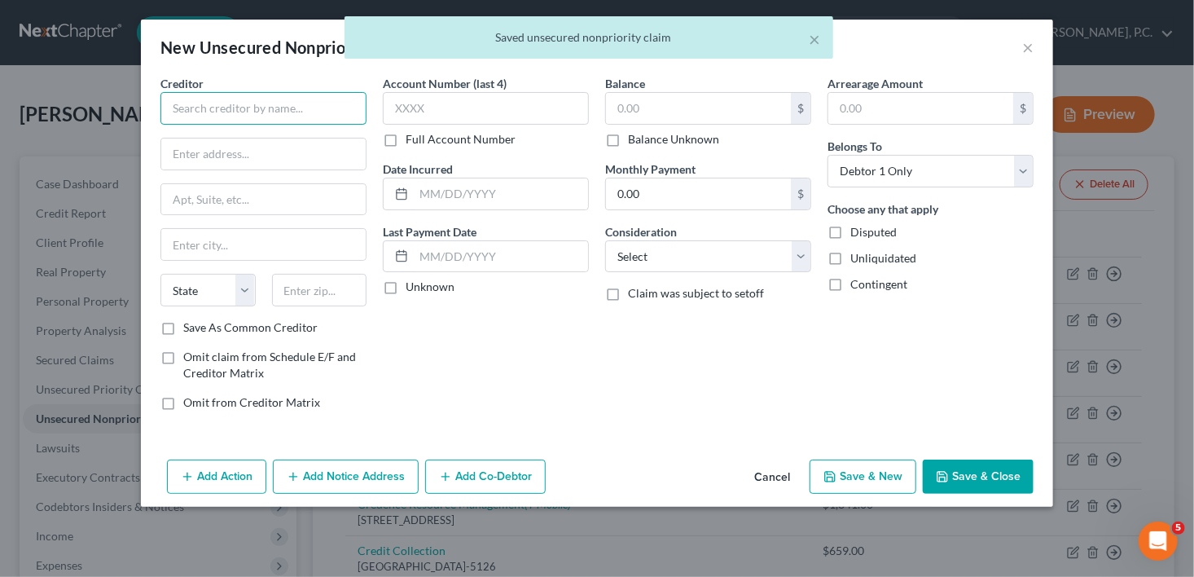
click at [235, 100] on input "text" at bounding box center [263, 108] width 206 height 33
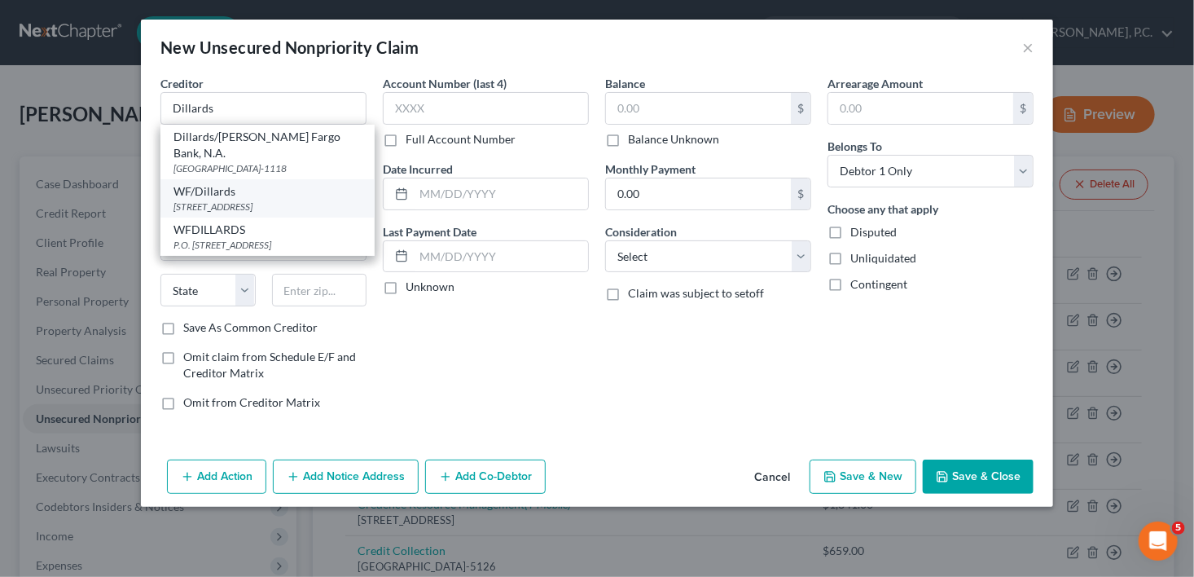
click at [260, 200] on div "[STREET_ADDRESS]" at bounding box center [267, 207] width 188 height 14
type input "WF/Dillards"
type input "PO Box 14617"
type input "Des Moines"
select select "16"
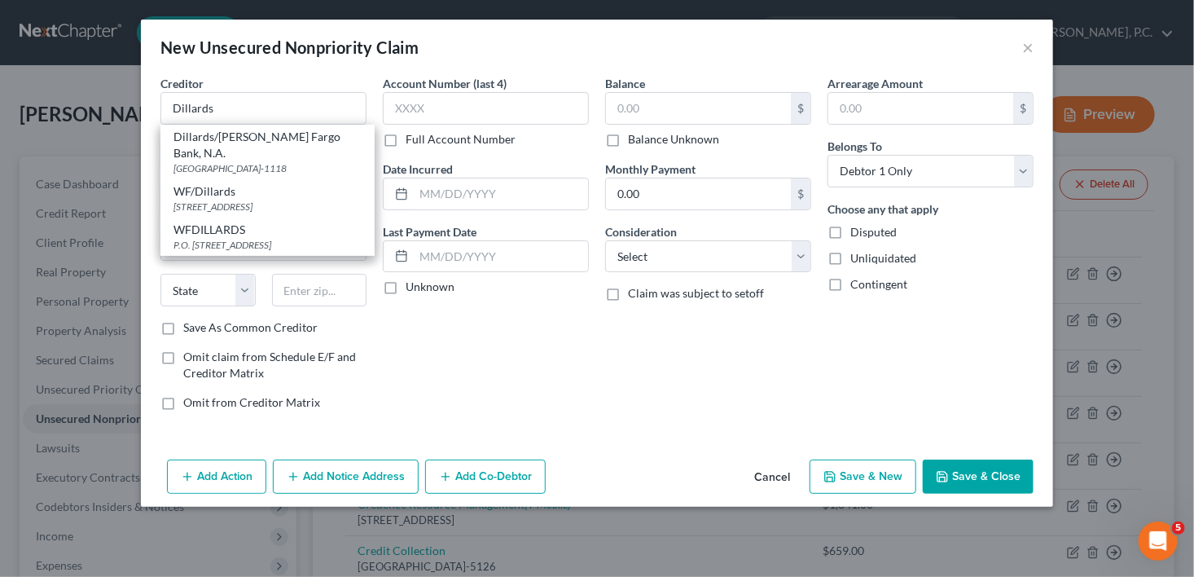
type input "50306"
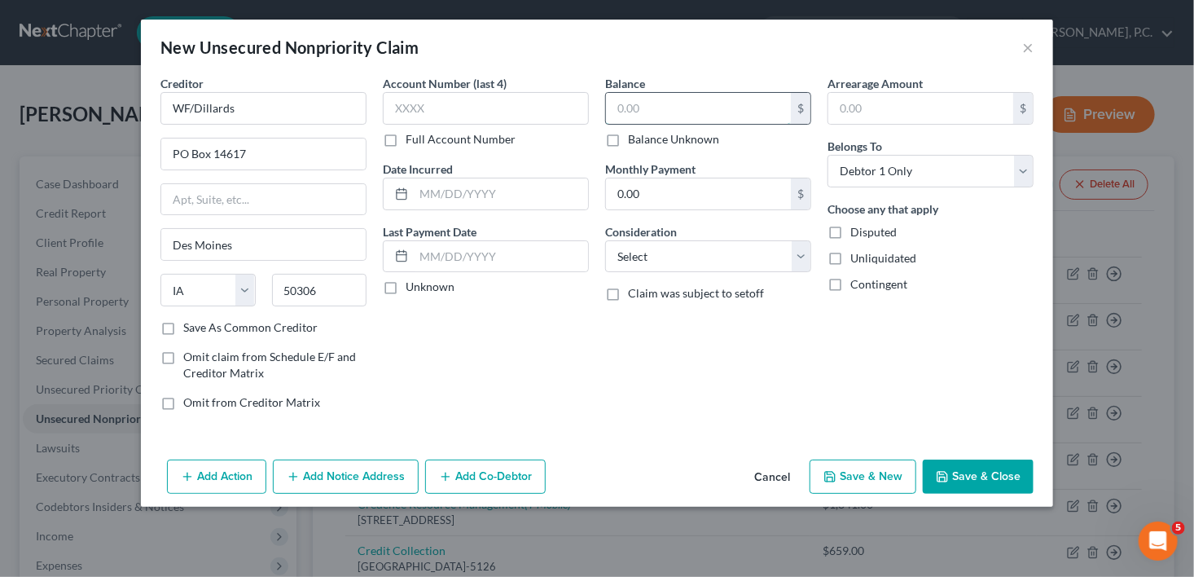
click at [643, 108] on input "text" at bounding box center [698, 108] width 185 height 31
type input "833.00"
click at [622, 251] on select "Select Cable / Satellite Services Collection Agency Credit Card Debt Debt Couns…" at bounding box center [708, 256] width 206 height 33
select select "2"
click at [605, 240] on select "Select Cable / Satellite Services Collection Agency Credit Card Debt Debt Couns…" at bounding box center [708, 256] width 206 height 33
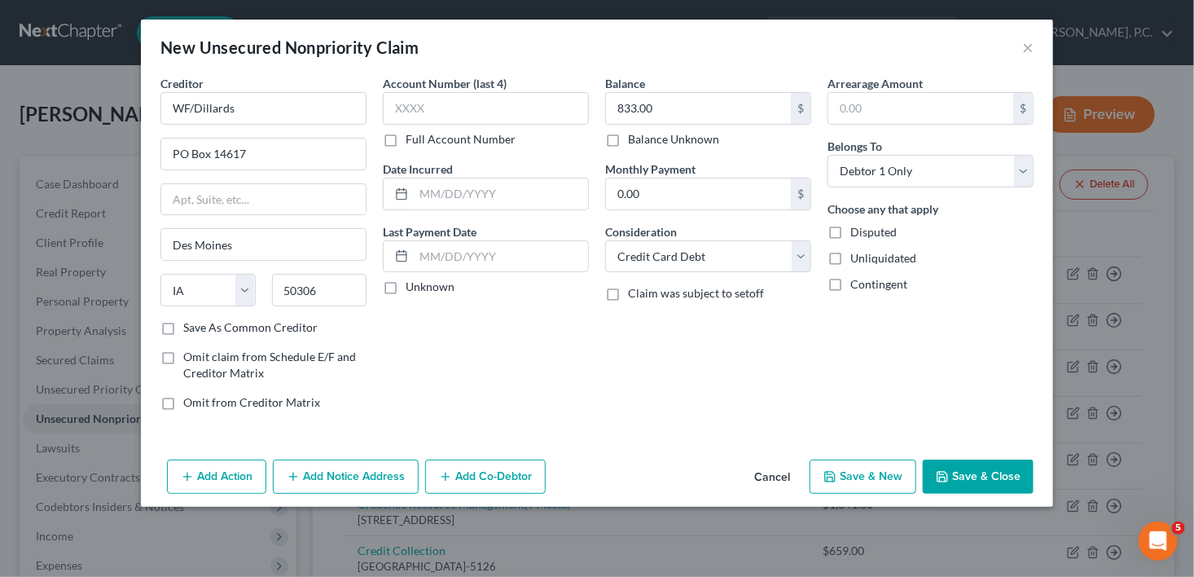
click at [869, 476] on button "Save & New" at bounding box center [863, 476] width 107 height 34
select select "0"
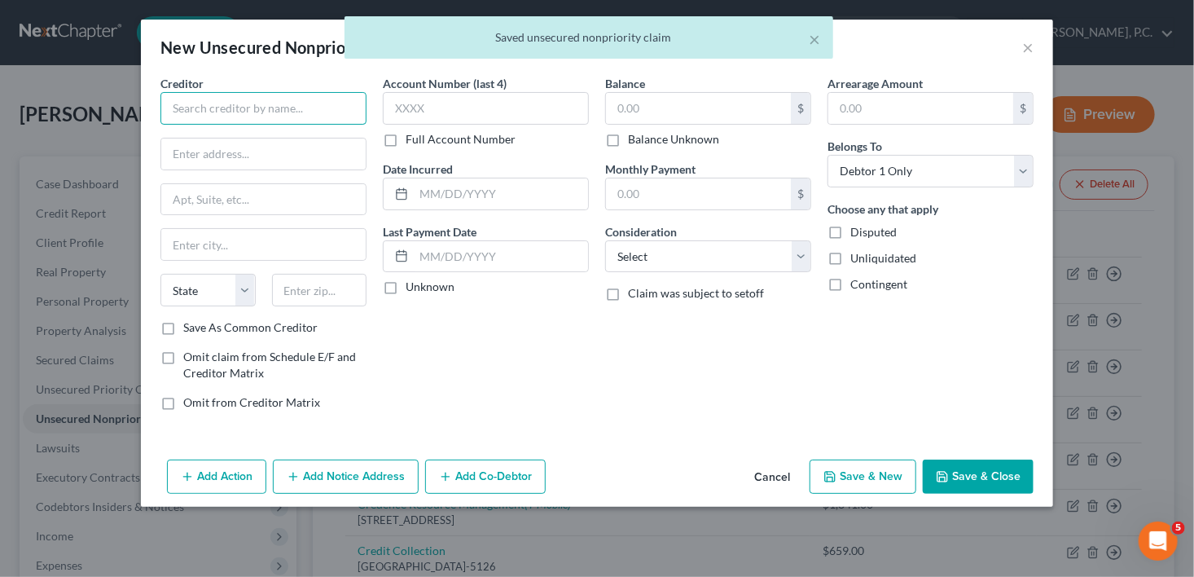
click at [231, 108] on input "text" at bounding box center [263, 108] width 206 height 33
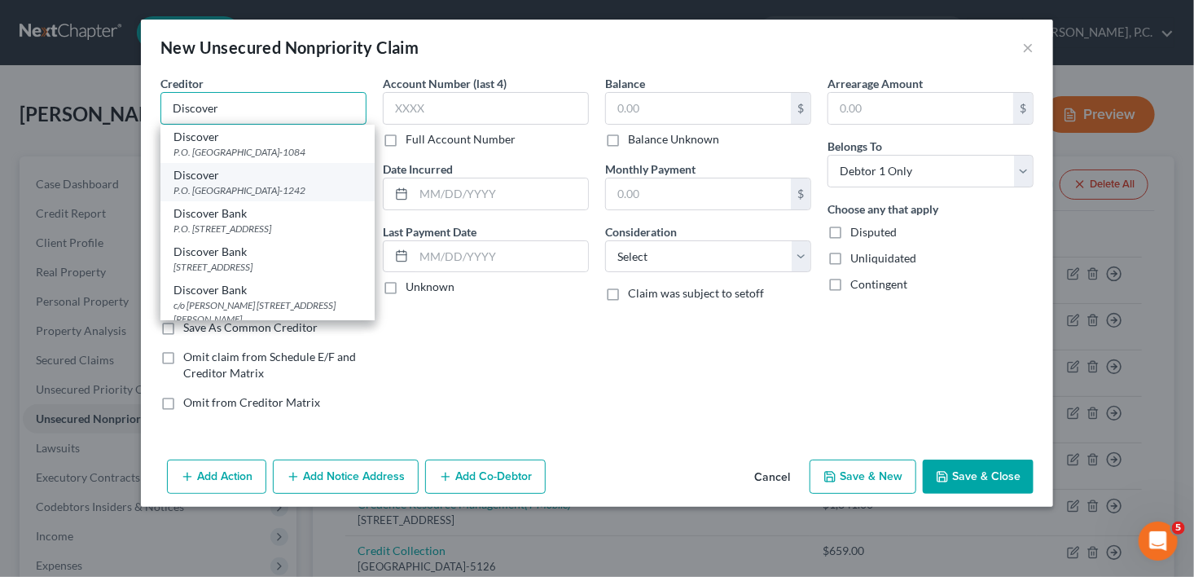
type input "Discover"
click at [261, 197] on div "P.O. [GEOGRAPHIC_DATA]-1242" at bounding box center [267, 190] width 188 height 14
type input "P.O. Box 71242"
type input "Charlotte"
select select "28"
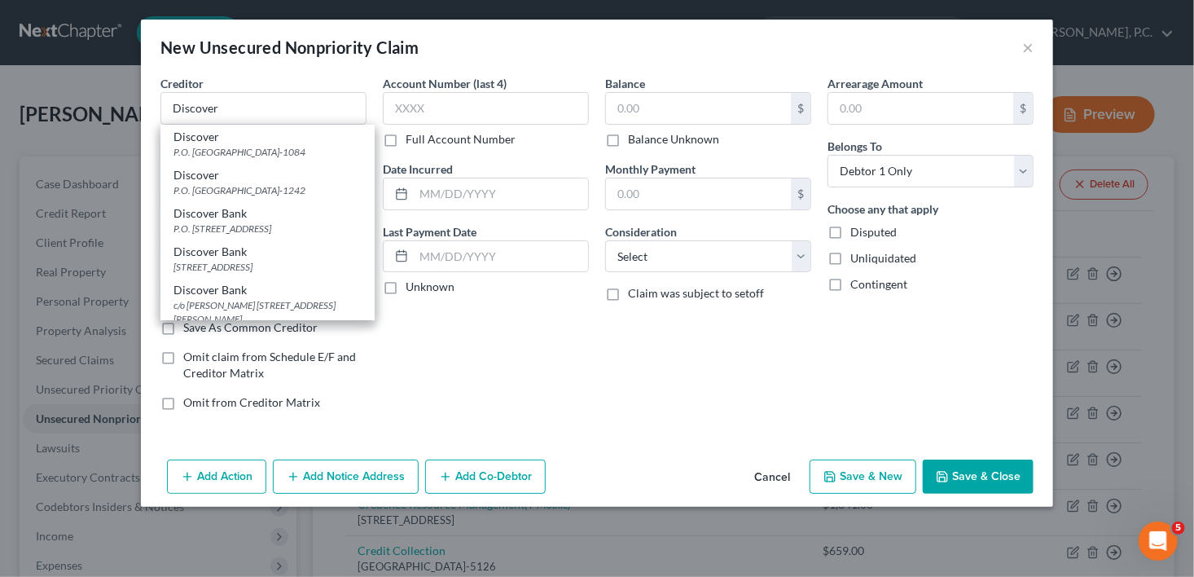
type input "28272-1242"
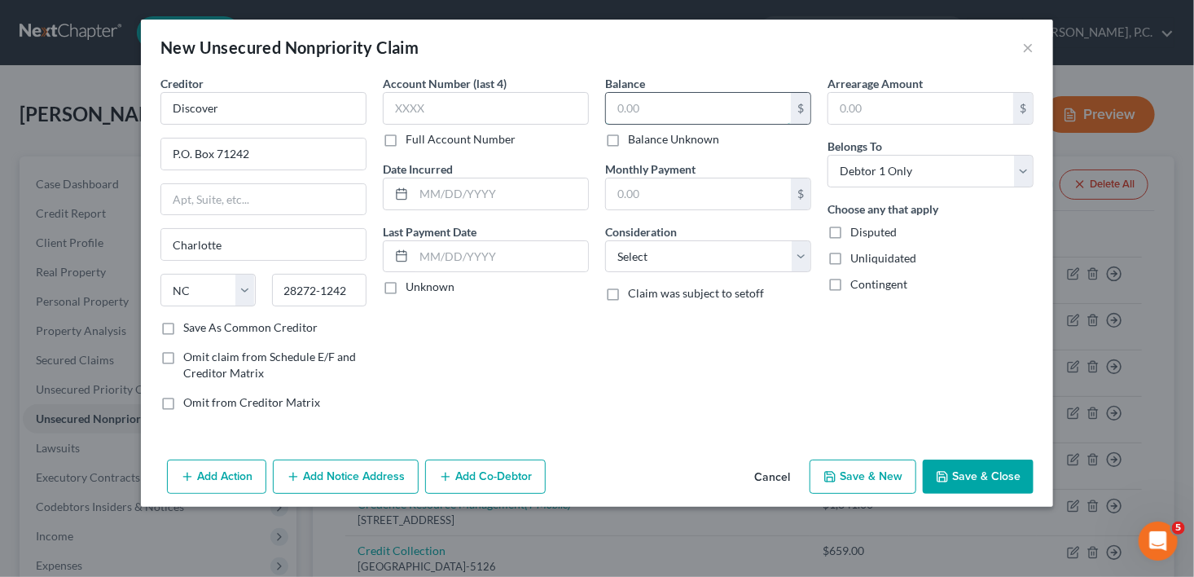
click at [643, 116] on input "text" at bounding box center [698, 108] width 185 height 31
type input "563.00"
click at [660, 252] on select "Select Cable / Satellite Services Collection Agency Credit Card Debt Debt Couns…" at bounding box center [708, 256] width 206 height 33
select select "2"
click at [605, 240] on select "Select Cable / Satellite Services Collection Agency Credit Card Debt Debt Couns…" at bounding box center [708, 256] width 206 height 33
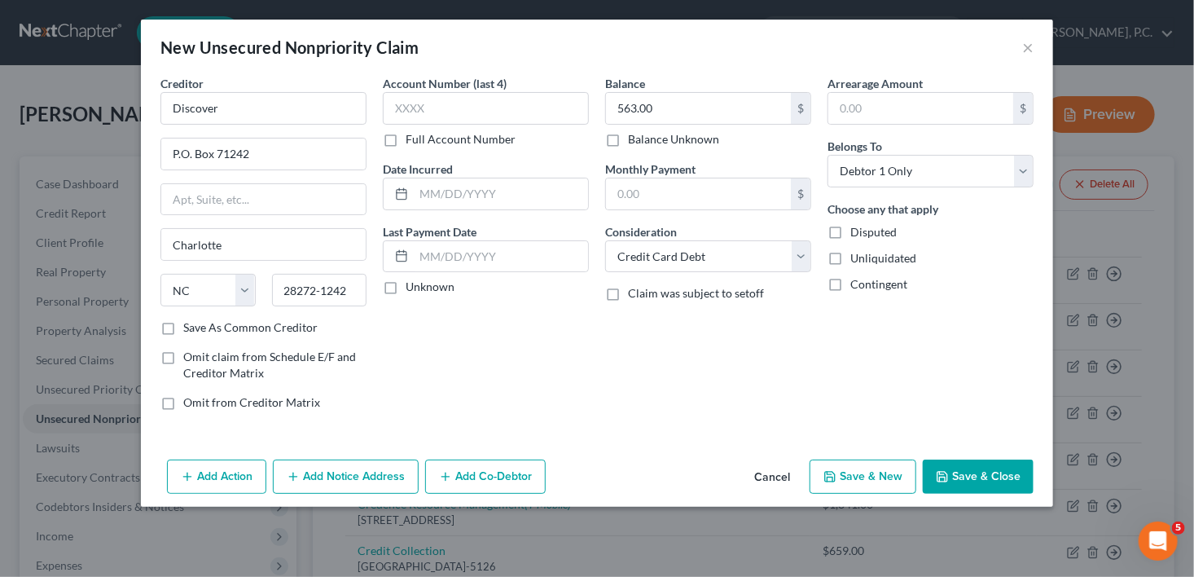
click at [852, 472] on button "Save & New" at bounding box center [863, 476] width 107 height 34
select select "0"
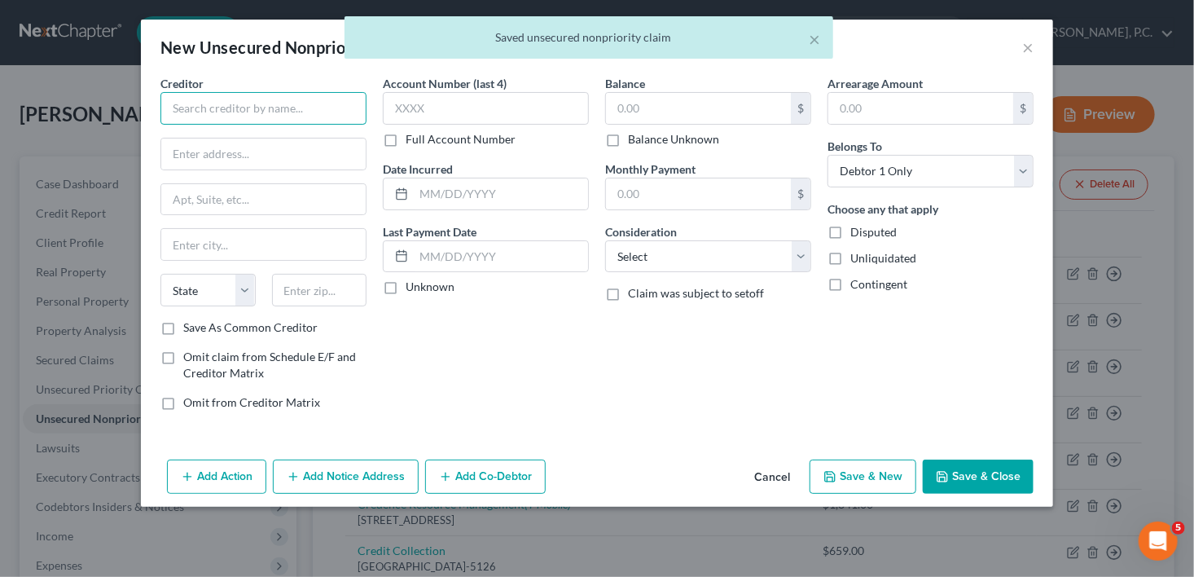
click at [248, 108] on input "text" at bounding box center [263, 108] width 206 height 33
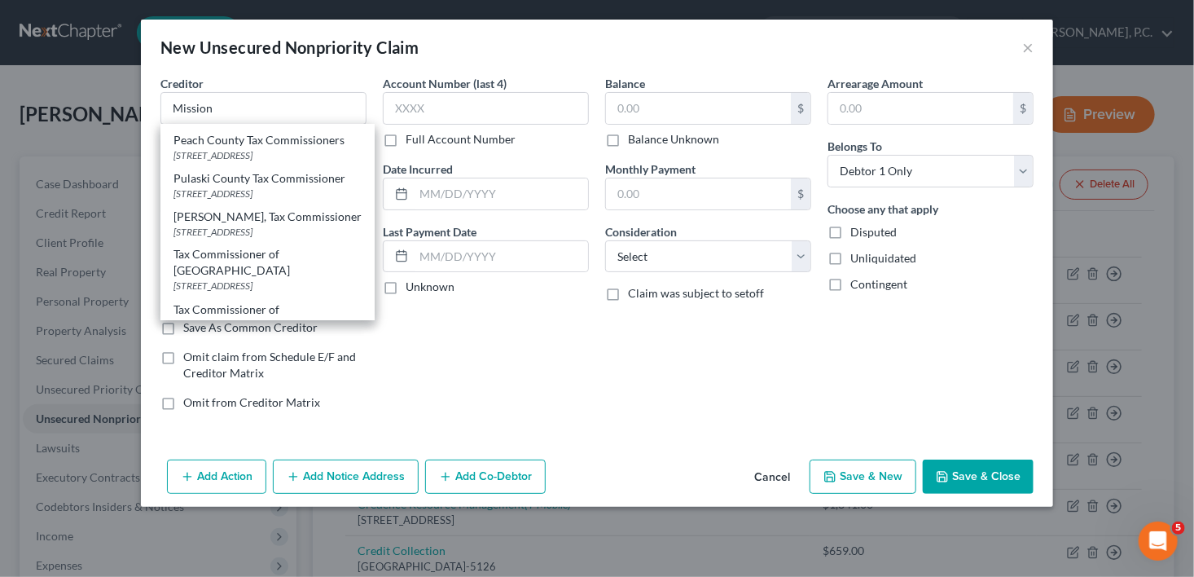
scroll to position [1427, 0]
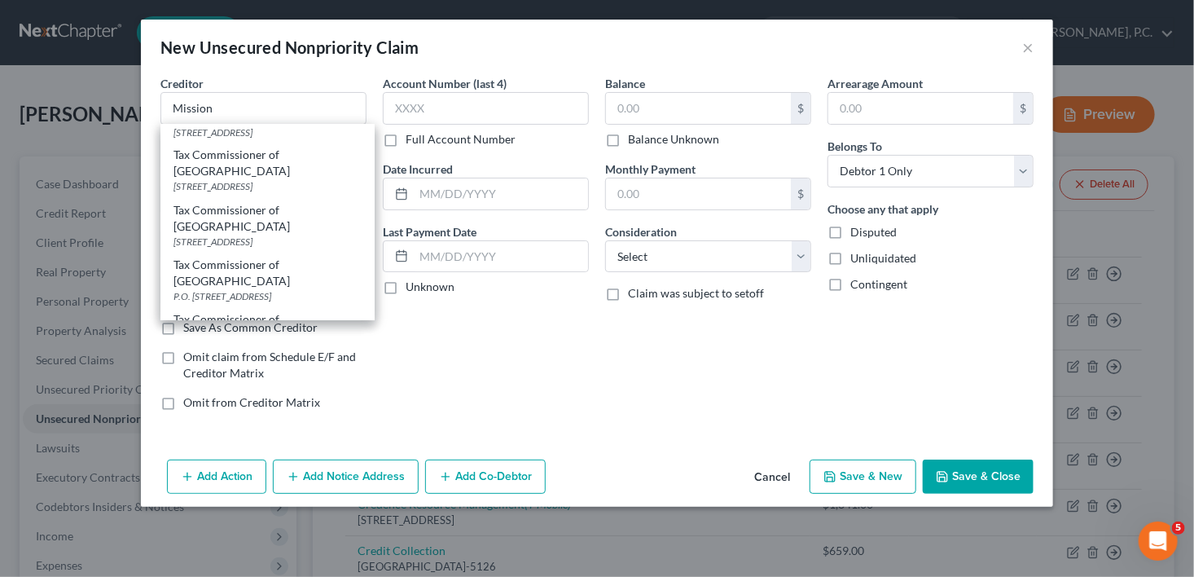
click at [189, 24] on div "[GEOGRAPHIC_DATA]" at bounding box center [267, 18] width 188 height 14
type input "Mission Tab Bank"
type input "PO Box 105286"
type input "[GEOGRAPHIC_DATA]"
select select "10"
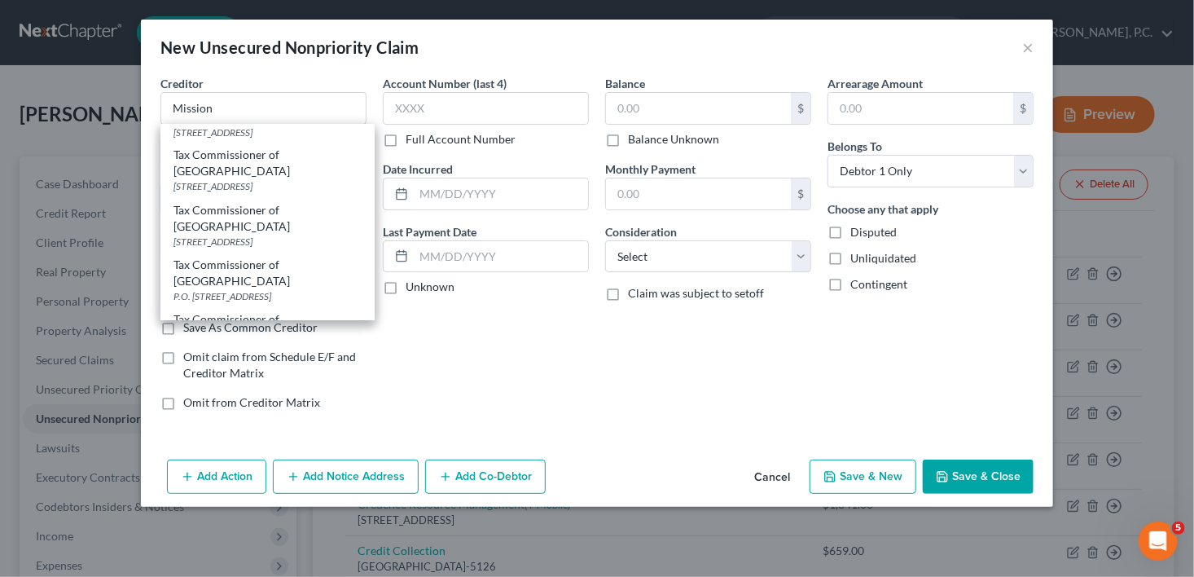
type input "30348"
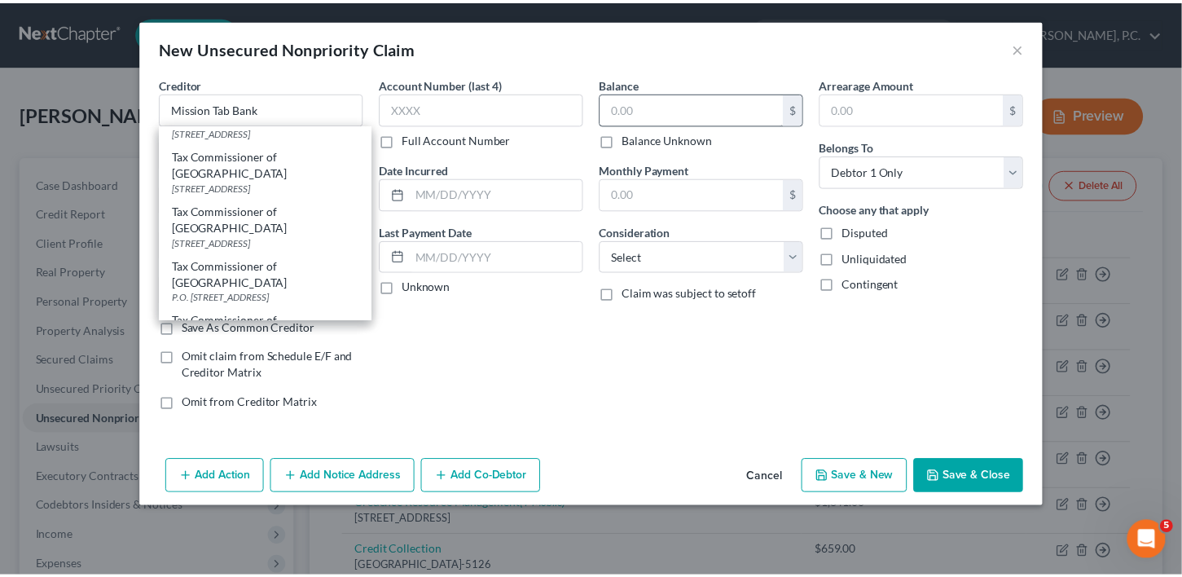
scroll to position [0, 0]
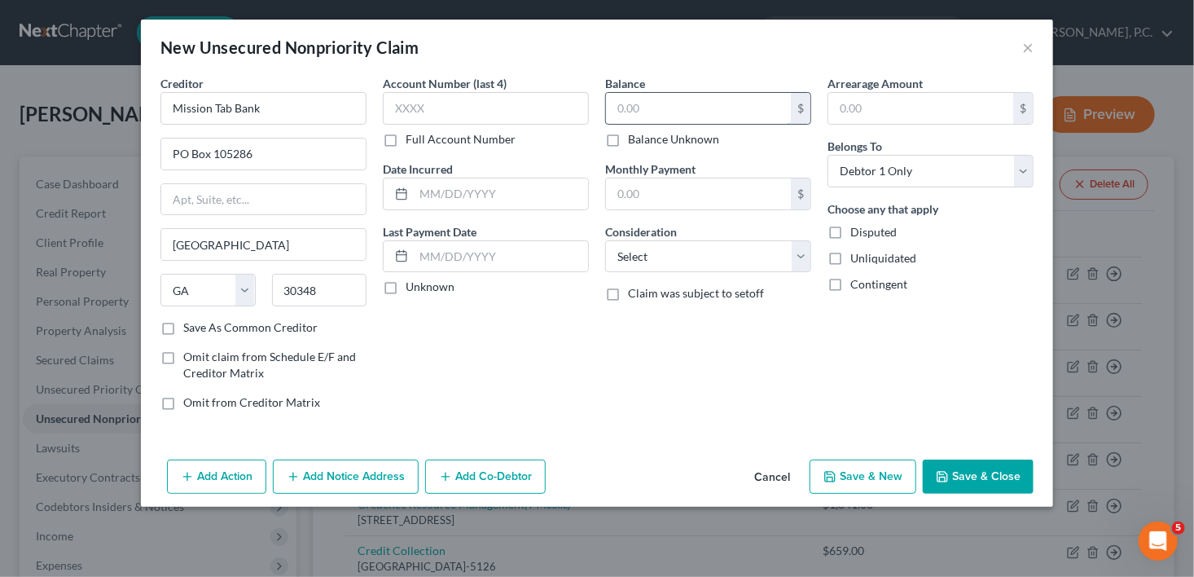
click at [696, 97] on input "text" at bounding box center [698, 108] width 185 height 31
type input "12.00"
click at [621, 252] on select "Select Cable / Satellite Services Collection Agency Credit Card Debt Debt Couns…" at bounding box center [708, 256] width 206 height 33
select select "2"
click at [605, 240] on select "Select Cable / Satellite Services Collection Agency Credit Card Debt Debt Couns…" at bounding box center [708, 256] width 206 height 33
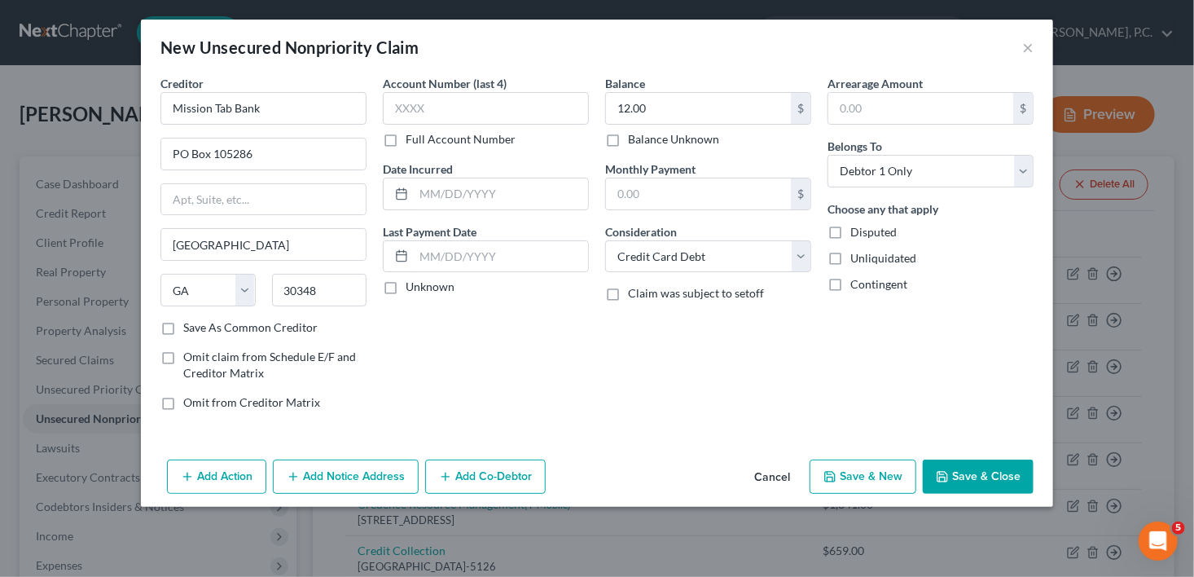
click at [847, 472] on button "Save & New" at bounding box center [863, 476] width 107 height 34
select select "0"
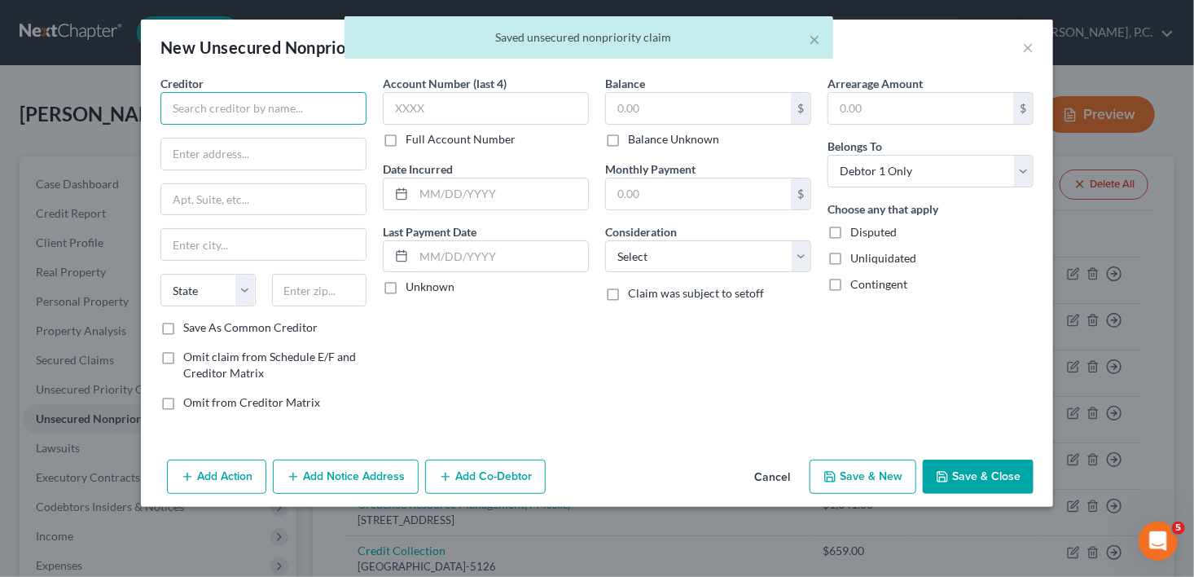
click at [176, 108] on input "text" at bounding box center [263, 108] width 206 height 33
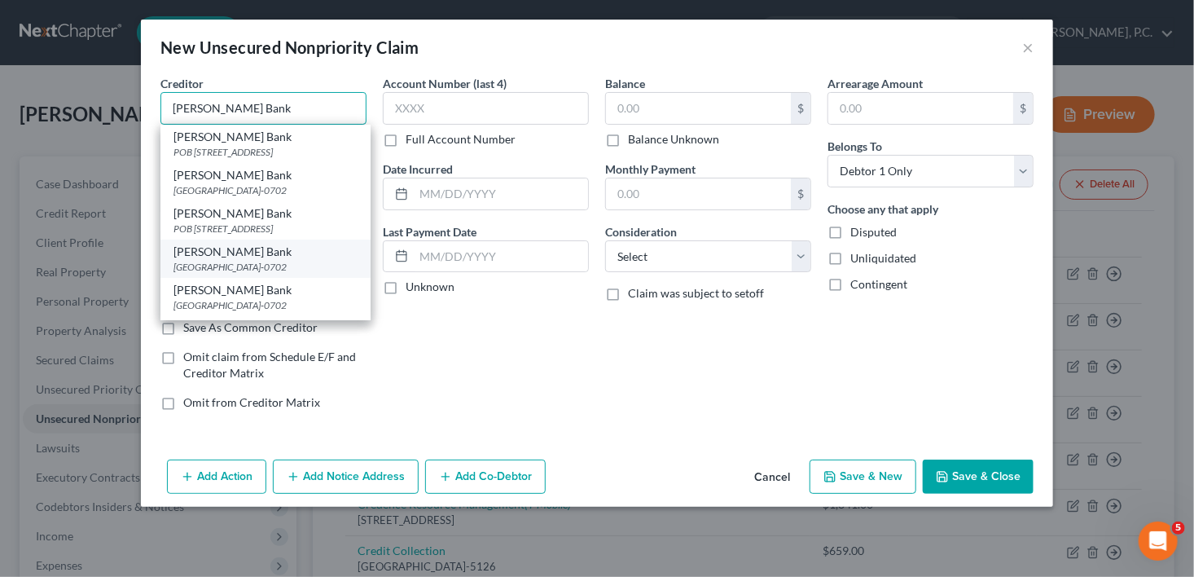
type input "[PERSON_NAME] Bank"
drag, startPoint x: 210, startPoint y: 261, endPoint x: 312, endPoint y: 212, distance: 113.3
click at [212, 262] on div "[GEOGRAPHIC_DATA]-0702" at bounding box center [265, 267] width 184 height 14
type input "PO Box 660702"
type input "[GEOGRAPHIC_DATA]"
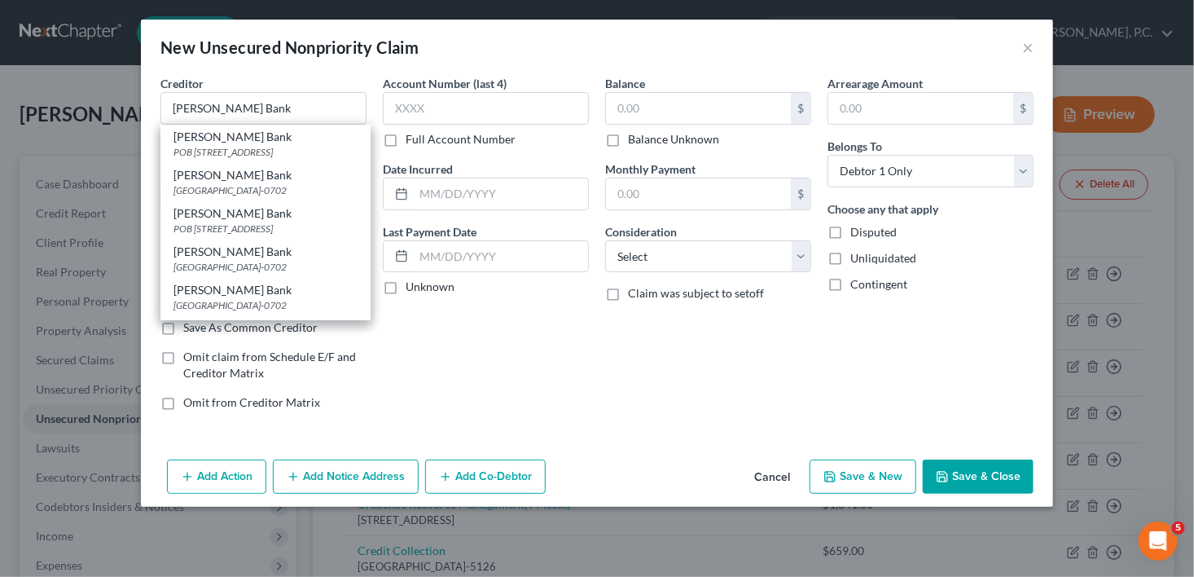
select select "45"
type input "75266-0702"
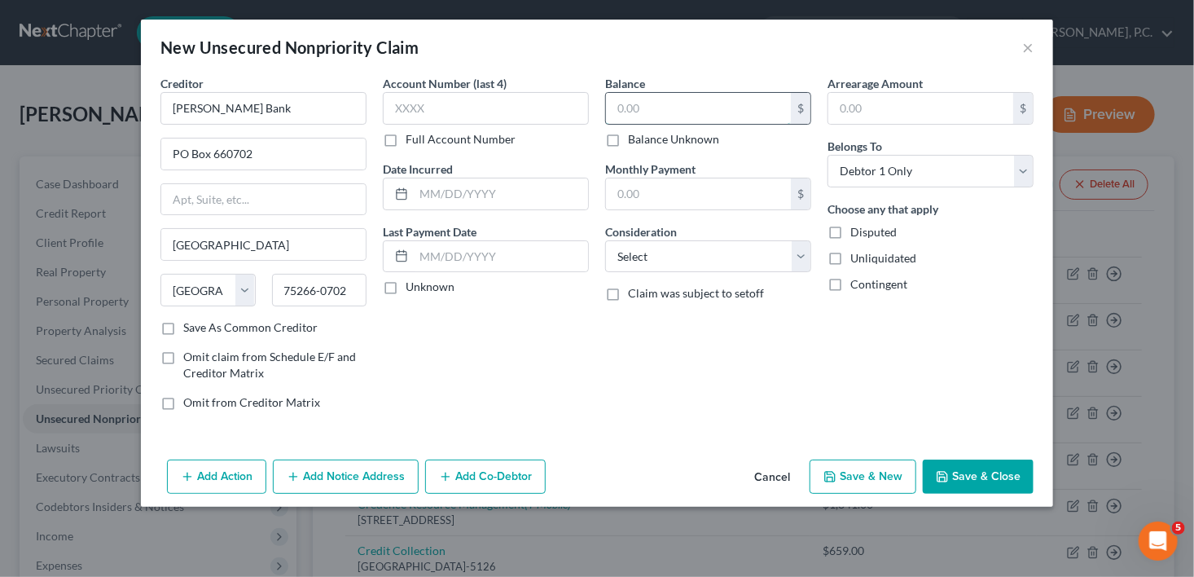
click at [614, 110] on input "text" at bounding box center [698, 108] width 185 height 31
type input "12.00"
click at [635, 254] on select "Select Cable / Satellite Services Collection Agency Credit Card Debt Debt Couns…" at bounding box center [708, 256] width 206 height 33
select select "2"
click at [605, 240] on select "Select Cable / Satellite Services Collection Agency Credit Card Debt Debt Couns…" at bounding box center [708, 256] width 206 height 33
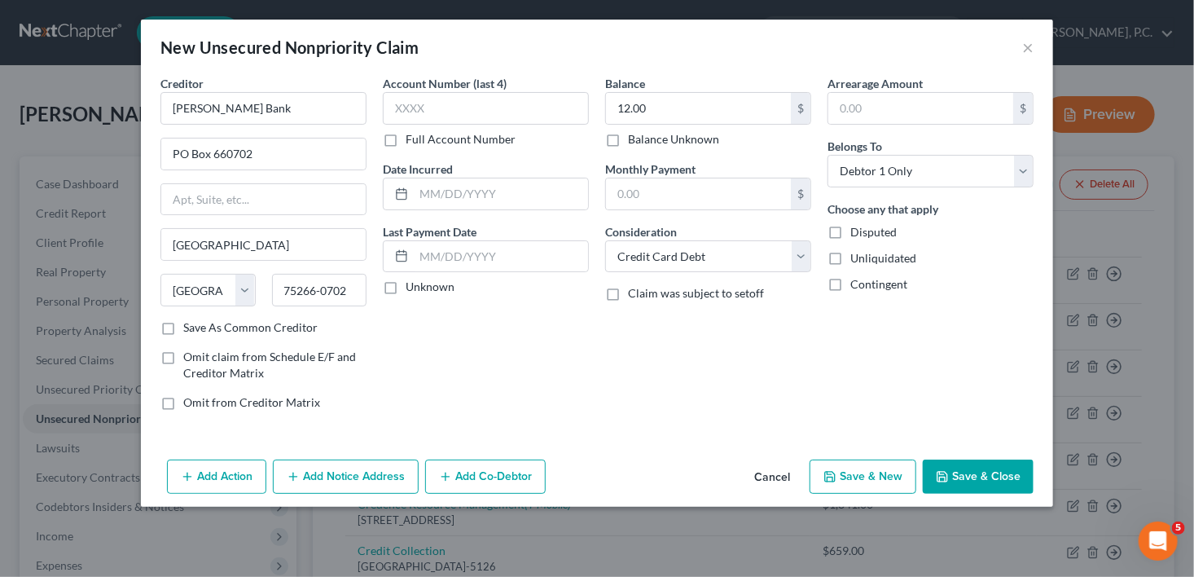
click at [835, 485] on button "Save & New" at bounding box center [863, 476] width 107 height 34
select select "0"
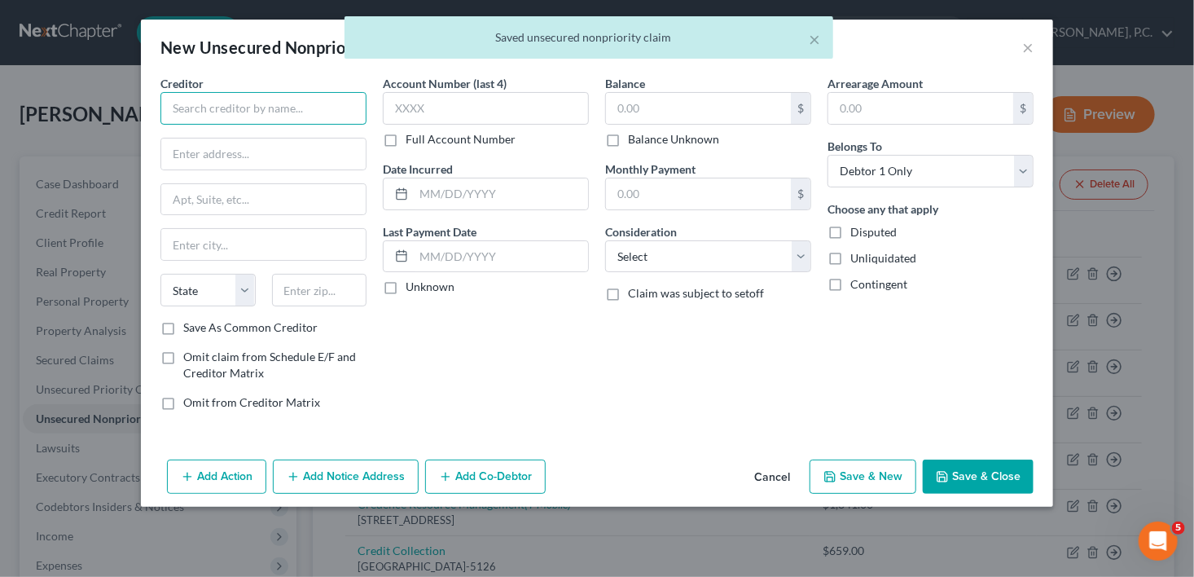
click at [288, 110] on input "text" at bounding box center [263, 108] width 206 height 33
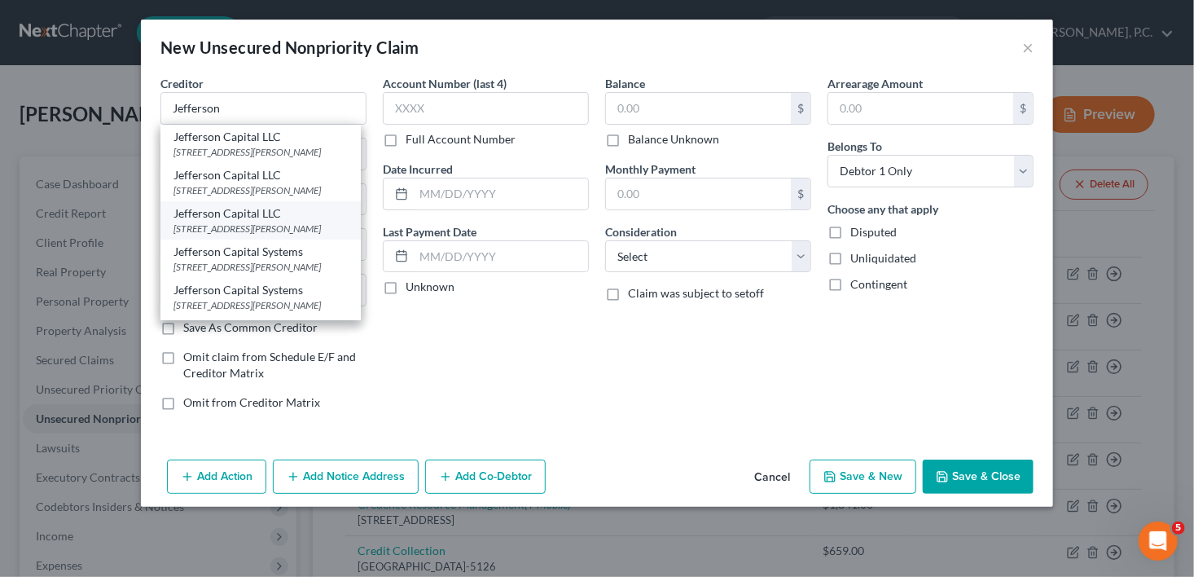
click at [283, 235] on div "[STREET_ADDRESS][PERSON_NAME]" at bounding box center [260, 229] width 174 height 14
type input "Jefferson Capital LLC"
type input "[STREET_ADDRESS][PERSON_NAME]"
type input "St Cloud"
select select "24"
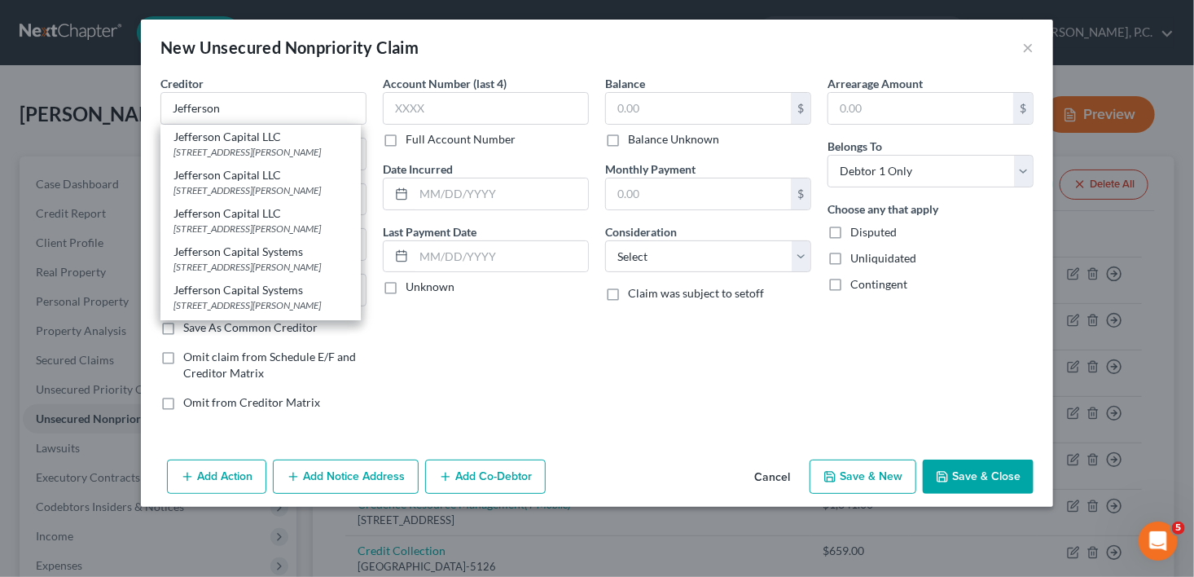
type input "56303-2198"
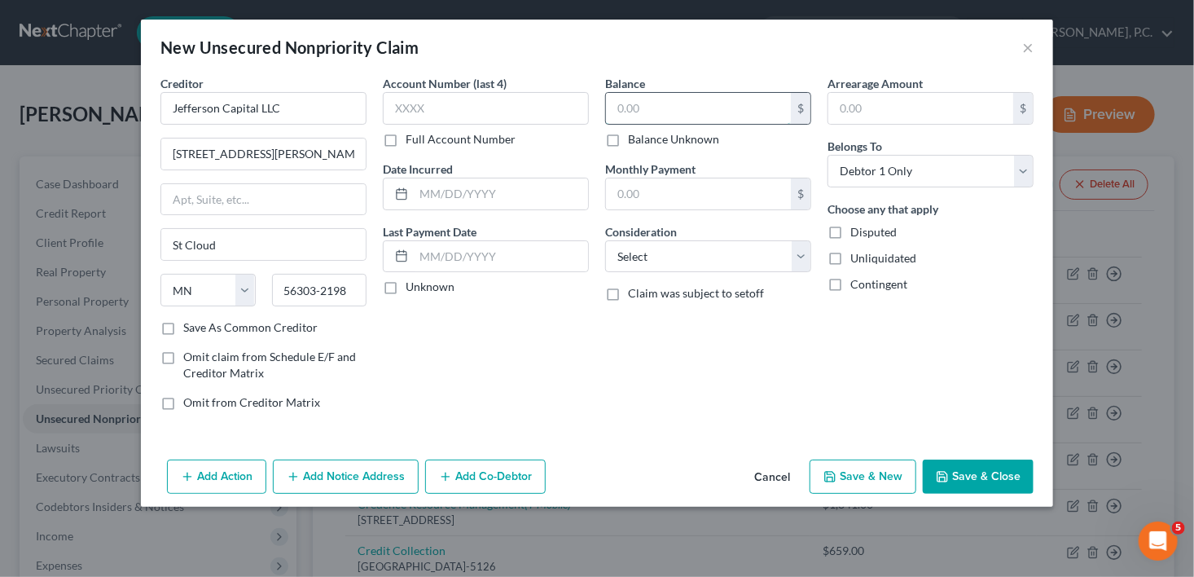
click at [623, 116] on input "text" at bounding box center [698, 108] width 185 height 31
type input "3,663.00"
click at [699, 232] on div "Consideration Select Cable / Satellite Services Collection Agency Credit Card D…" at bounding box center [708, 248] width 206 height 50
click at [691, 256] on select "Select Cable / Satellite Services Collection Agency Credit Card Debt Debt Couns…" at bounding box center [708, 256] width 206 height 33
select select "1"
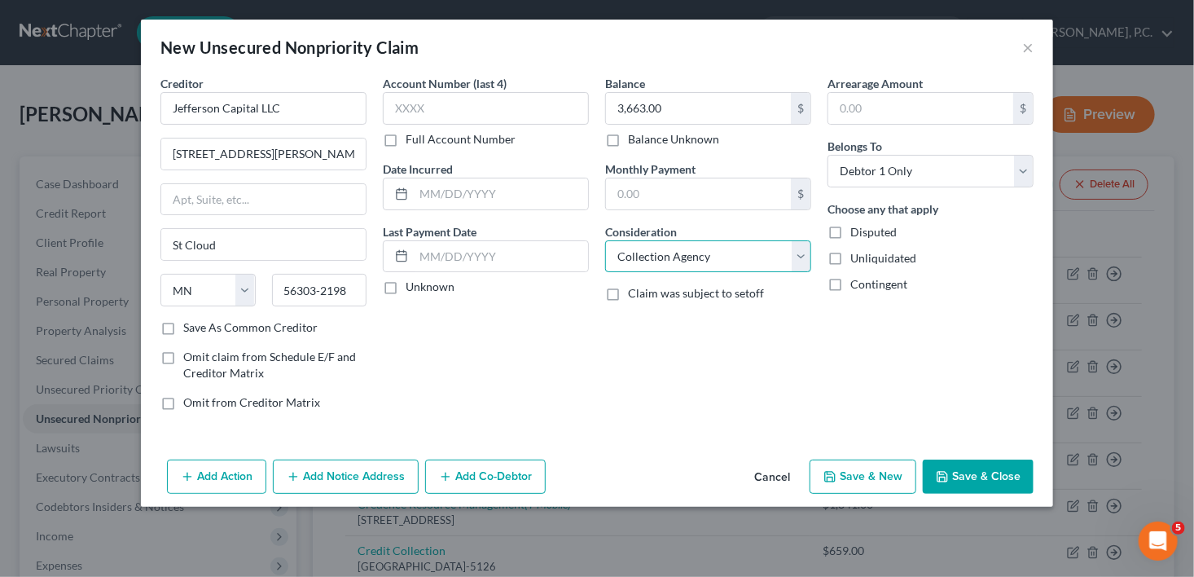
click at [605, 240] on select "Select Cable / Satellite Services Collection Agency Credit Card Debt Debt Couns…" at bounding box center [708, 256] width 206 height 33
click at [990, 472] on button "Save & Close" at bounding box center [978, 476] width 111 height 34
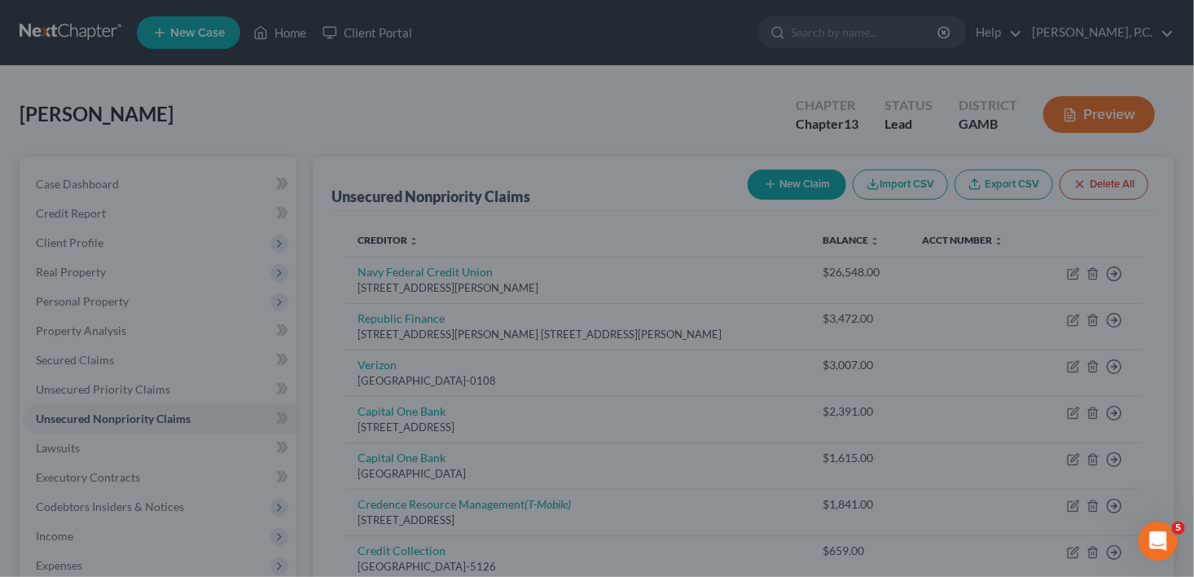
type input "0.00"
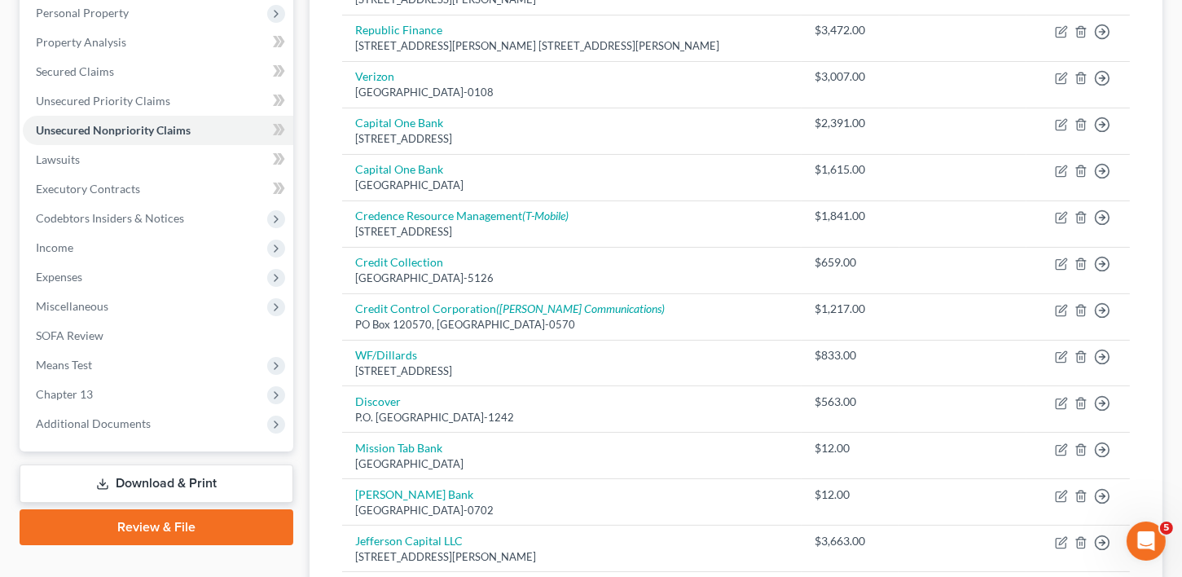
scroll to position [456, 0]
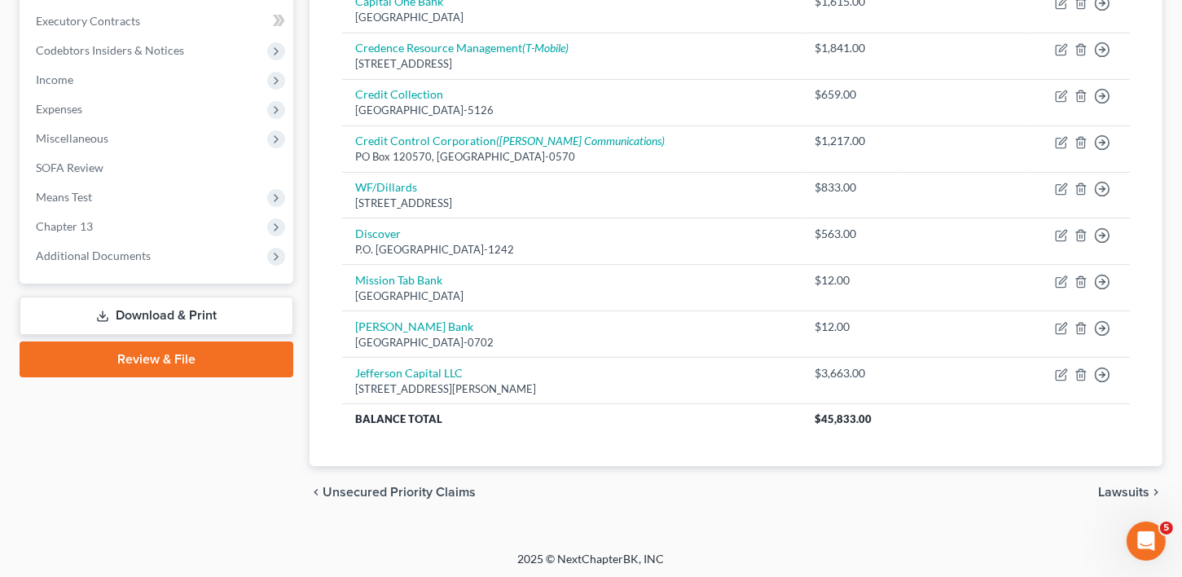
click at [1126, 486] on span "Lawsuits" at bounding box center [1123, 491] width 51 height 13
